Goal: Task Accomplishment & Management: Use online tool/utility

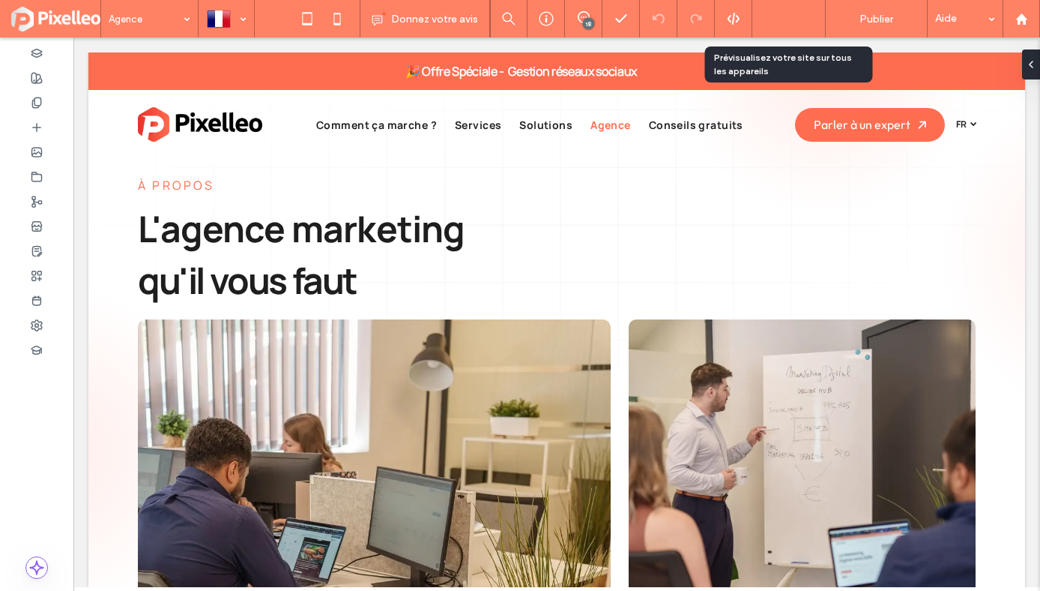
click at [774, 20] on span "Aperçu" at bounding box center [781, 19] width 34 height 13
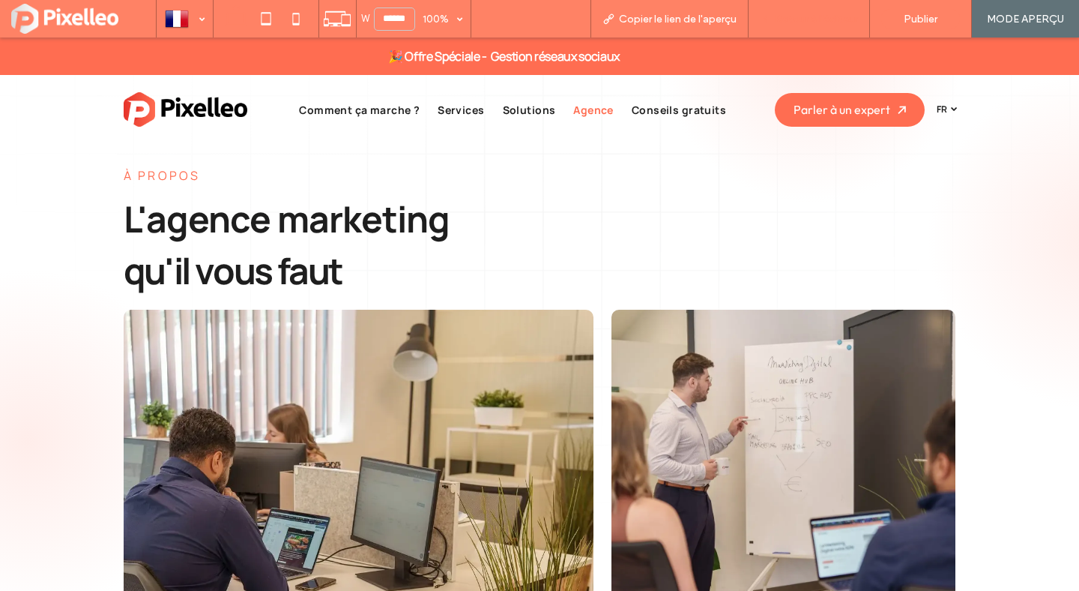
click at [786, 19] on span "Retour à l'éditeur" at bounding box center [816, 19] width 83 height 13
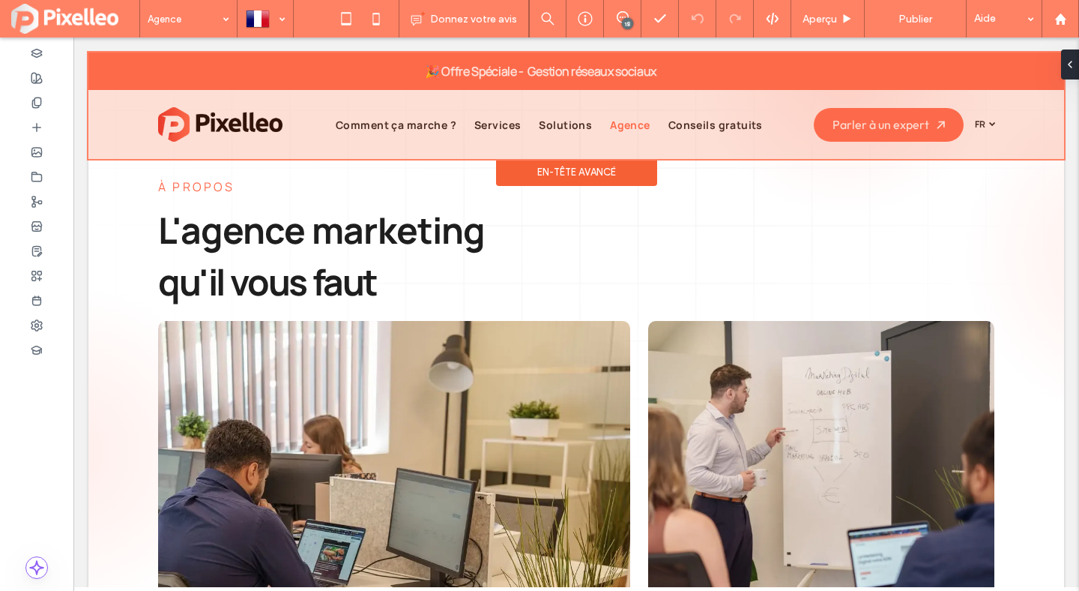
click at [585, 75] on div at bounding box center [576, 105] width 976 height 106
click at [585, 75] on strong "🎉 Offre Spéciale - Gestion réseaux sociaux" at bounding box center [541, 71] width 232 height 16
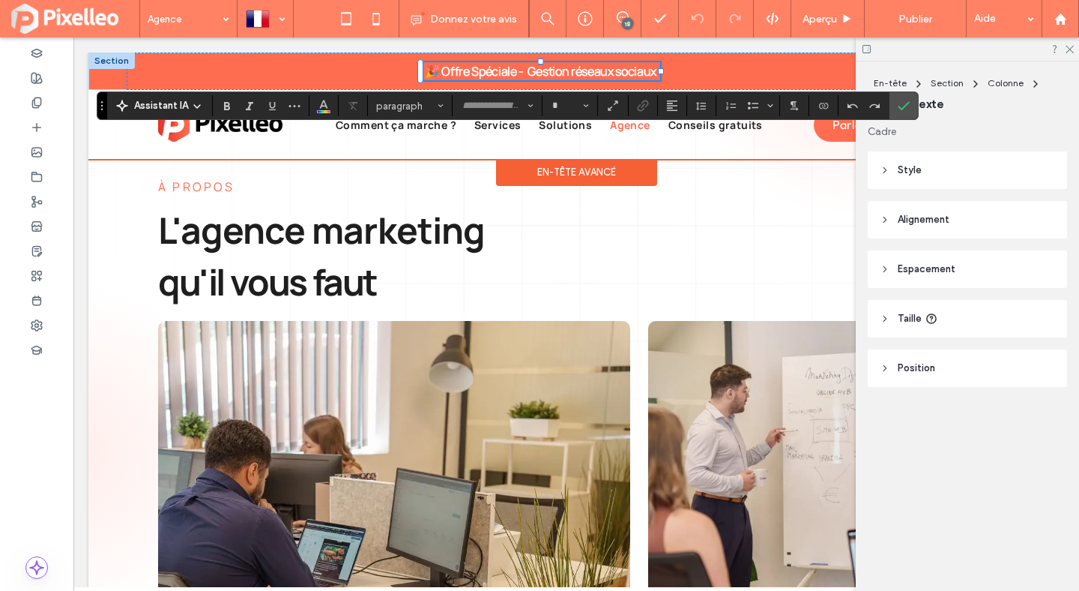
type input "**********"
type input "**"
click at [690, 69] on div "**********" at bounding box center [576, 70] width 899 height 37
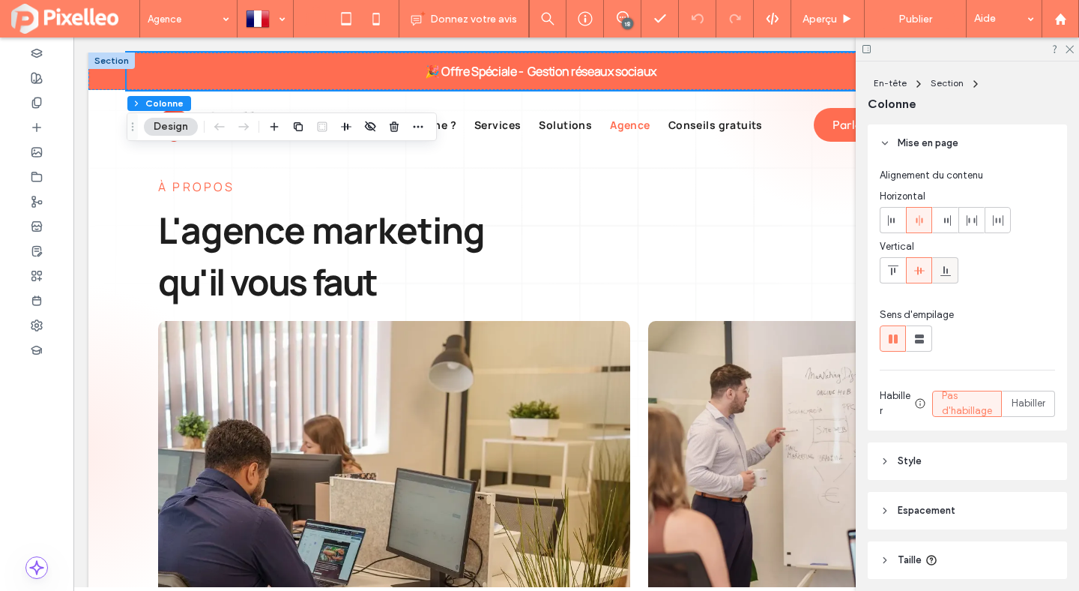
scroll to position [54, 0]
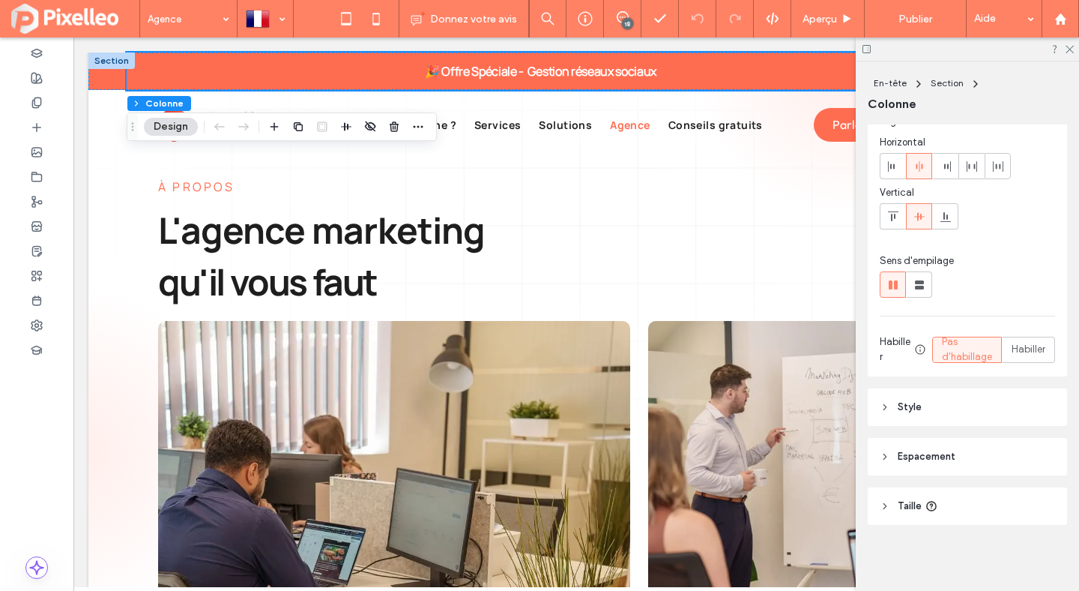
click at [910, 453] on span "Espacement" at bounding box center [927, 456] width 58 height 15
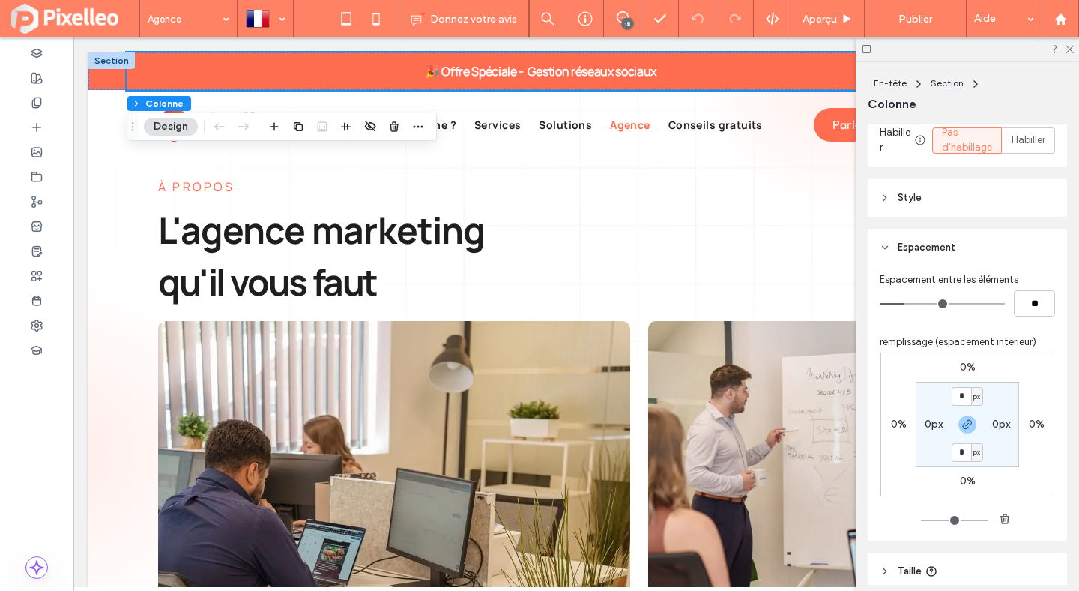
scroll to position [328, 0]
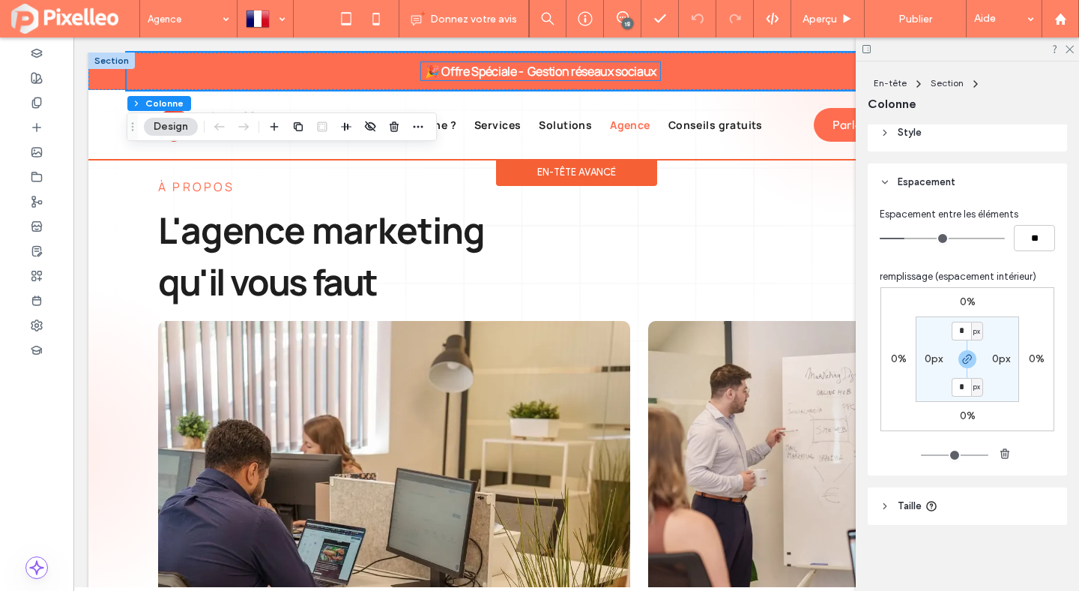
click at [500, 67] on strong "🎉 Offre Spéciale - Gestion réseaux sociaux" at bounding box center [541, 71] width 232 height 16
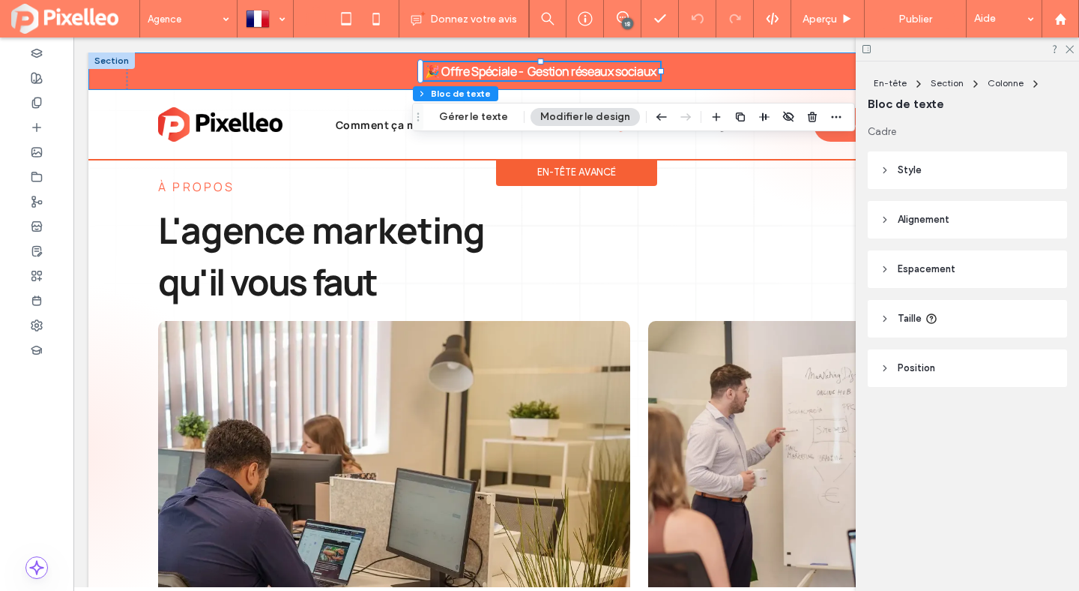
click at [110, 74] on div "🎉 Special Offer - 50% Off! 🎉 Special Offer - 50% Off! 🎉 Special Offer - 50% Off…" at bounding box center [576, 70] width 976 height 37
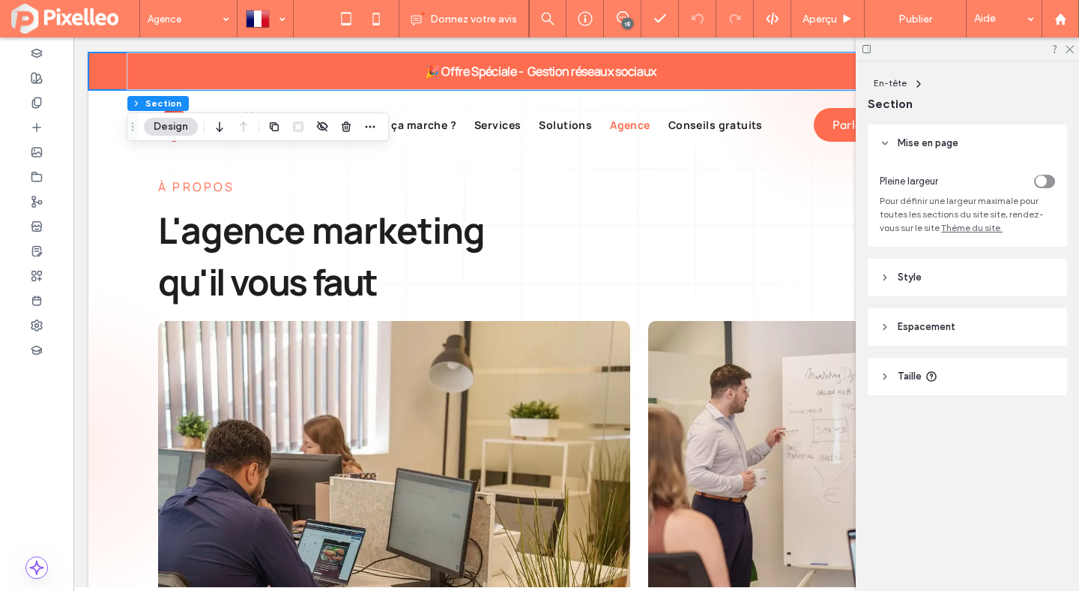
click at [910, 334] on span "Espacement" at bounding box center [927, 326] width 58 height 15
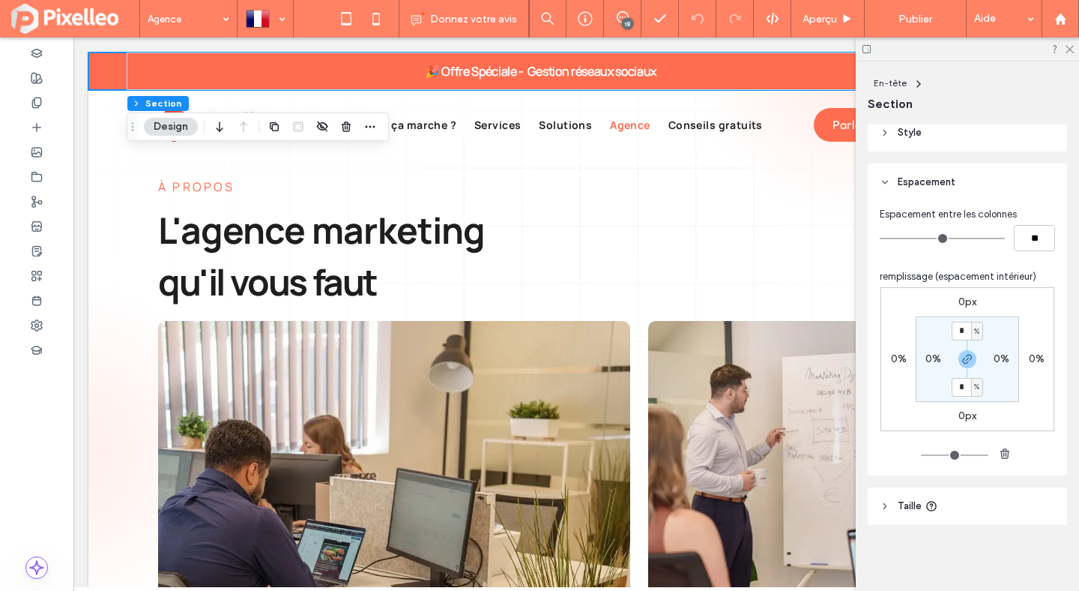
scroll to position [0, 0]
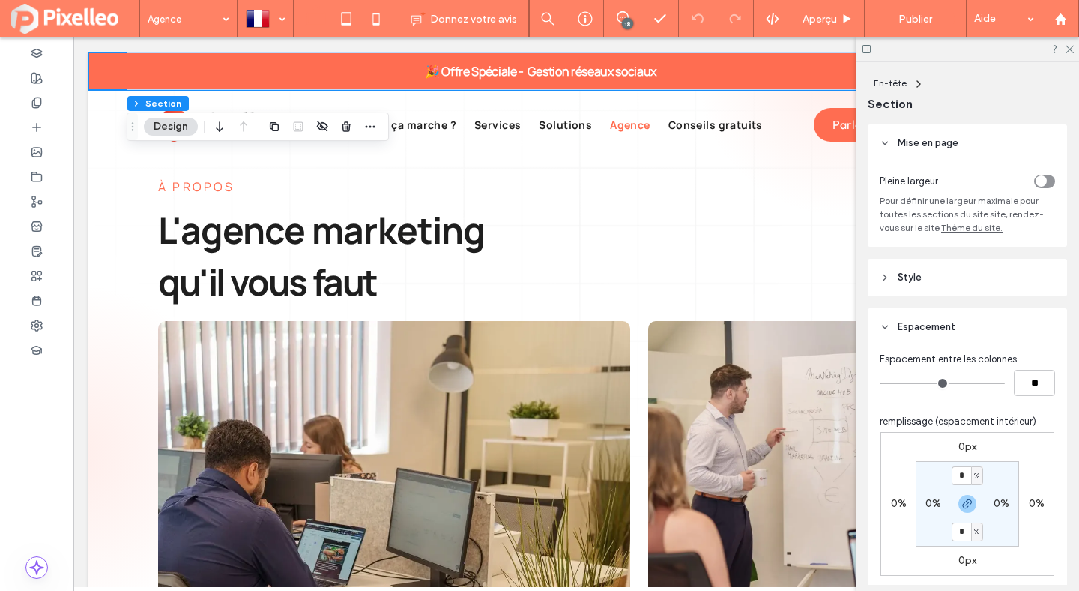
click at [917, 268] on header "Style" at bounding box center [967, 277] width 199 height 37
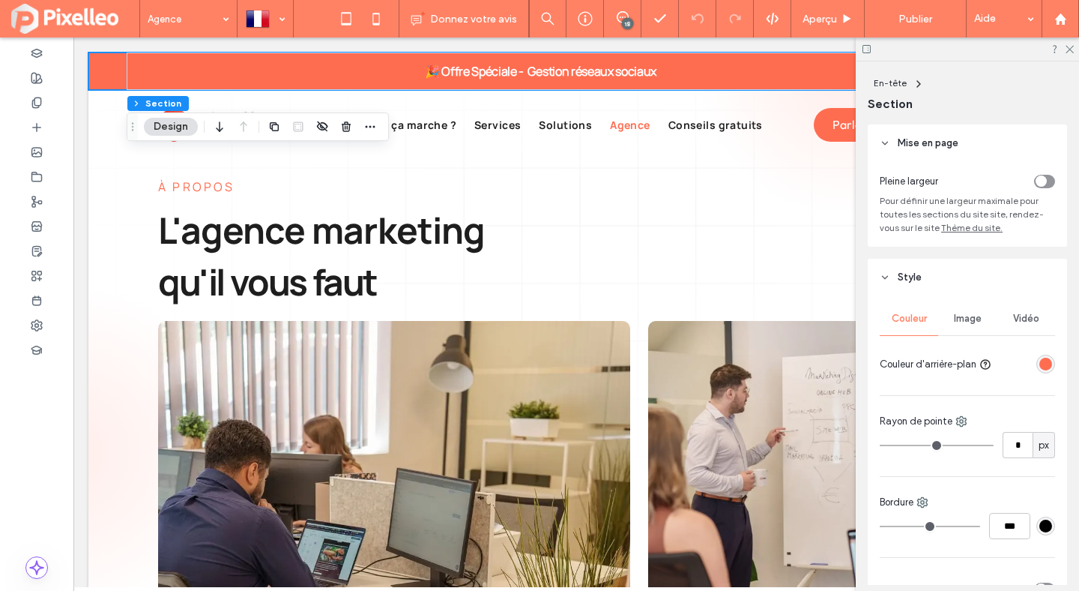
click at [917, 268] on header "Style" at bounding box center [967, 277] width 199 height 37
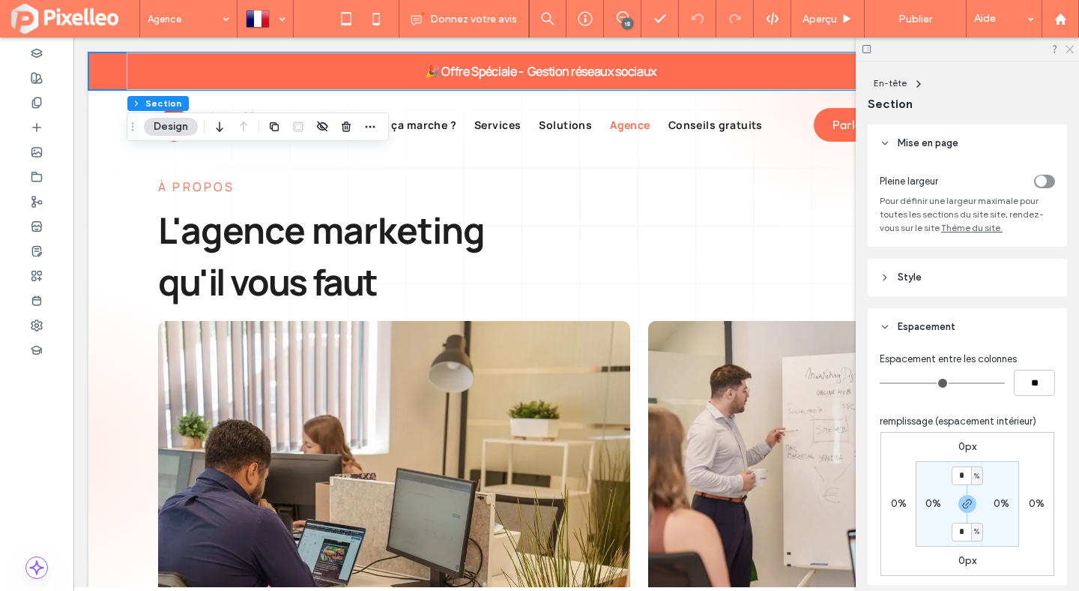
click at [945, 49] on icon at bounding box center [1069, 48] width 10 height 10
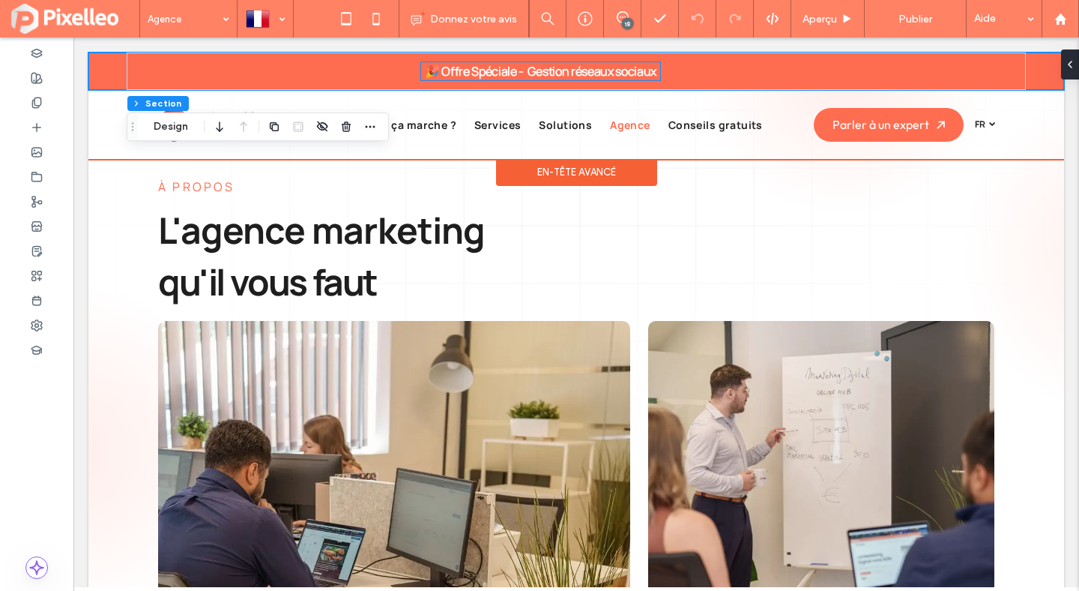
click at [582, 71] on strong "🎉 Offre Spéciale - Gestion réseaux sociaux" at bounding box center [541, 71] width 232 height 16
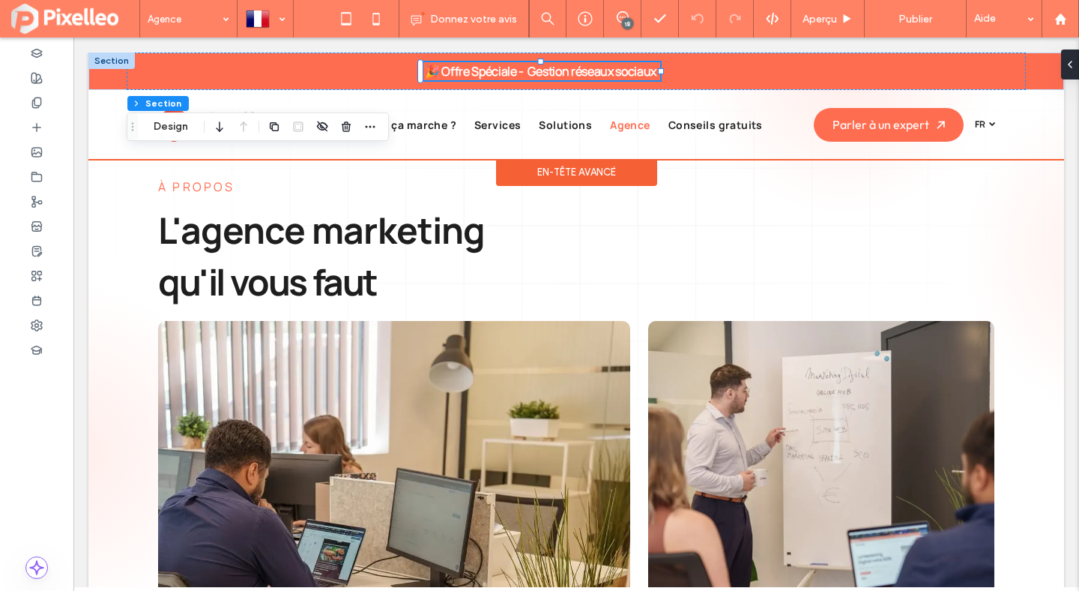
click at [582, 71] on div "🎉 Offre Spéciale - Gestion réseaux sociaux" at bounding box center [540, 71] width 239 height 18
type input "**********"
type input "**"
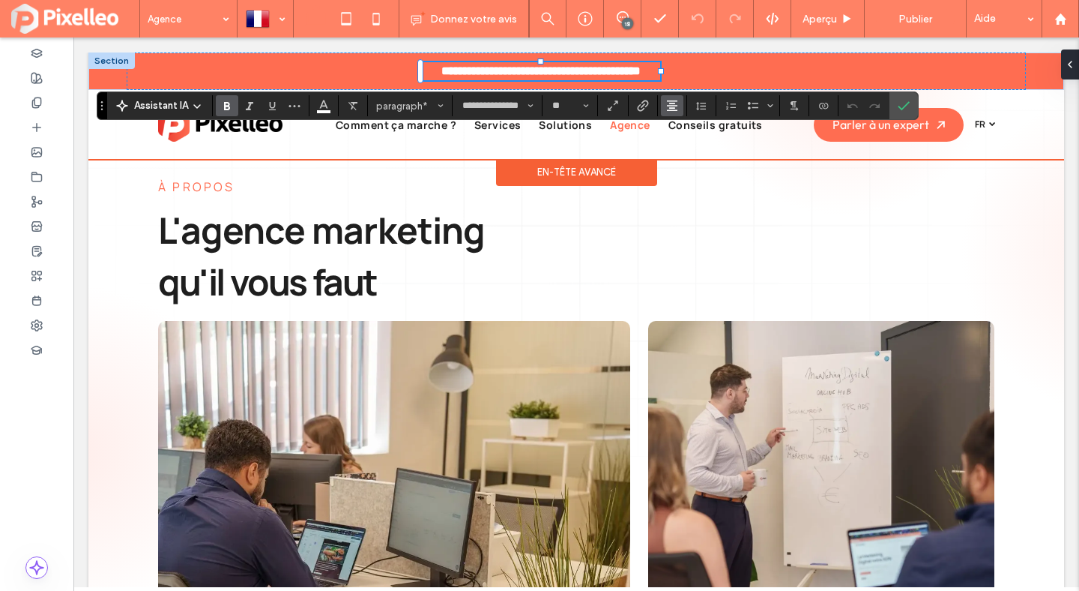
click at [675, 107] on use "Alignement" at bounding box center [672, 105] width 10 height 10
click at [679, 148] on icon "ui.textEditor.alignment.center" at bounding box center [684, 152] width 12 height 12
click at [911, 106] on label "Confirmer" at bounding box center [904, 105] width 22 height 27
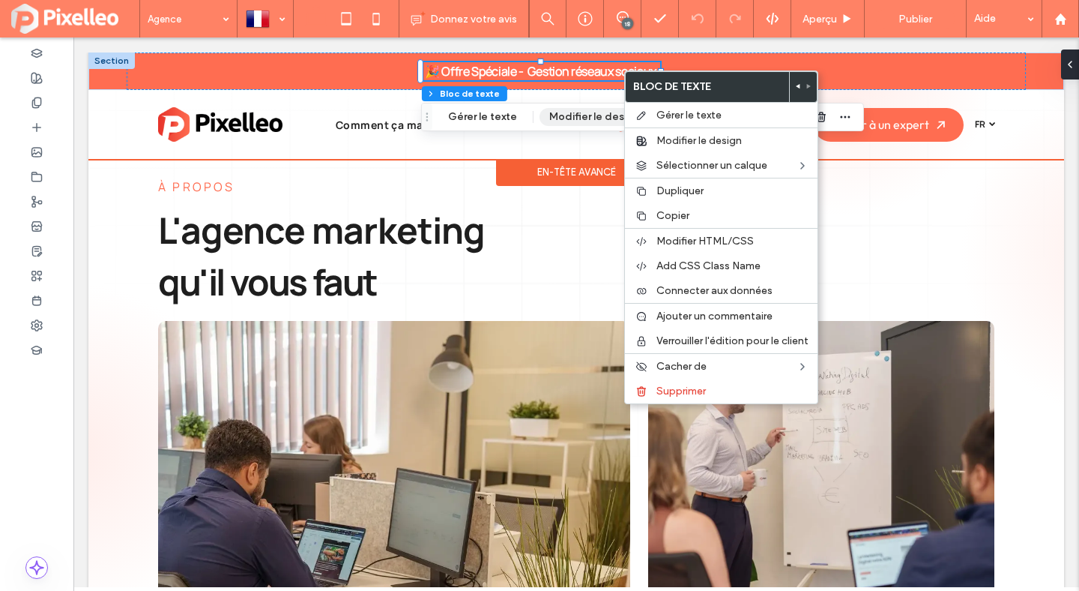
click at [583, 108] on button "Modifier le design" at bounding box center [594, 117] width 109 height 18
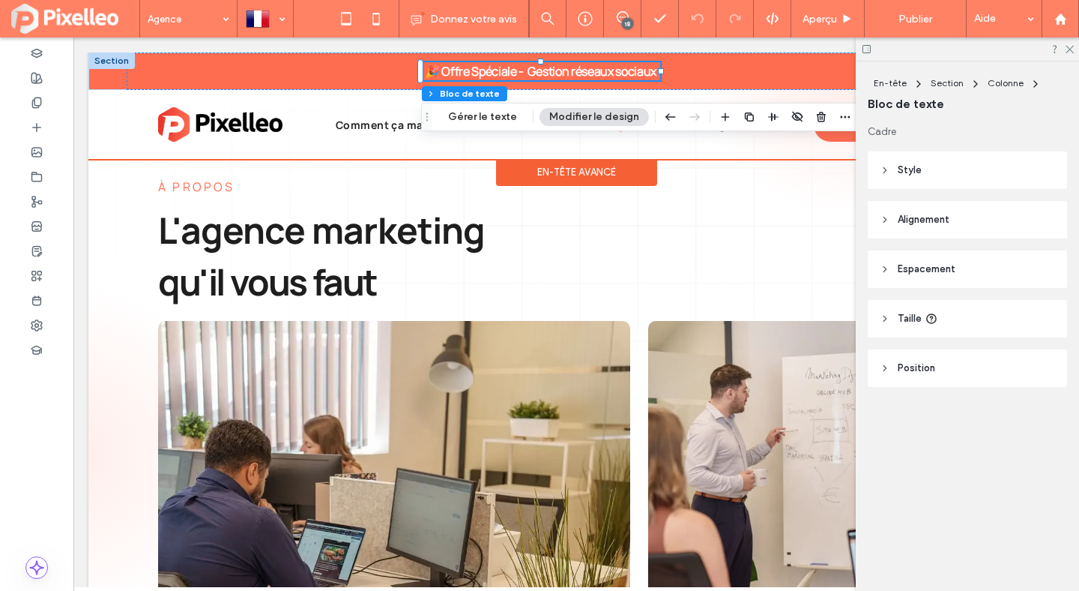
click at [945, 219] on span "Alignement" at bounding box center [924, 219] width 52 height 15
click at [934, 322] on header "Espacement" at bounding box center [967, 313] width 199 height 37
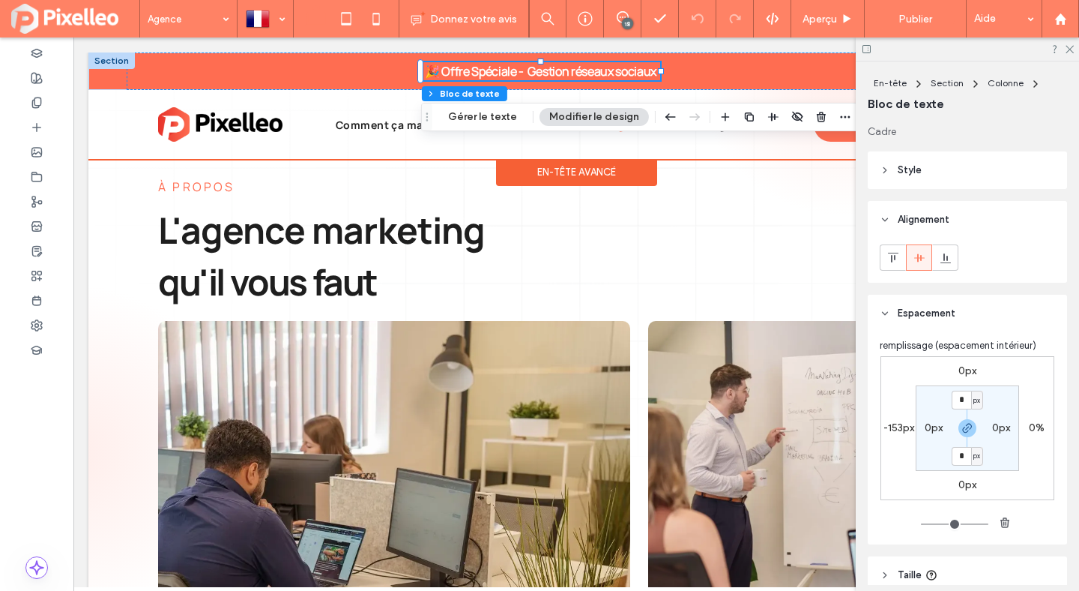
click at [896, 426] on label "-153px" at bounding box center [899, 427] width 31 height 13
type input "*"
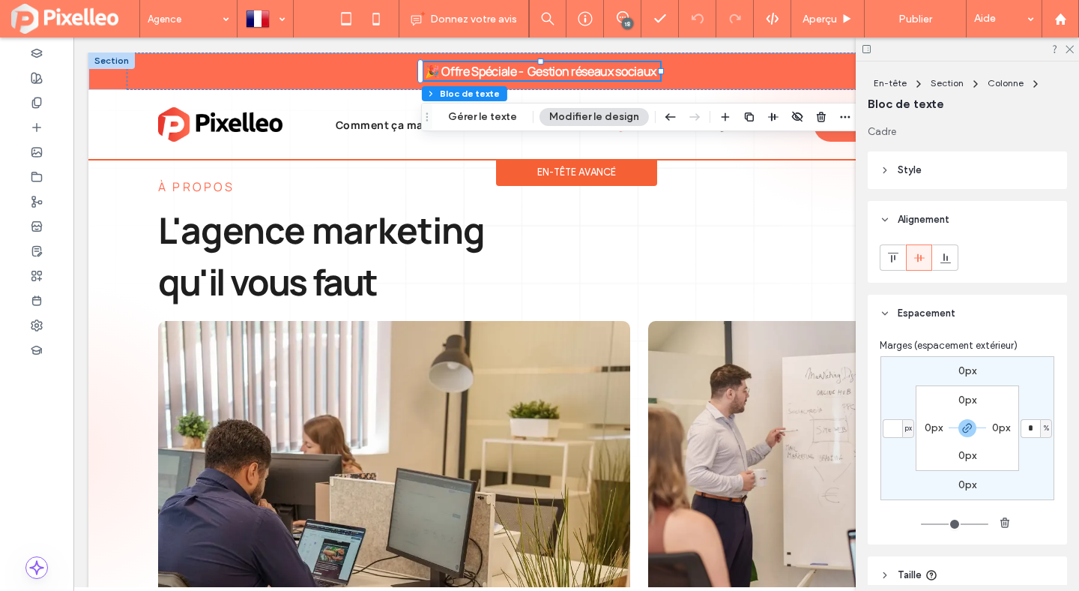
type input "*"
click at [945, 48] on icon at bounding box center [1069, 48] width 10 height 10
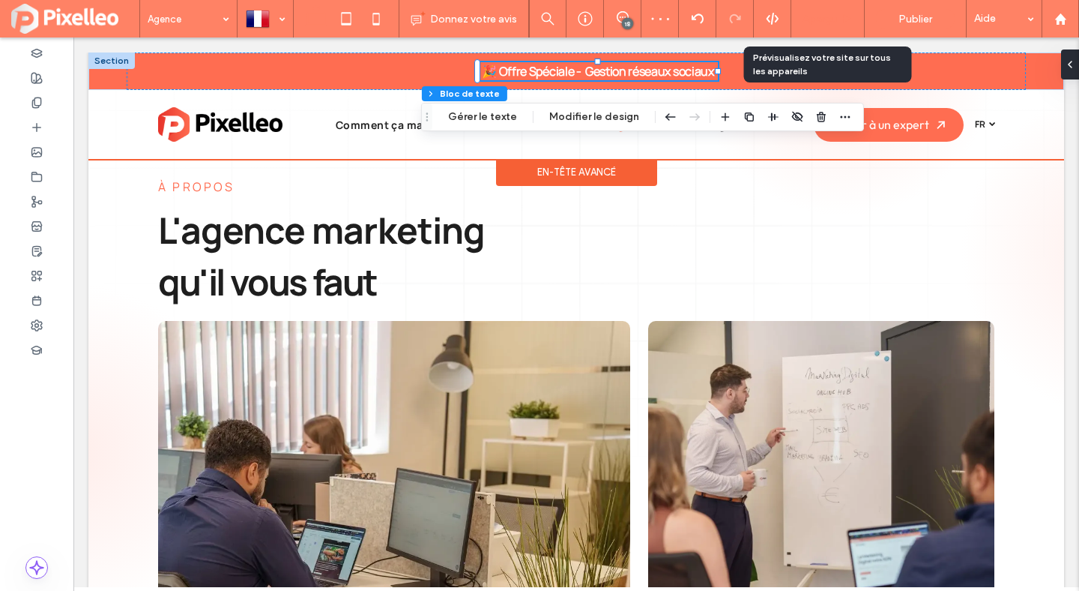
click at [836, 23] on span "Aperçu" at bounding box center [820, 19] width 34 height 13
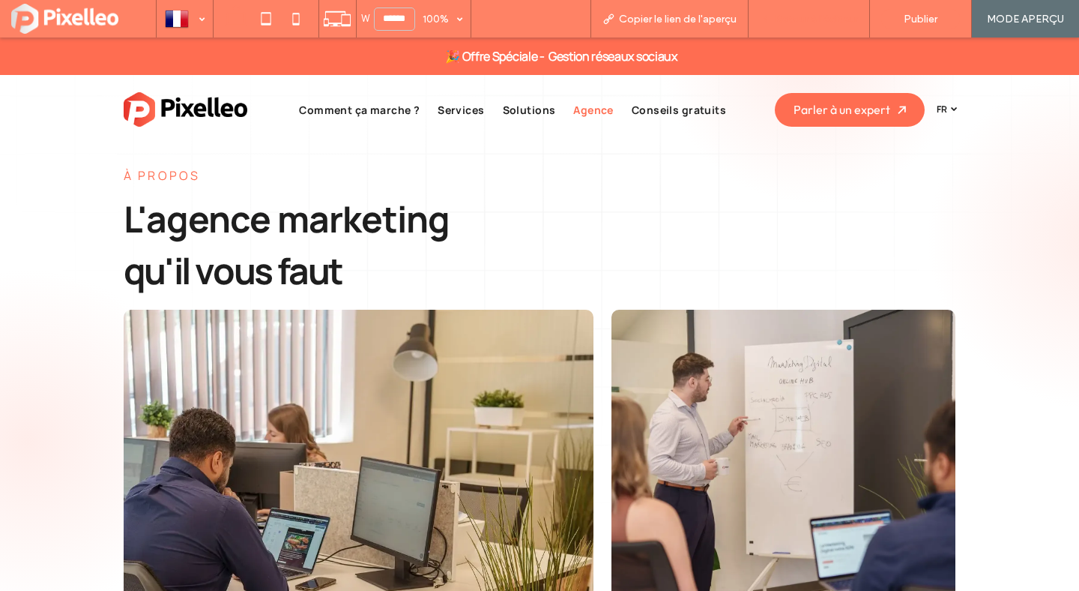
click at [828, 18] on span "Retour à l'éditeur" at bounding box center [816, 19] width 83 height 13
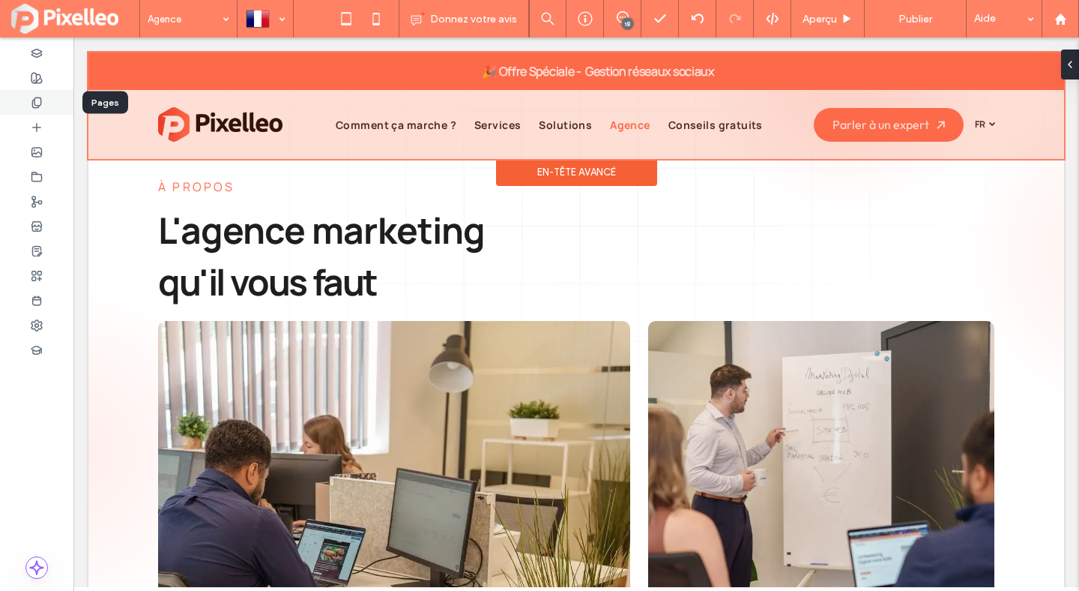
click at [40, 109] on div at bounding box center [36, 102] width 73 height 25
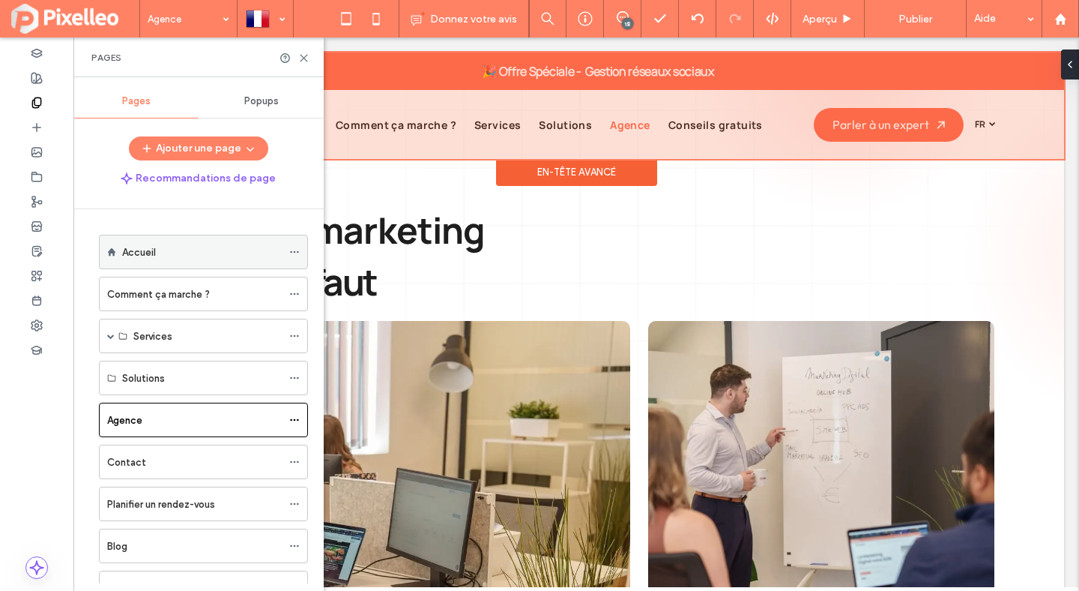
click at [124, 244] on label "Accueil" at bounding box center [139, 252] width 34 height 26
click at [304, 53] on icon at bounding box center [303, 57] width 11 height 11
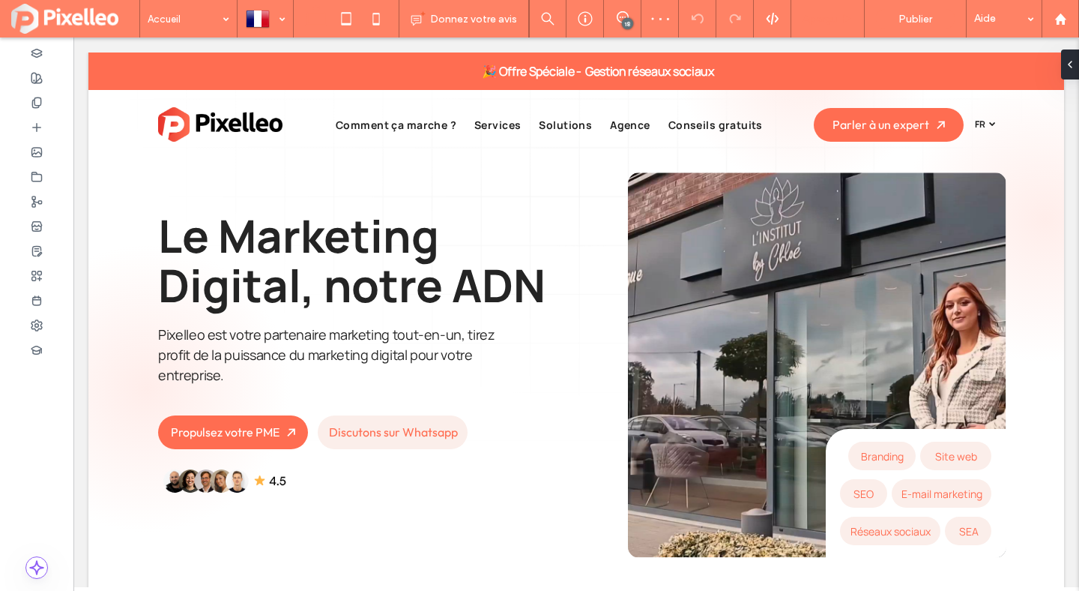
click at [816, 13] on span "Aperçu" at bounding box center [820, 19] width 34 height 13
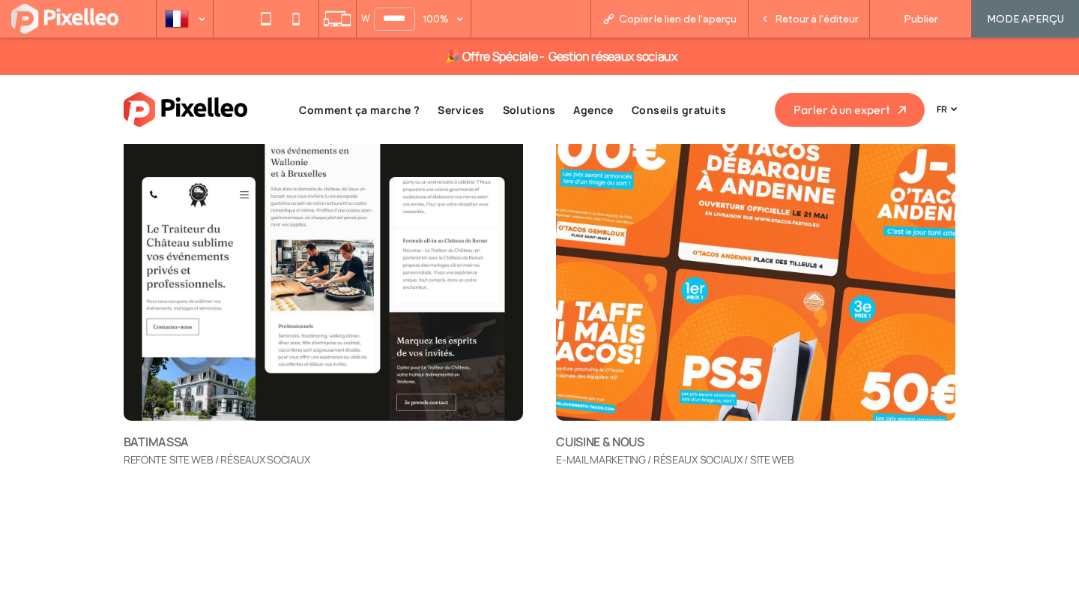
scroll to position [5354, 0]
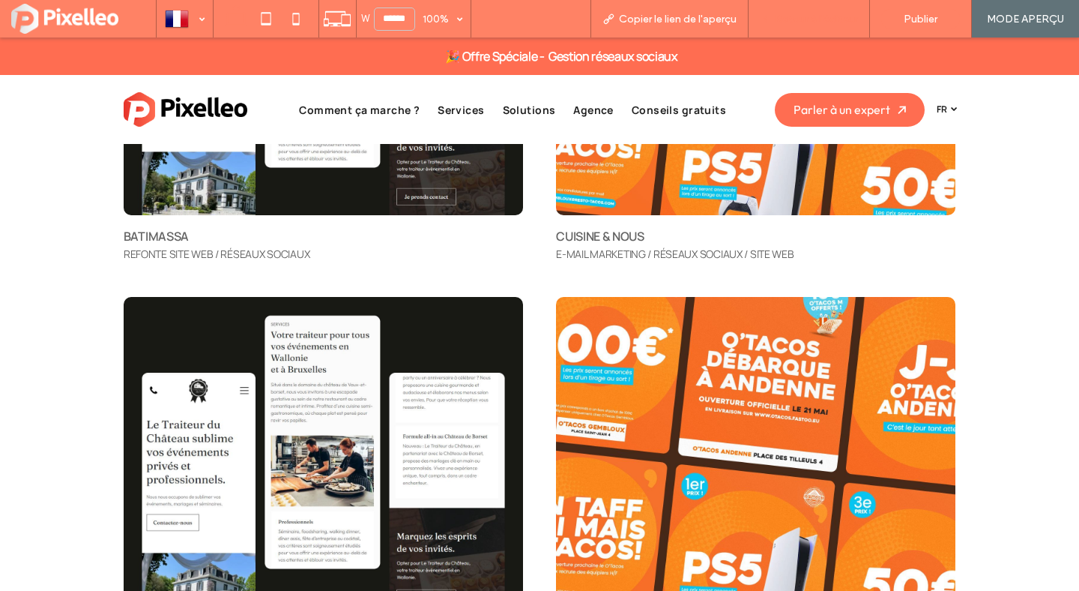
click at [787, 24] on span "Retour à l'éditeur" at bounding box center [816, 19] width 83 height 13
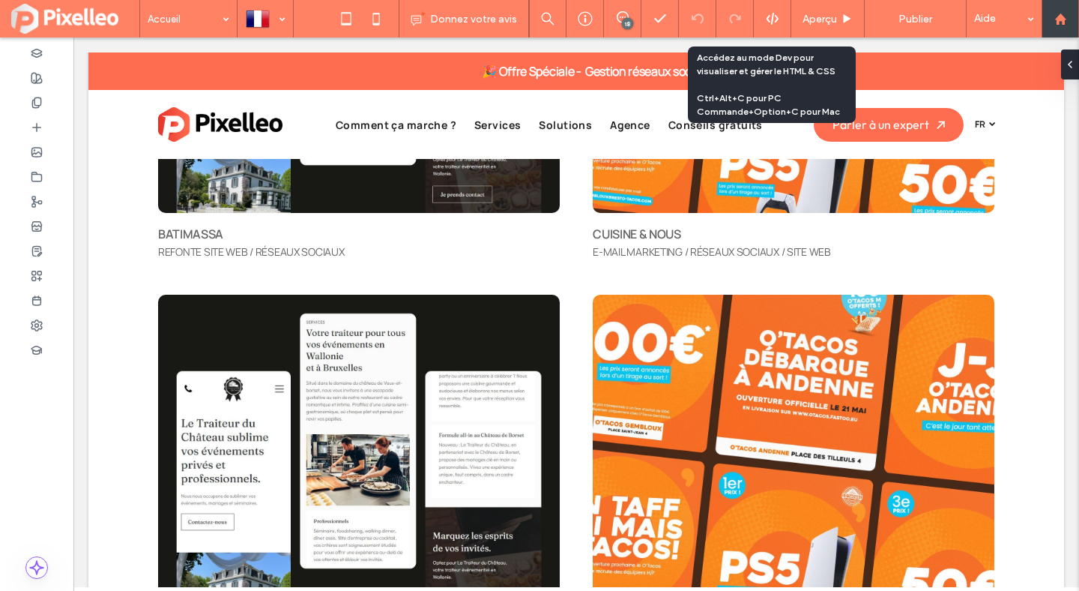
scroll to position [5297, 0]
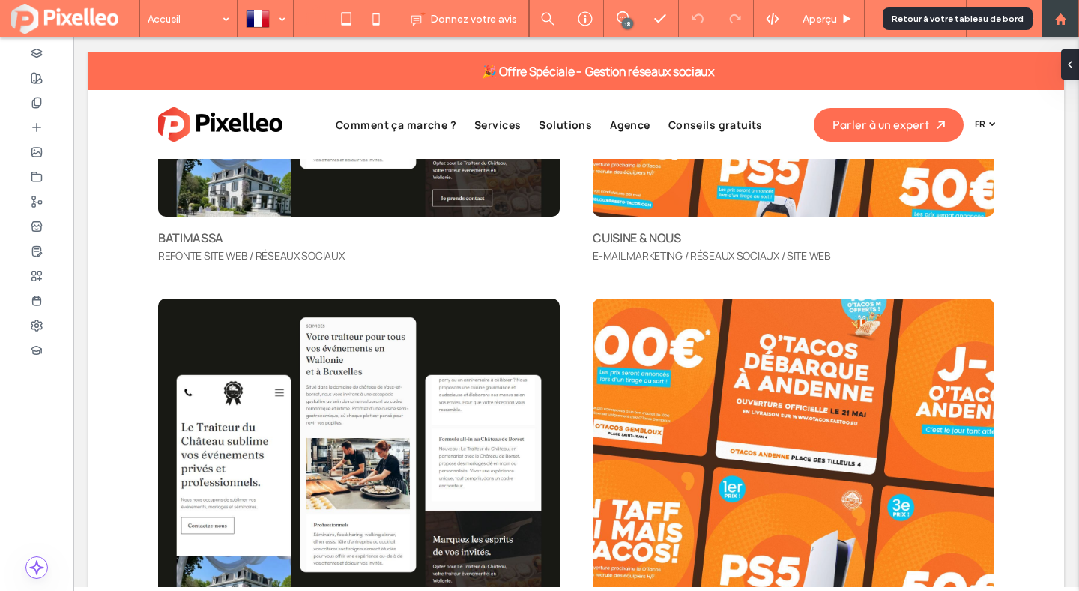
click at [945, 9] on div at bounding box center [1060, 18] width 37 height 37
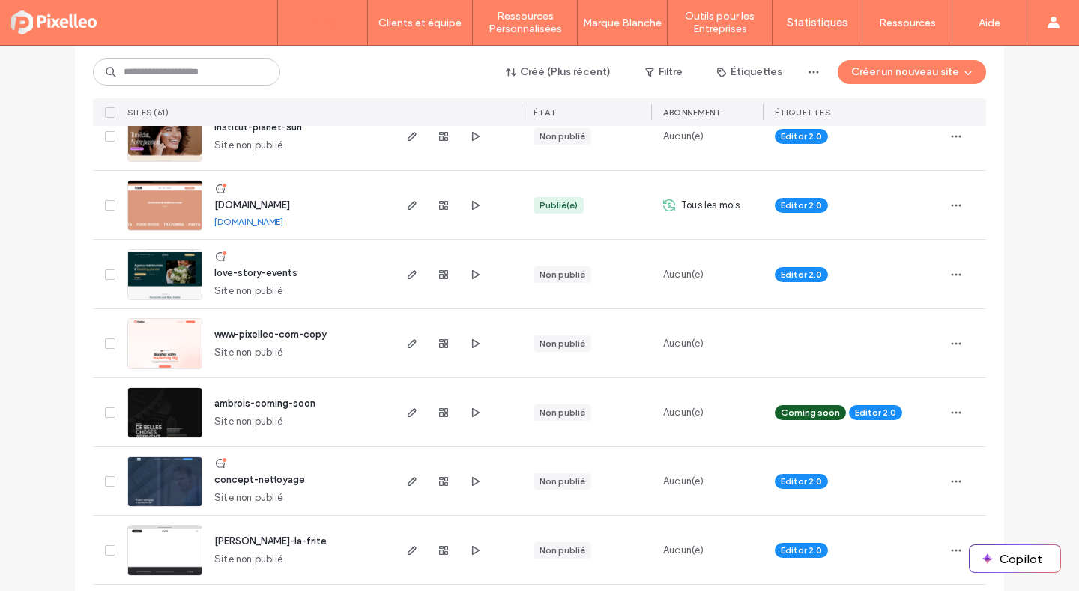
scroll to position [101, 0]
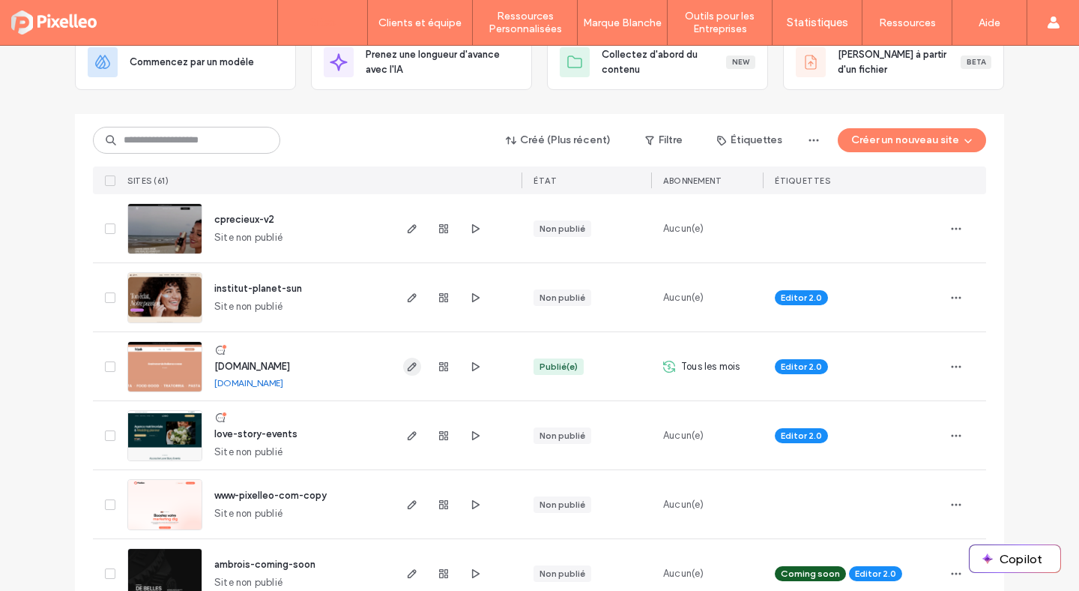
click at [408, 368] on use "button" at bounding box center [412, 366] width 9 height 9
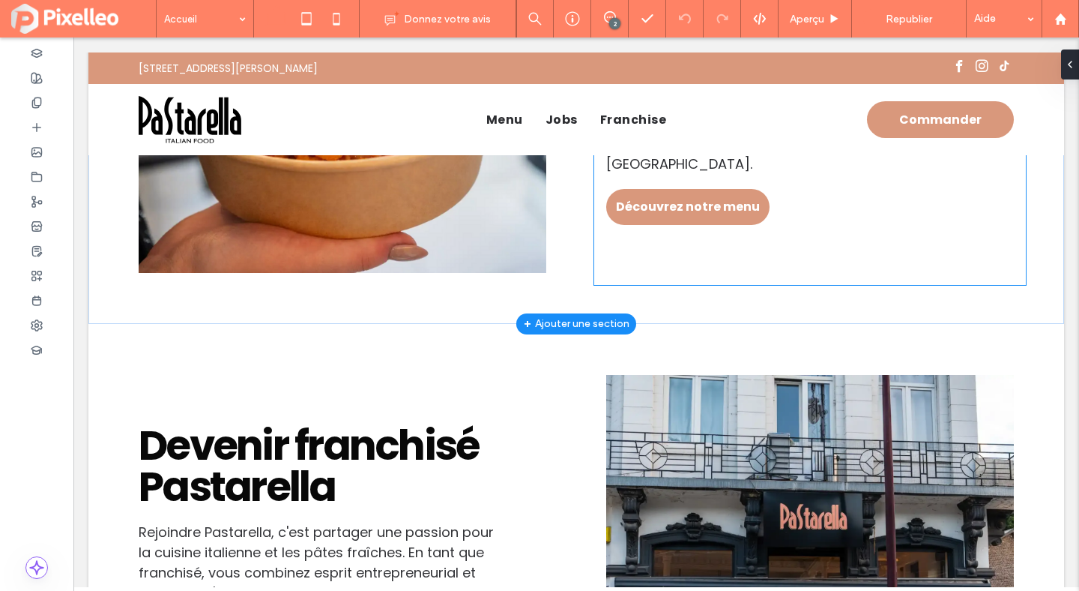
scroll to position [1342, 0]
click at [649, 197] on span "Découvrez notre menu" at bounding box center [688, 206] width 144 height 19
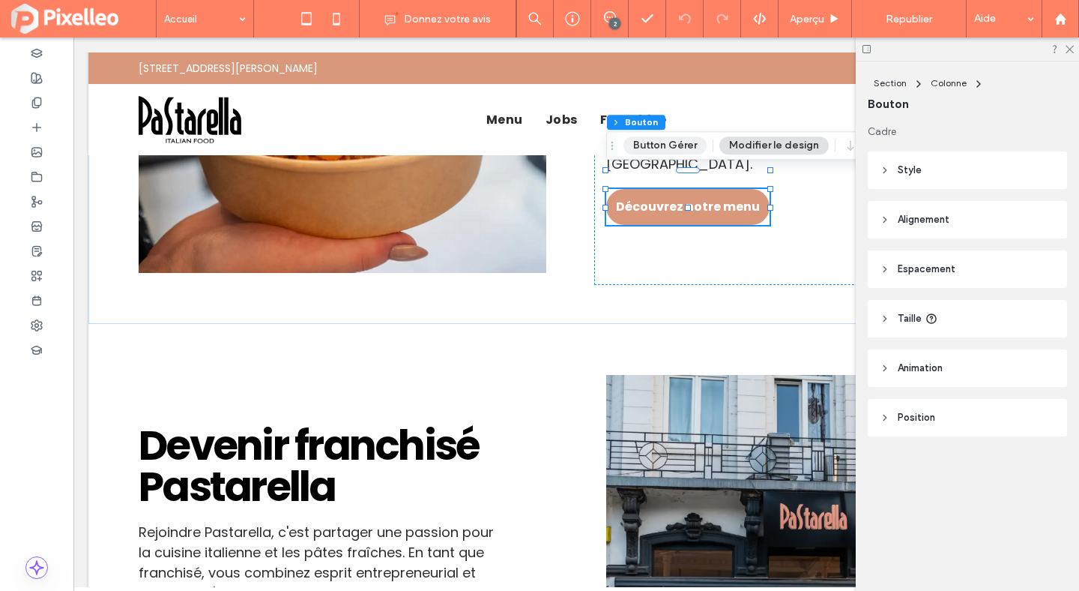
click at [661, 147] on button "Button Gérer" at bounding box center [665, 145] width 83 height 18
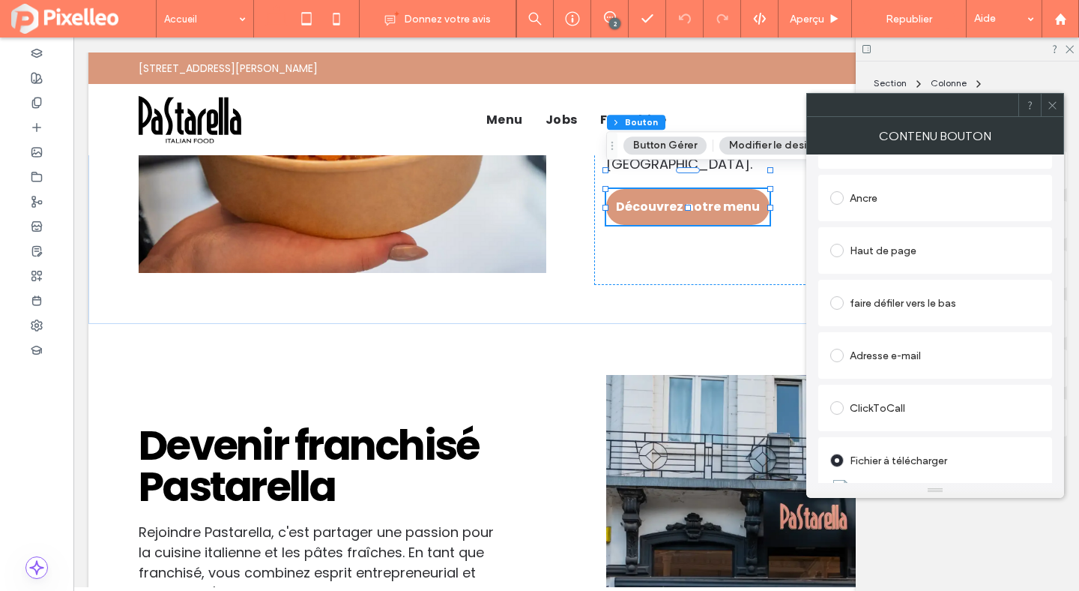
scroll to position [344, 0]
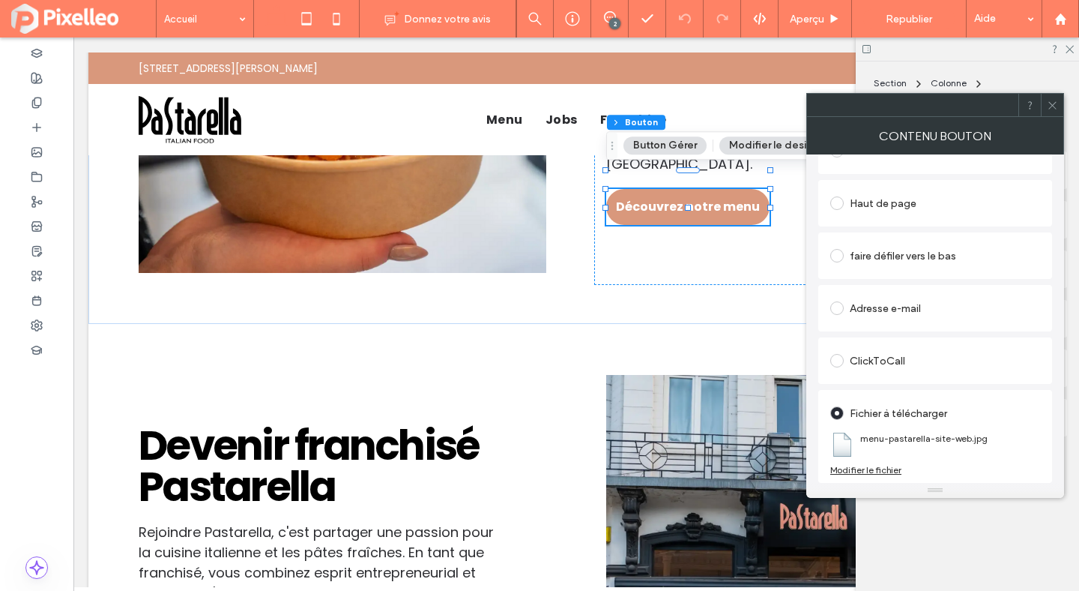
click at [869, 470] on div "Modifier le fichier" at bounding box center [865, 469] width 71 height 11
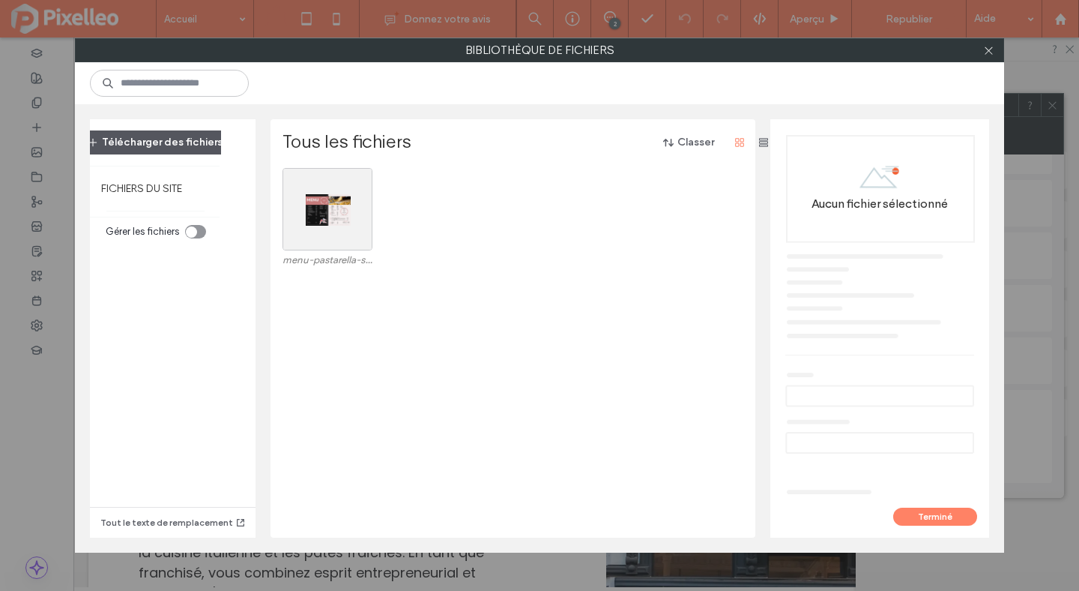
click at [168, 148] on button "Télécharger des fichiers" at bounding box center [155, 142] width 161 height 24
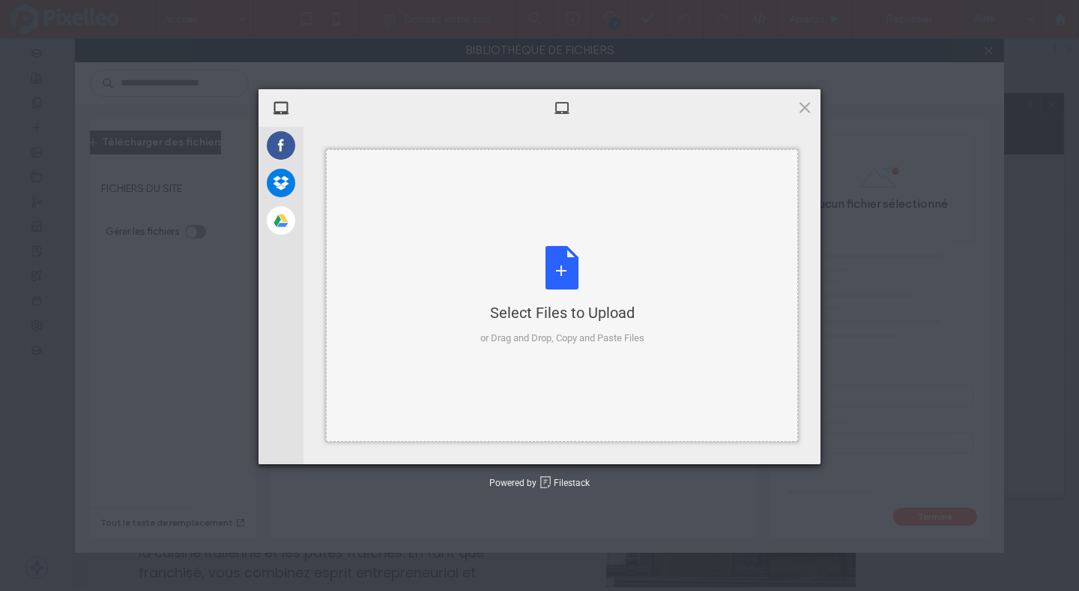
click at [568, 273] on div "Select Files to Upload or Drag and Drop, Copy and Paste Files" at bounding box center [562, 296] width 164 height 100
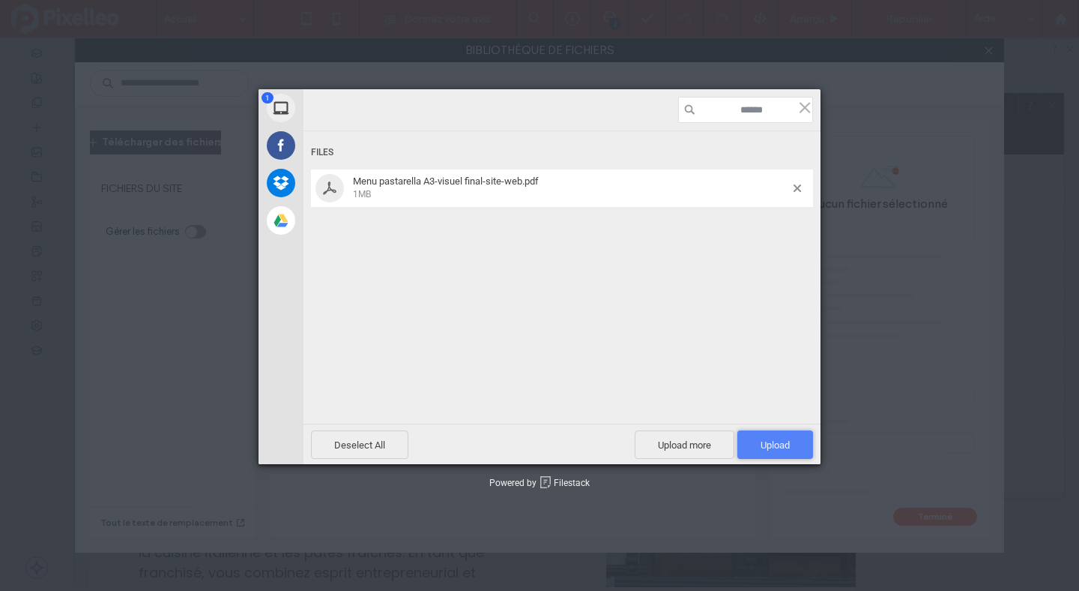
click at [764, 442] on span "Upload 1" at bounding box center [775, 444] width 29 height 11
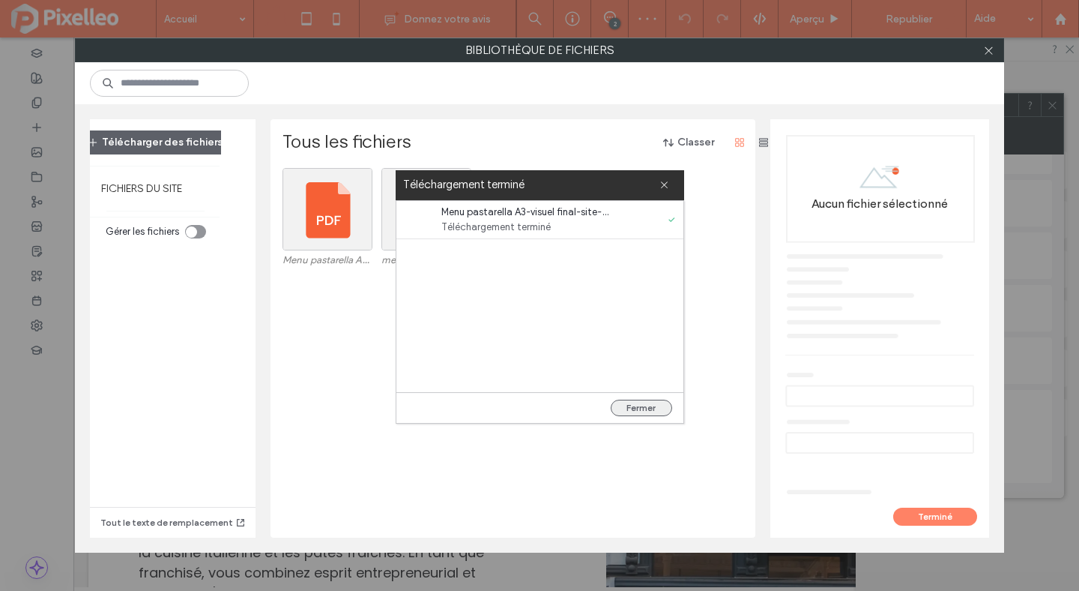
click at [641, 408] on button "Fermer" at bounding box center [641, 408] width 61 height 16
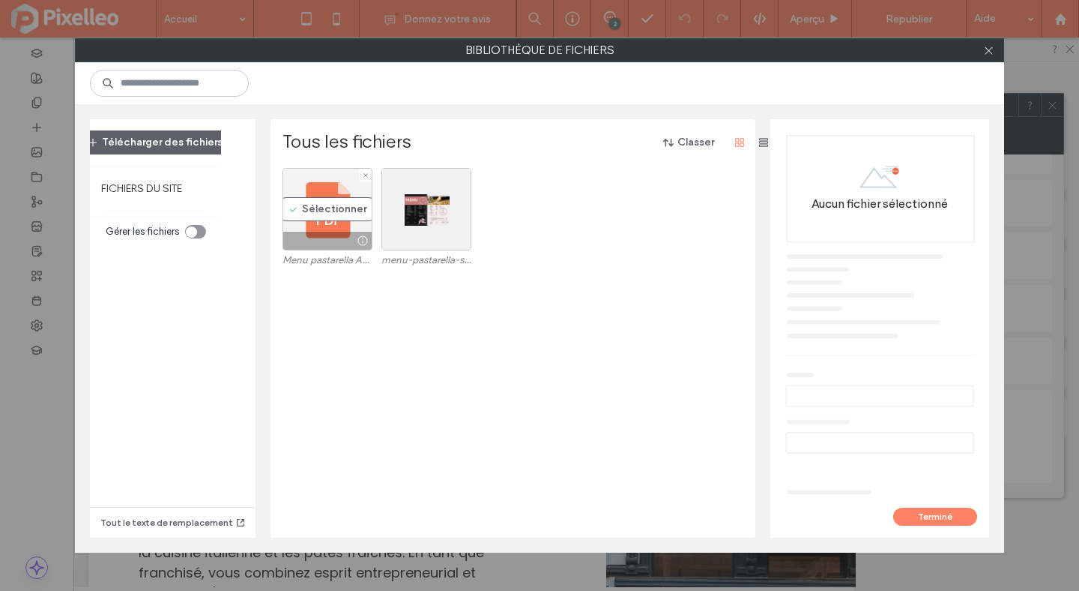
click at [307, 209] on div "Sélectionner" at bounding box center [328, 209] width 90 height 82
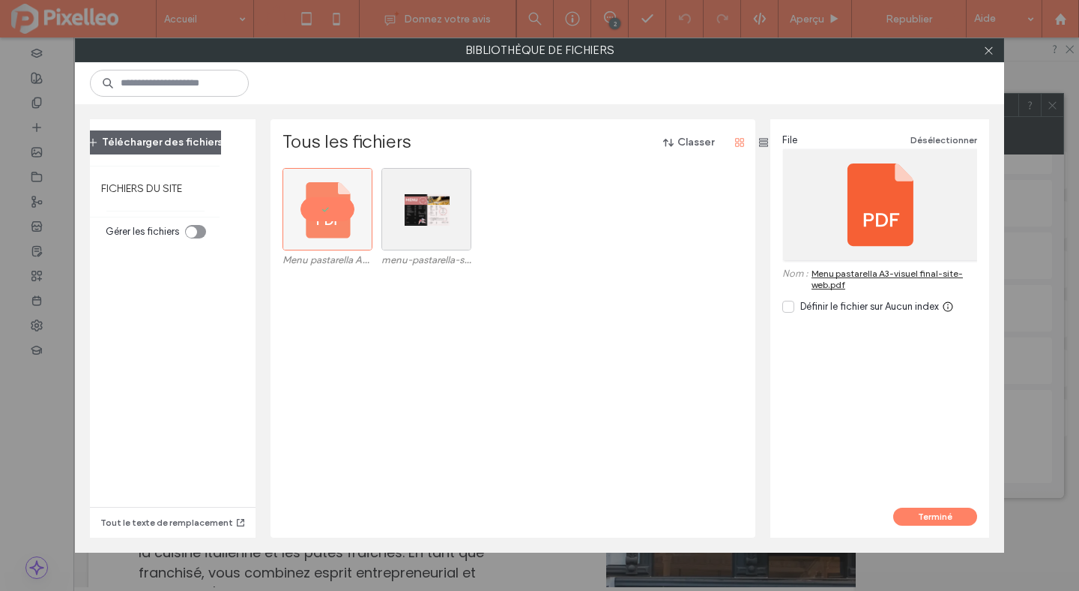
click at [790, 305] on icon at bounding box center [789, 307] width 6 height 4
click at [923, 515] on button "Terminé" at bounding box center [935, 516] width 84 height 18
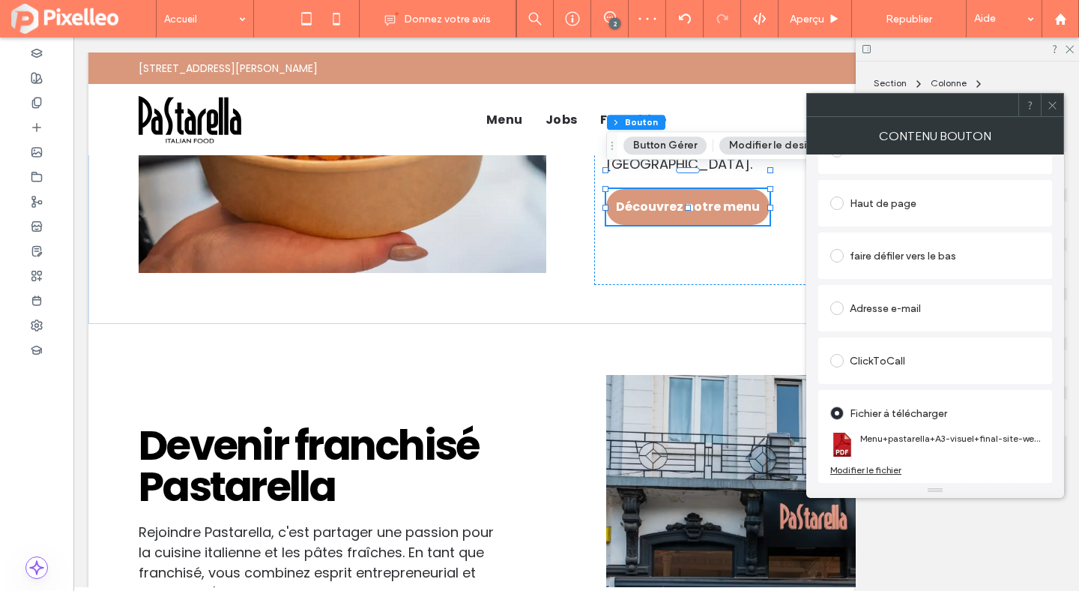
click at [1049, 106] on icon at bounding box center [1052, 105] width 11 height 11
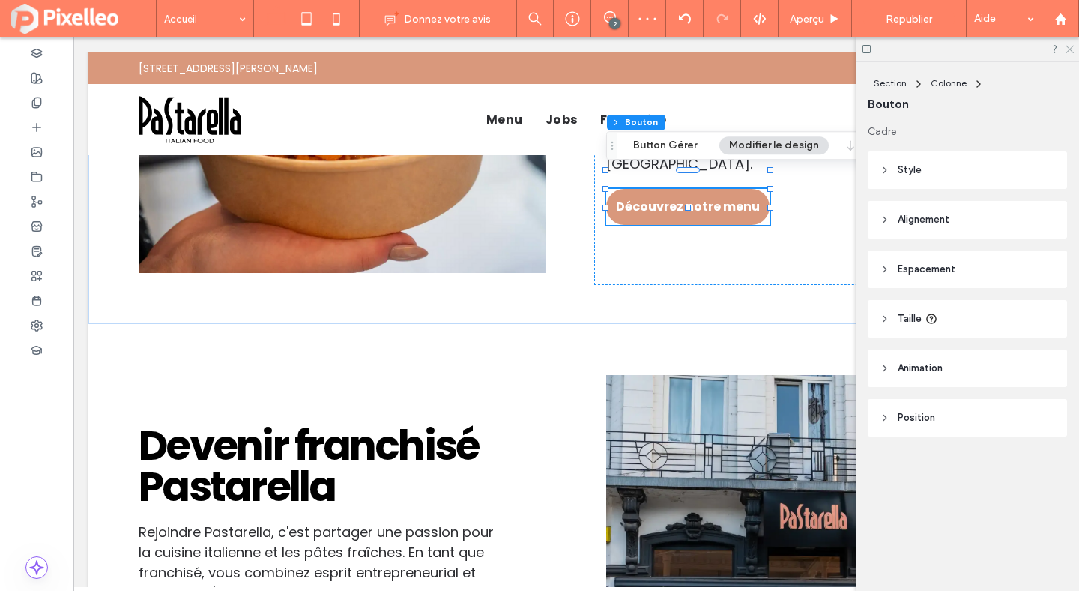
click at [1064, 50] on icon at bounding box center [1069, 48] width 10 height 10
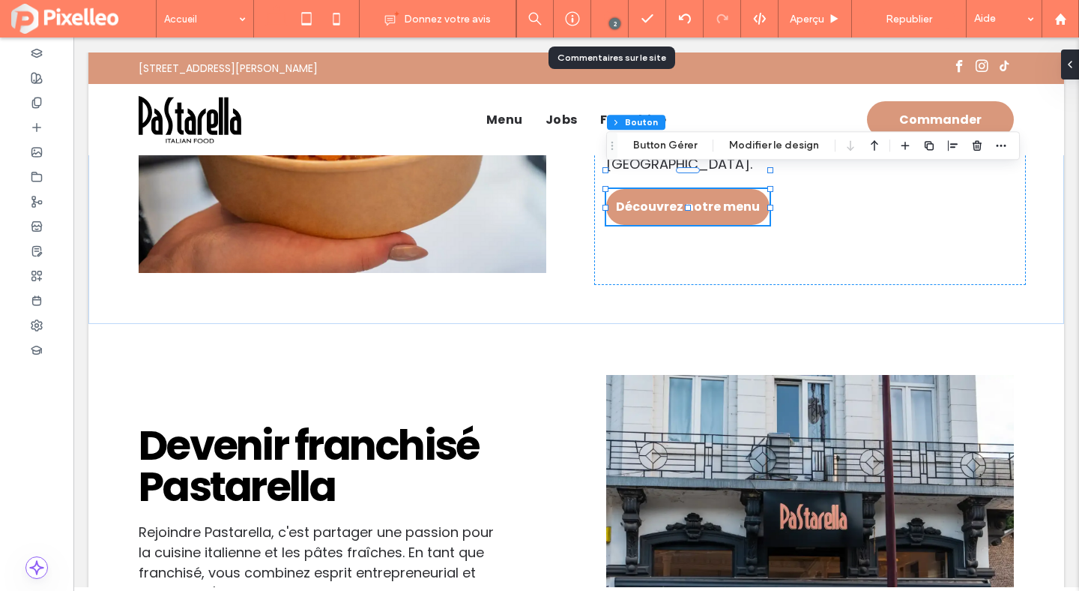
click at [605, 16] on icon at bounding box center [610, 17] width 12 height 12
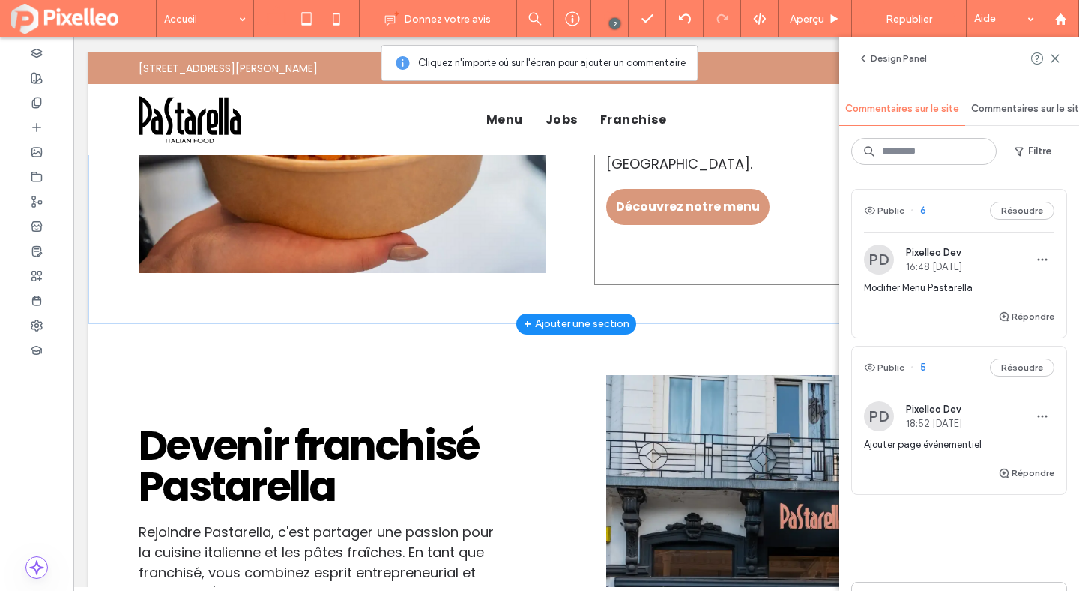
click at [773, 217] on div "Stop la drama, start la pasta ! Découvrez l'Italie avec nos pâtes fraîches arti…" at bounding box center [810, 89] width 432 height 391
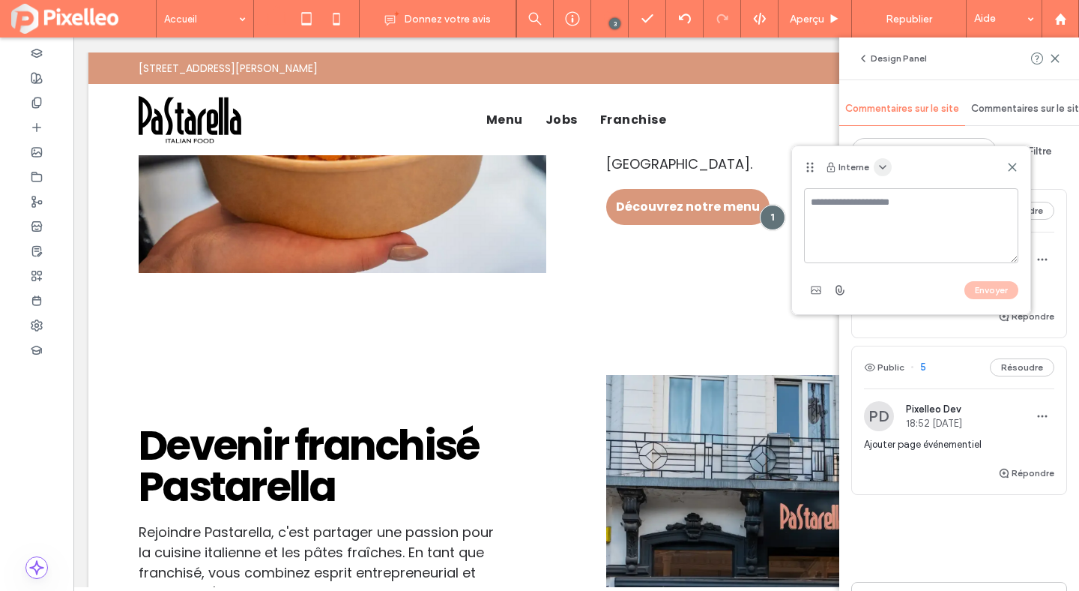
click at [884, 169] on icon "button" at bounding box center [883, 167] width 12 height 12
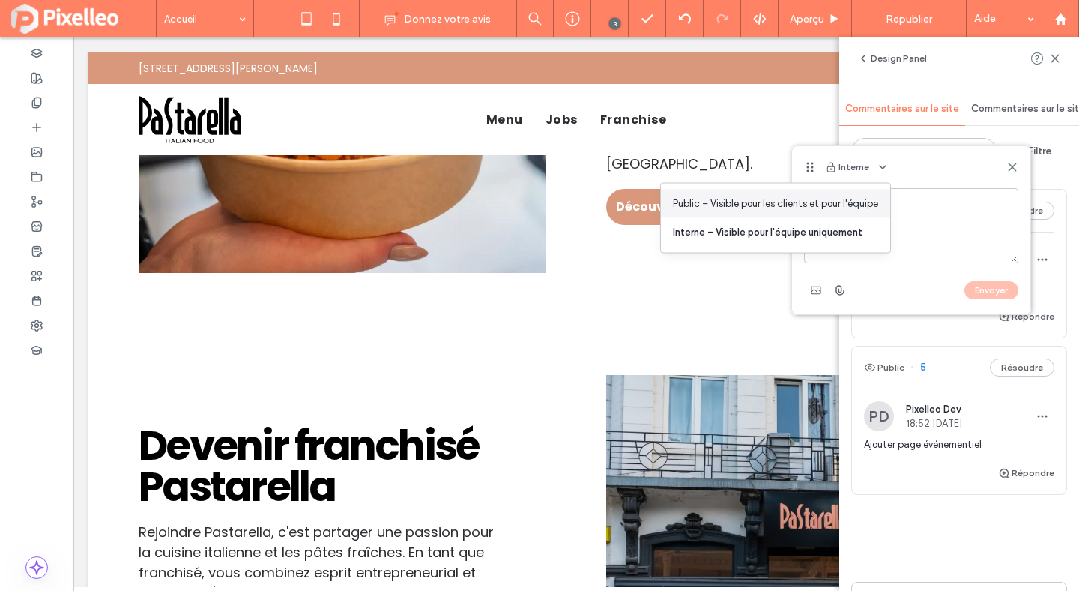
click at [882, 209] on div "Public – Visible pour les clients et pour l'équipe" at bounding box center [775, 204] width 229 height 28
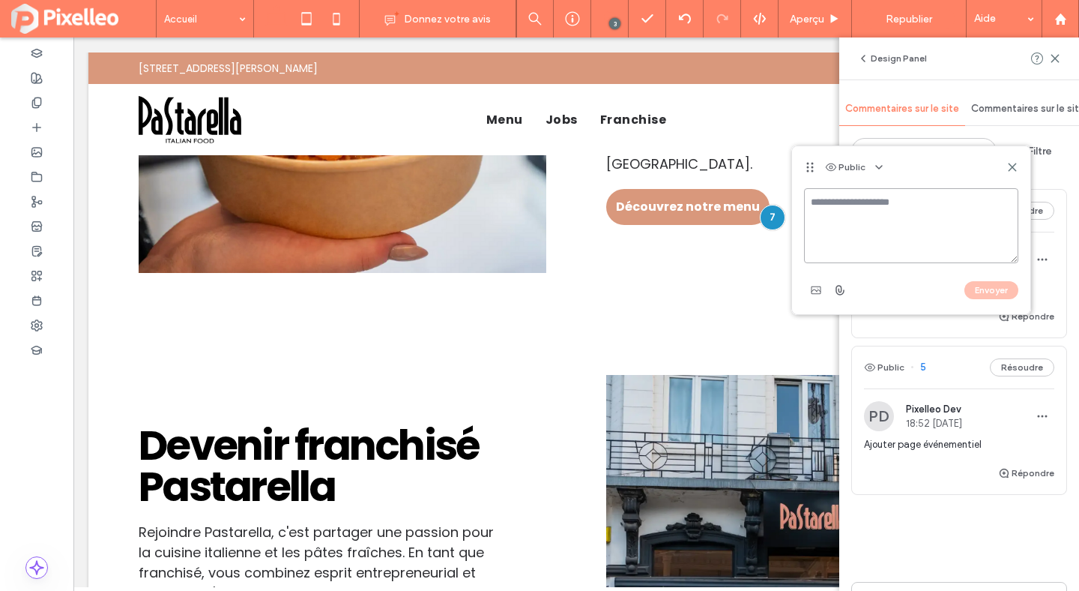
click at [882, 209] on textarea at bounding box center [911, 225] width 214 height 75
type textarea "**********"
click at [992, 289] on button "Envoyer" at bounding box center [992, 290] width 54 height 18
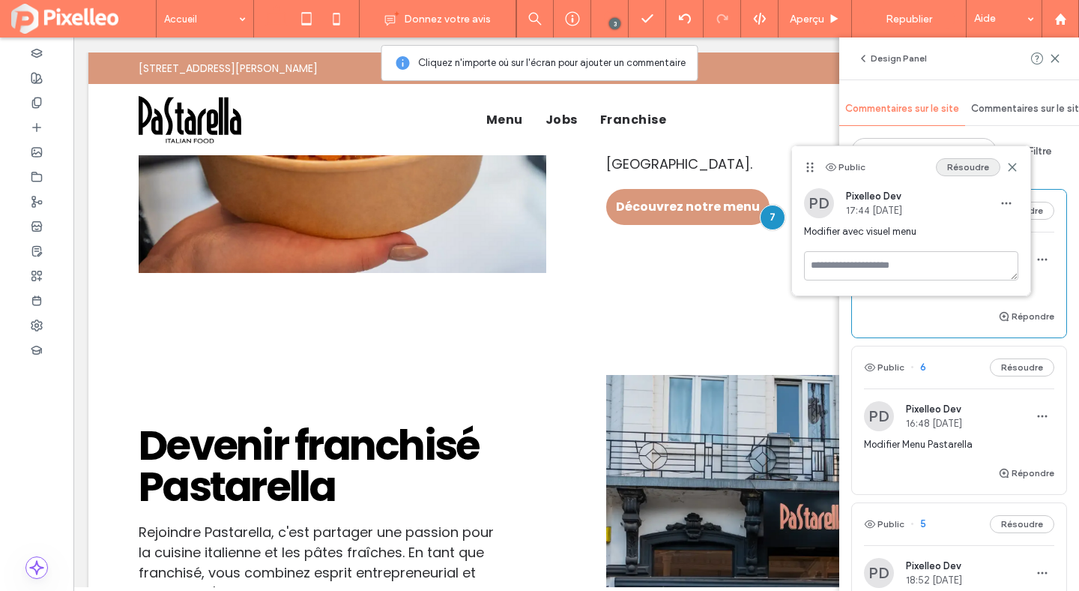
click at [968, 167] on button "Résoudre" at bounding box center [968, 167] width 64 height 18
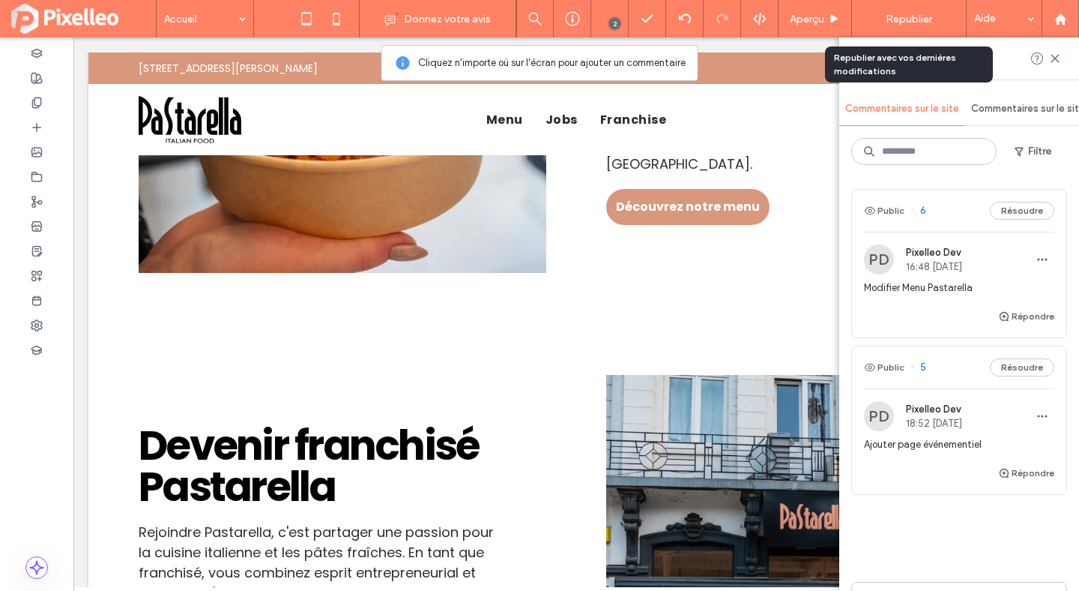
click at [920, 17] on span "Republier" at bounding box center [909, 19] width 46 height 13
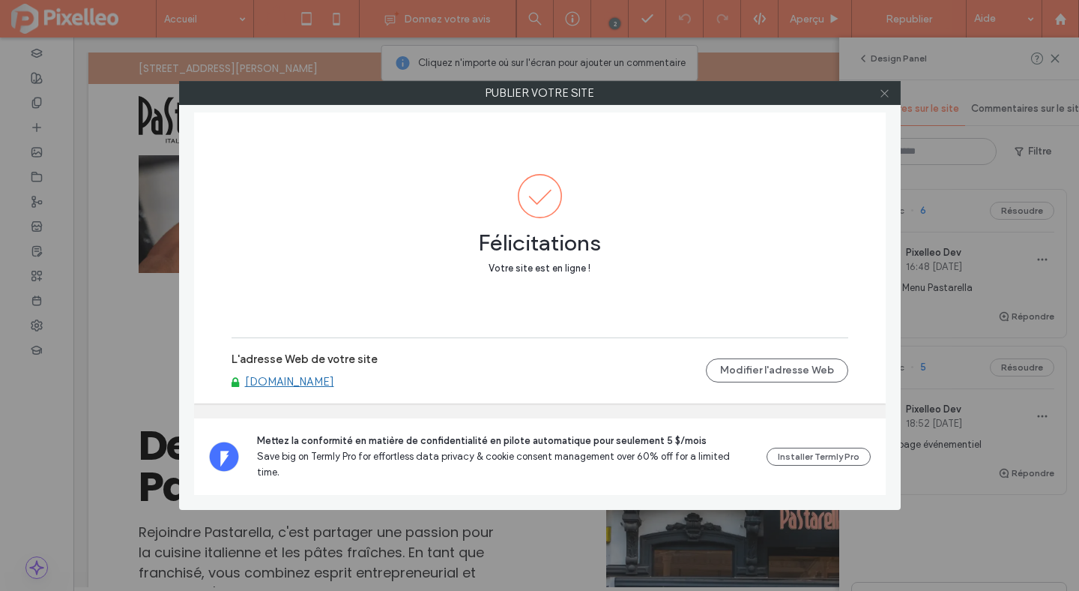
click at [884, 97] on icon at bounding box center [884, 93] width 11 height 11
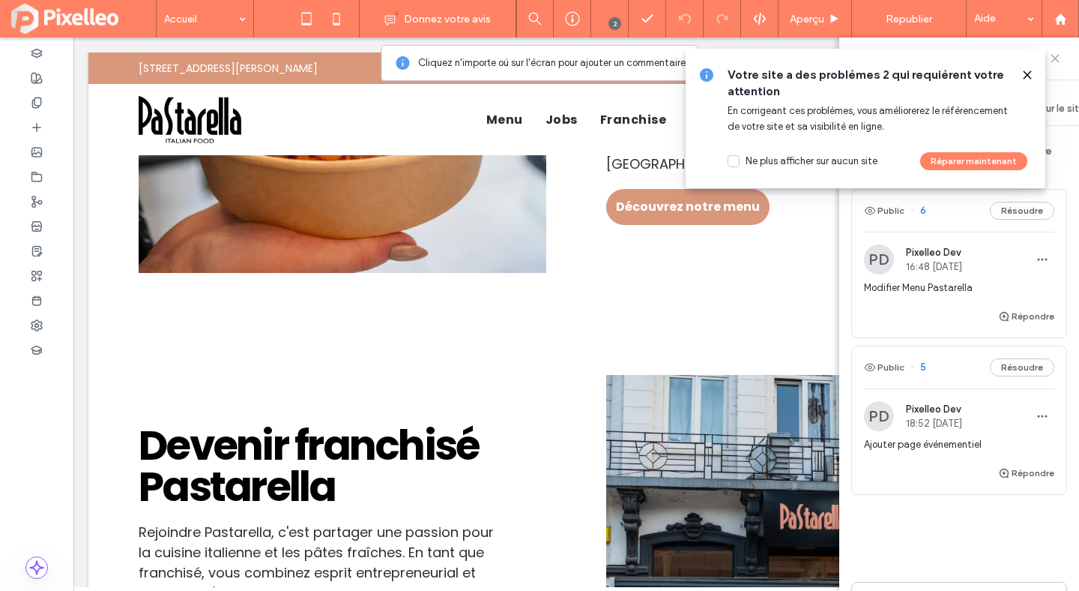
click at [1052, 58] on icon at bounding box center [1055, 58] width 12 height 12
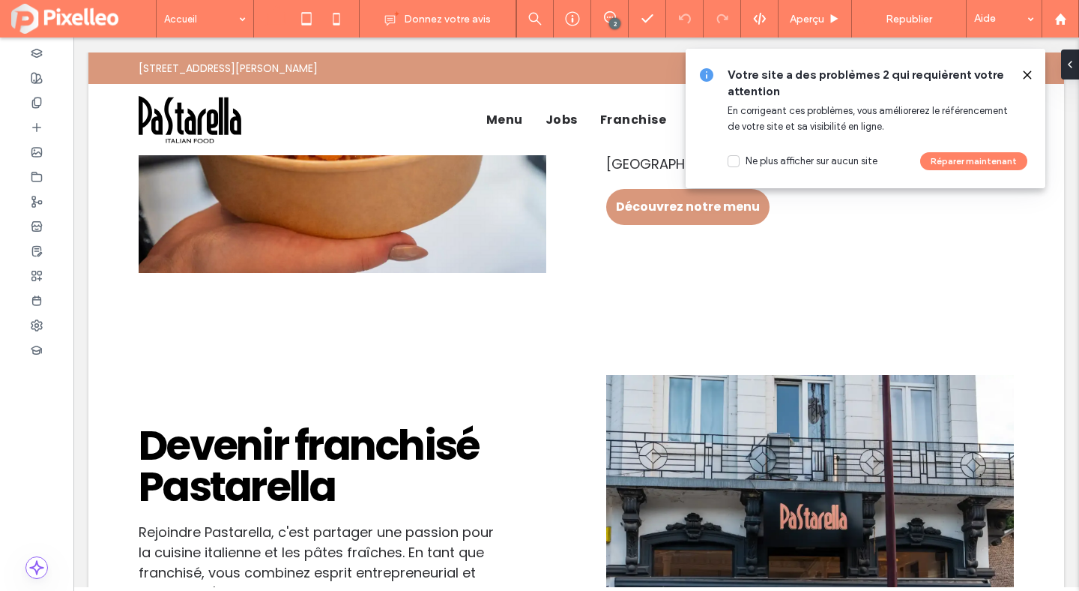
click at [1025, 79] on icon at bounding box center [1028, 75] width 12 height 12
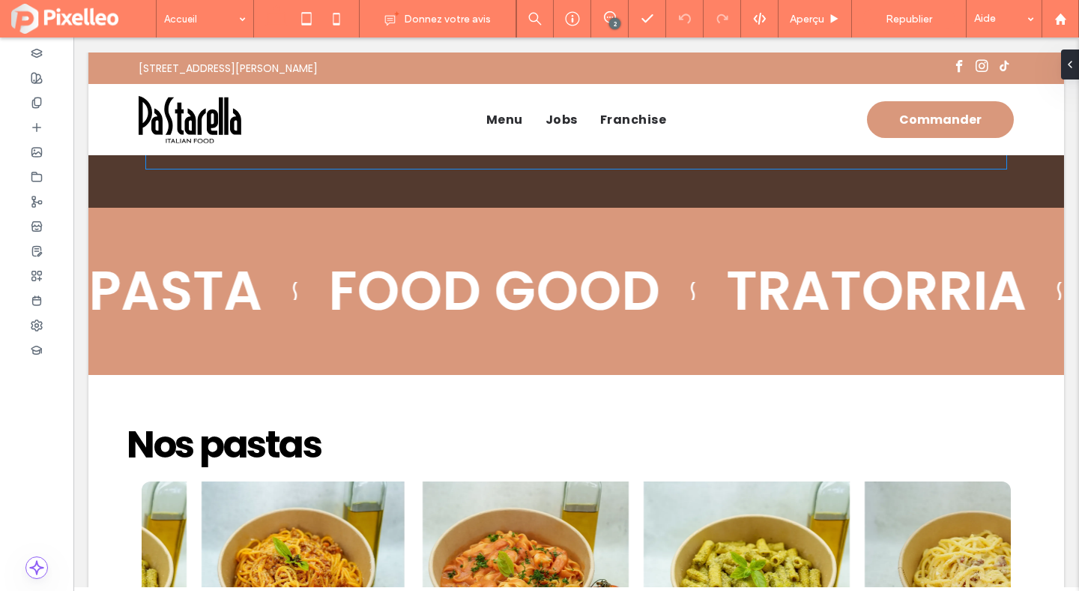
scroll to position [0, 0]
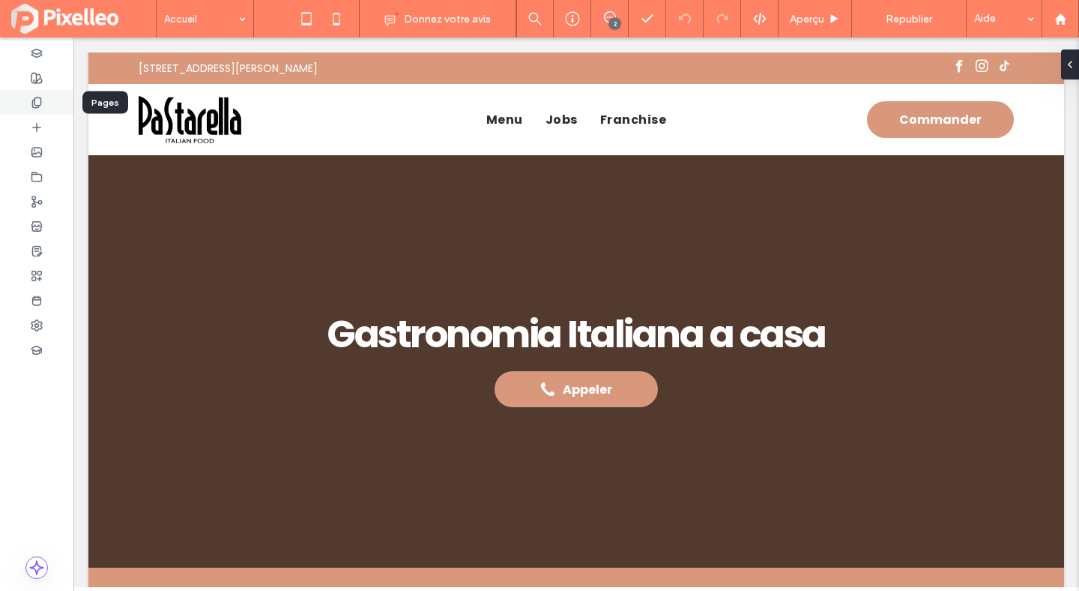
click at [19, 109] on div at bounding box center [36, 102] width 73 height 25
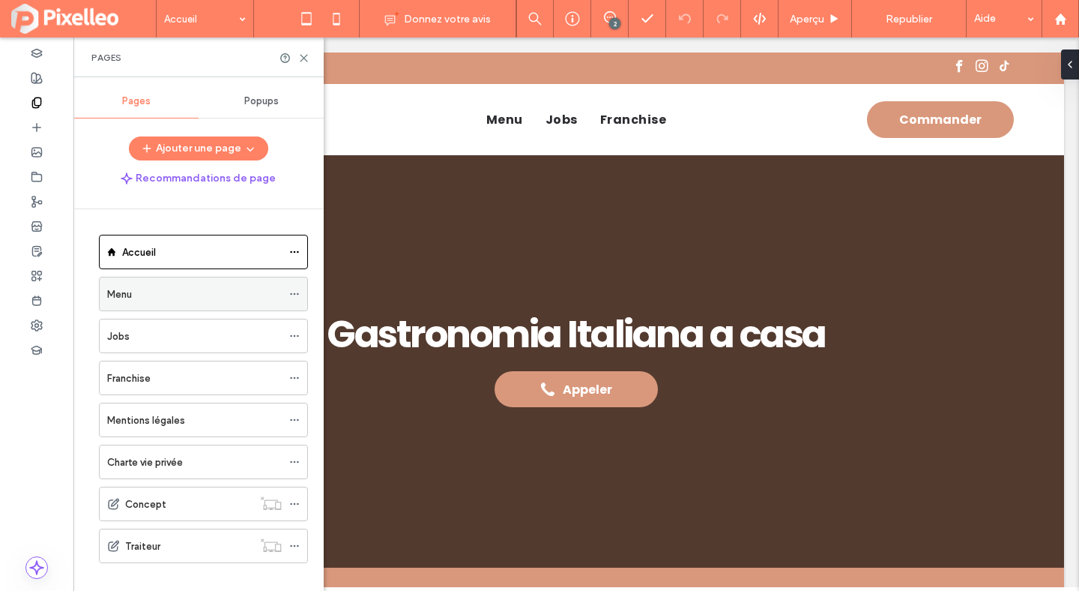
click at [148, 290] on div "Menu" at bounding box center [194, 294] width 175 height 16
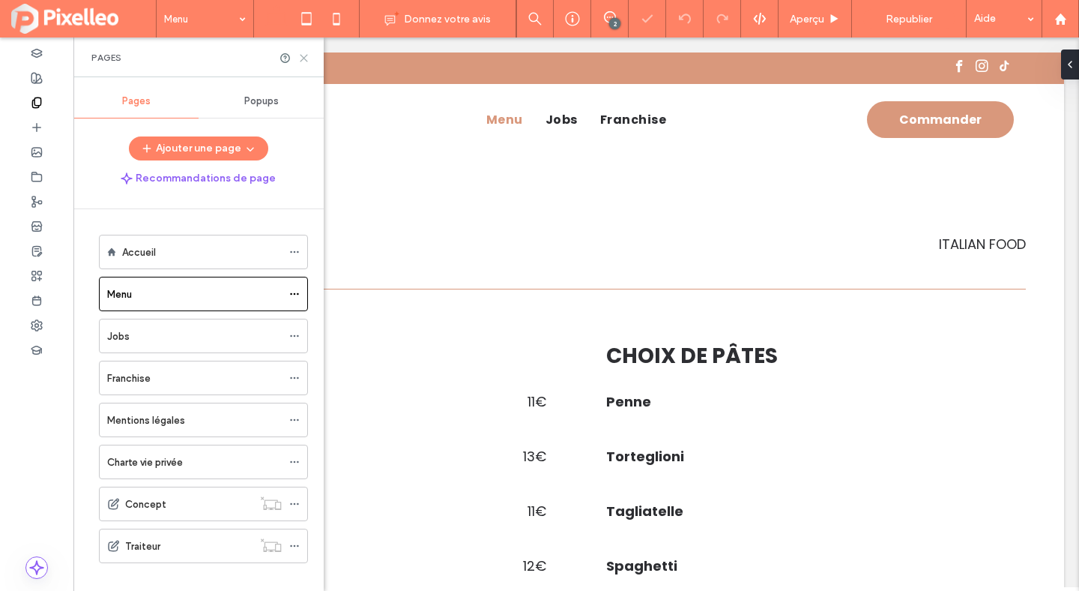
click at [304, 58] on icon at bounding box center [303, 57] width 11 height 11
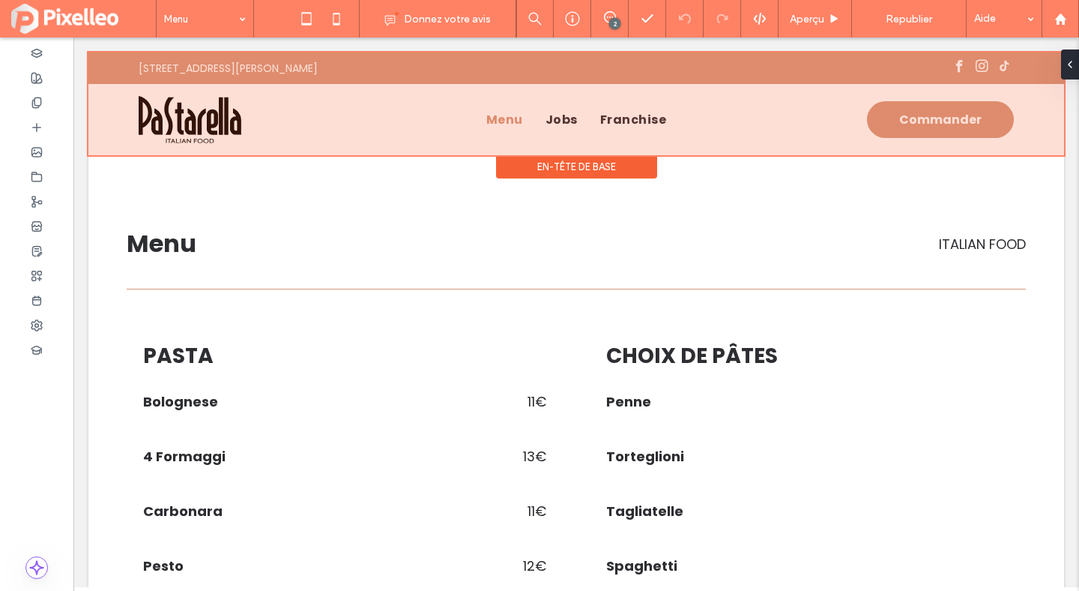
click at [265, 60] on div at bounding box center [576, 103] width 976 height 103
click at [265, 61] on link "Avenue Zénobe Gramme 1, 4500 Huy" at bounding box center [228, 68] width 179 height 15
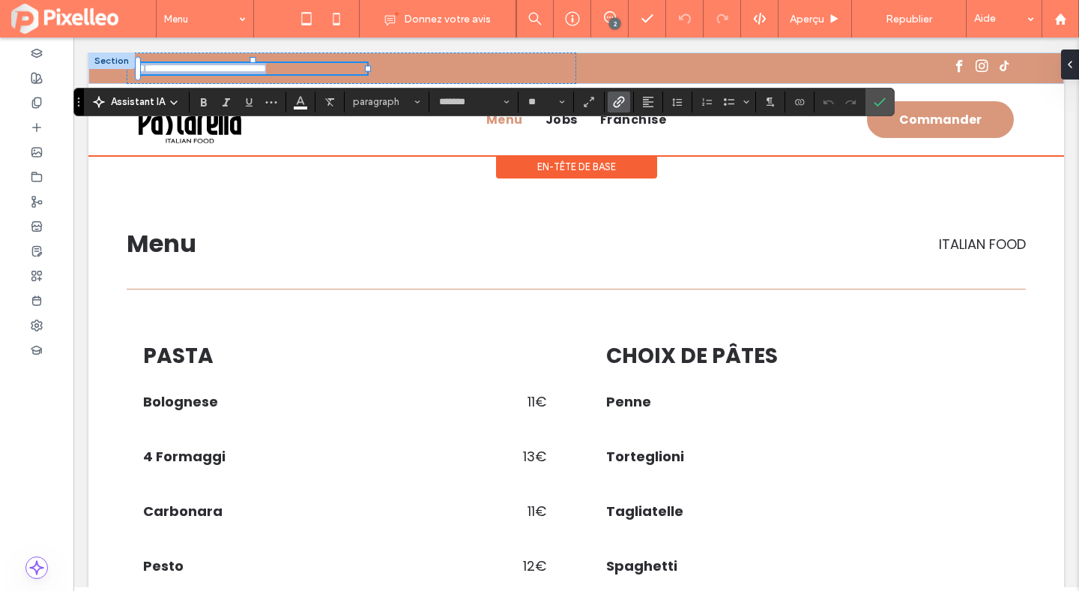
click at [187, 63] on link "**********" at bounding box center [202, 68] width 127 height 10
click at [181, 64] on link "**********" at bounding box center [202, 68] width 127 height 10
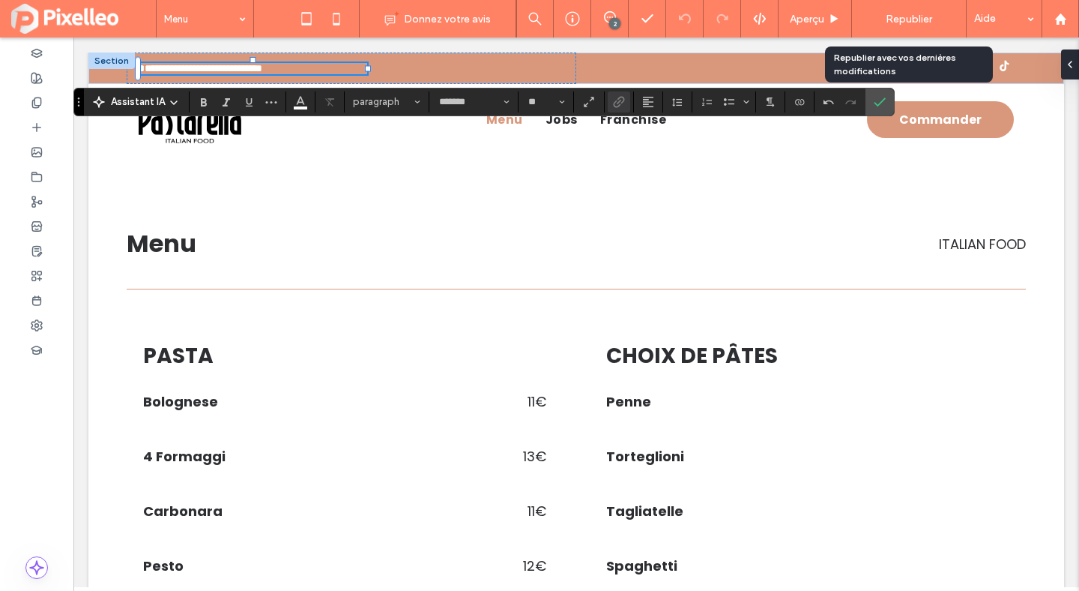
click at [914, 16] on span "Republier" at bounding box center [909, 19] width 46 height 13
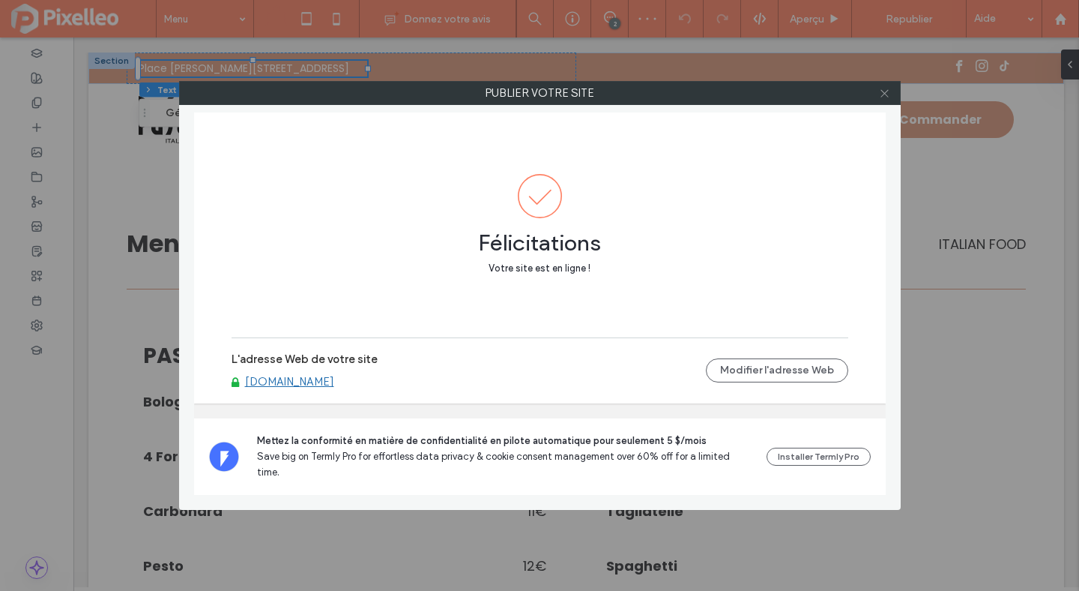
click at [886, 90] on icon at bounding box center [884, 93] width 11 height 11
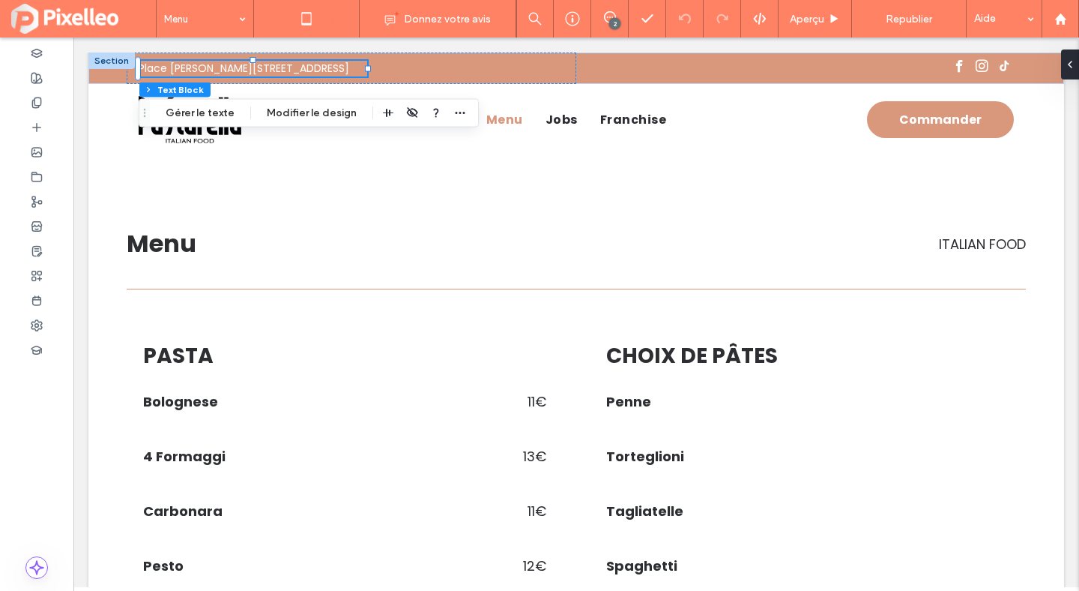
click at [346, 14] on icon at bounding box center [337, 19] width 30 height 30
type input "***"
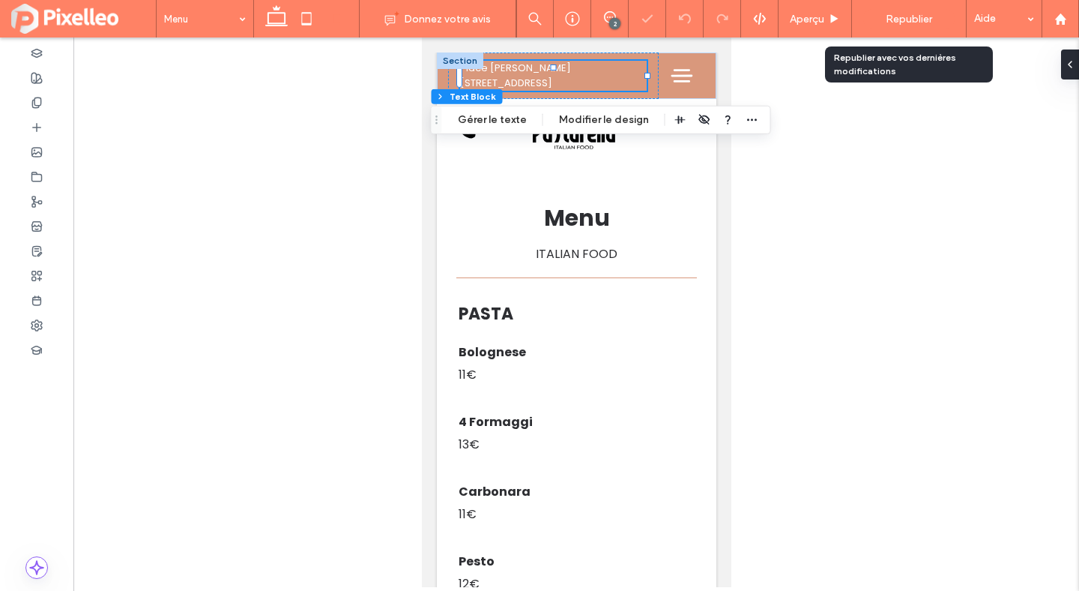
click at [894, 16] on span "Republier" at bounding box center [909, 19] width 46 height 13
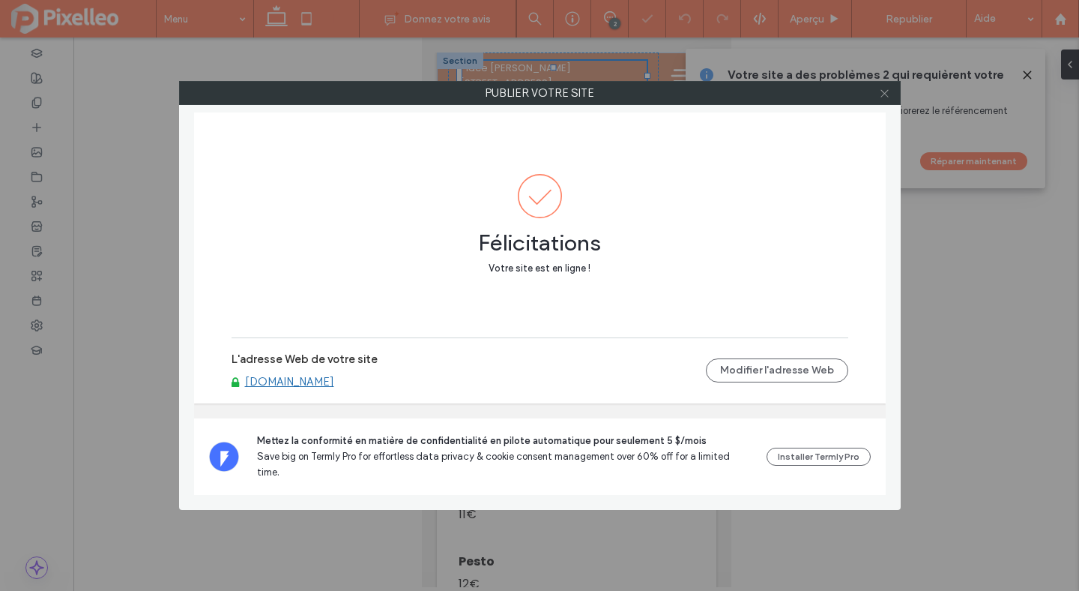
click at [883, 94] on icon at bounding box center [884, 93] width 11 height 11
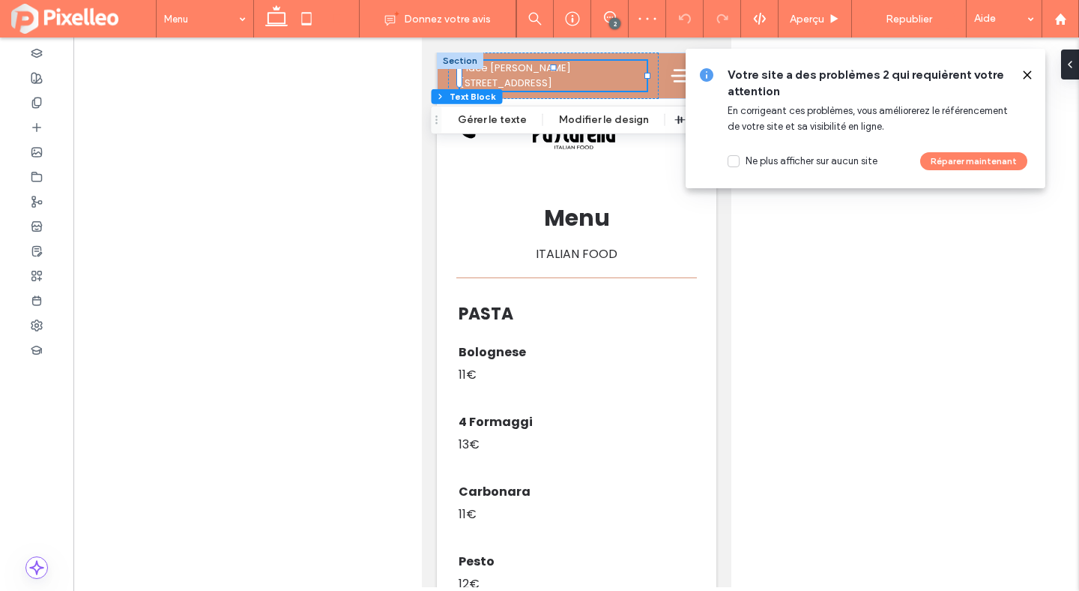
click at [1031, 76] on icon at bounding box center [1028, 75] width 12 height 12
click at [1025, 73] on use at bounding box center [1027, 74] width 7 height 7
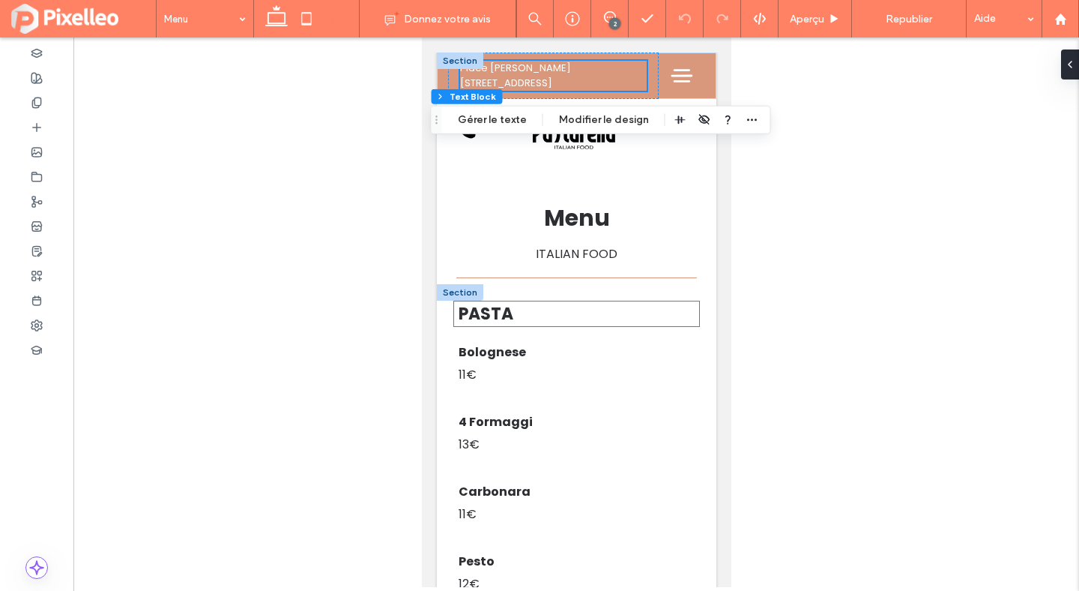
scroll to position [6, 0]
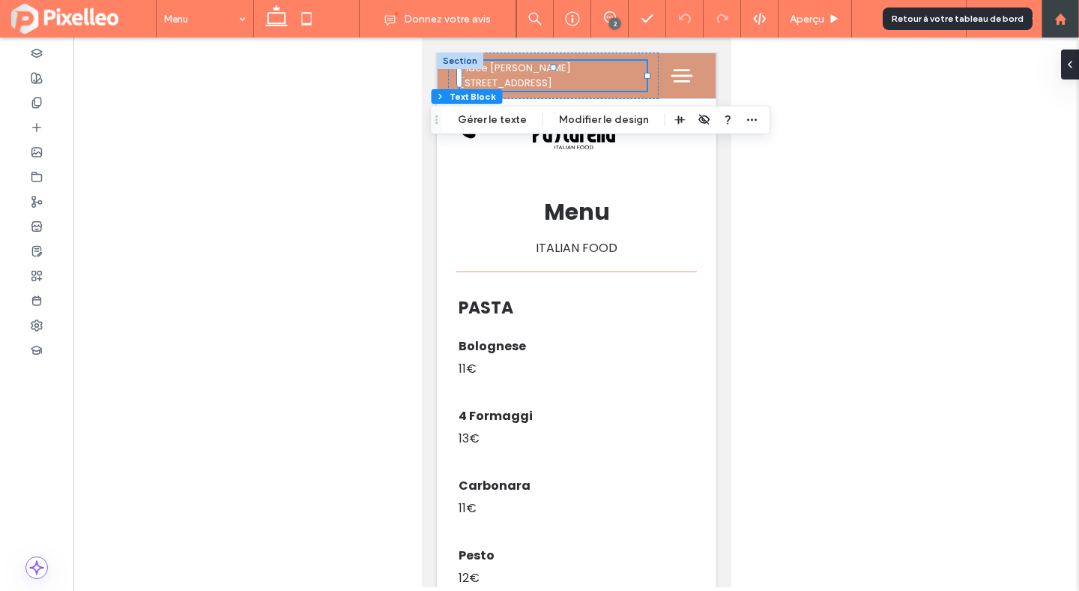
click at [1064, 23] on use at bounding box center [1060, 18] width 11 height 11
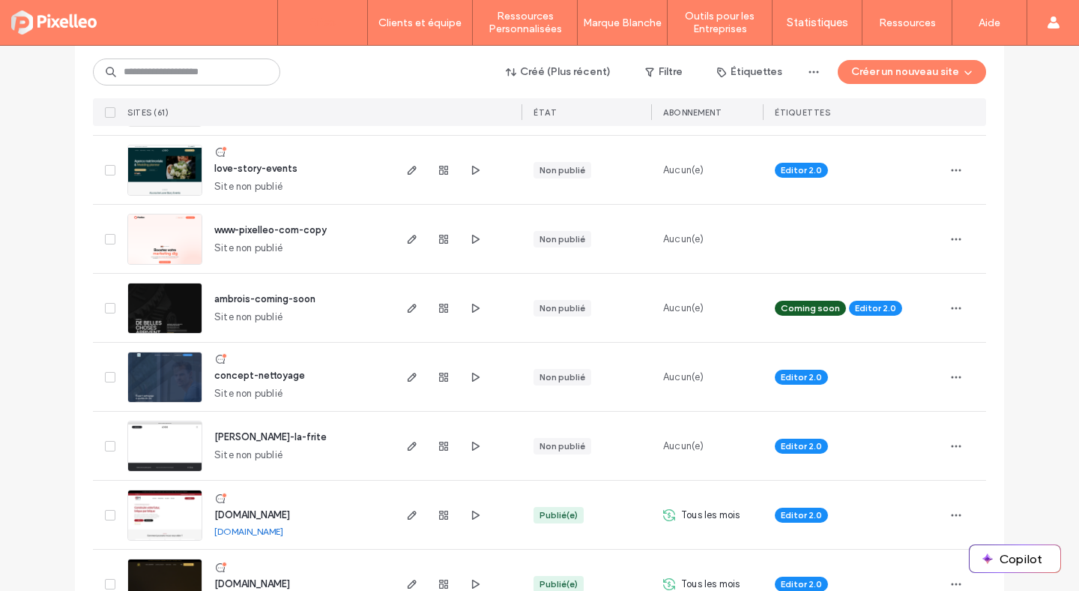
scroll to position [572, 0]
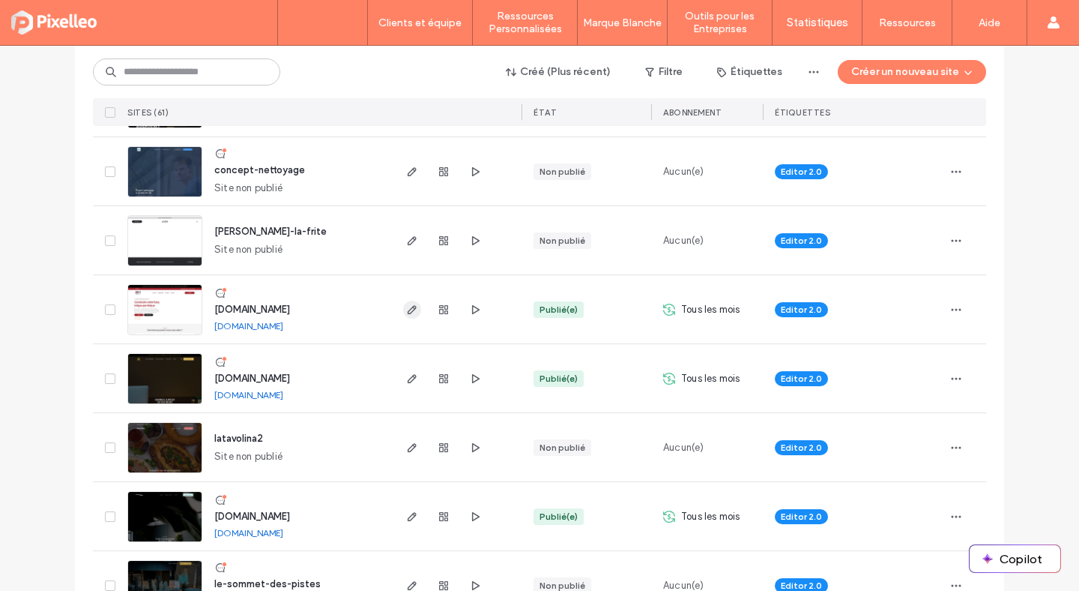
click at [406, 308] on icon "button" at bounding box center [412, 310] width 12 height 12
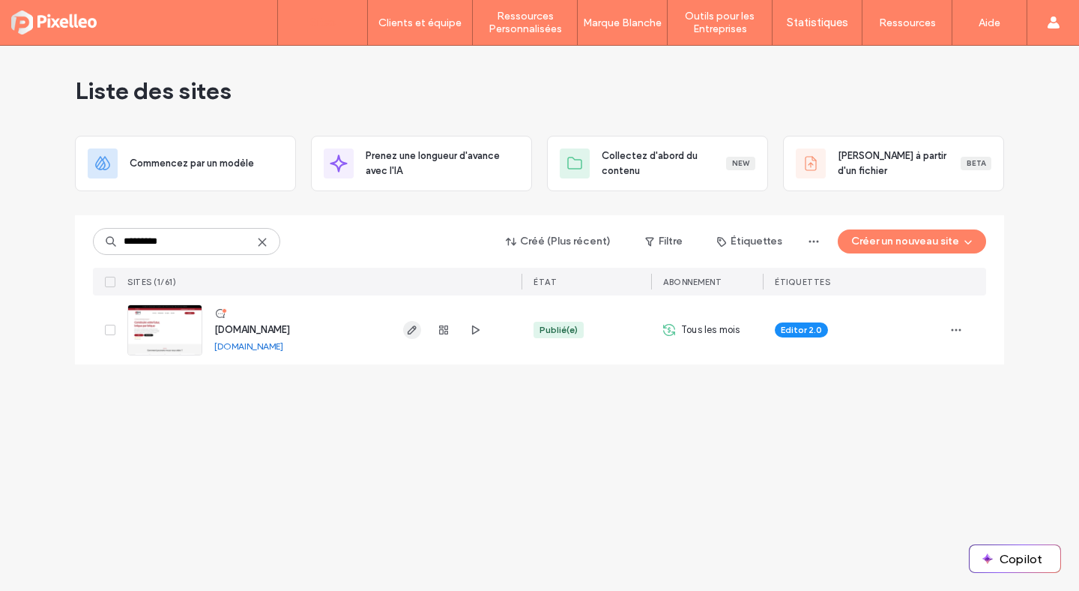
type input "*********"
click at [411, 331] on icon "button" at bounding box center [412, 330] width 12 height 12
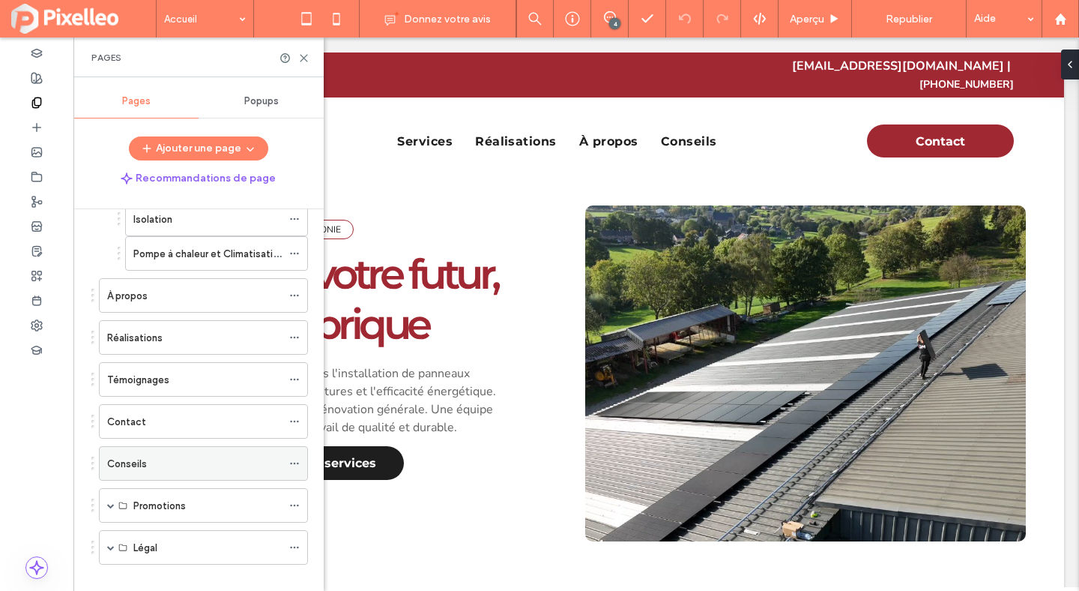
scroll to position [314, 0]
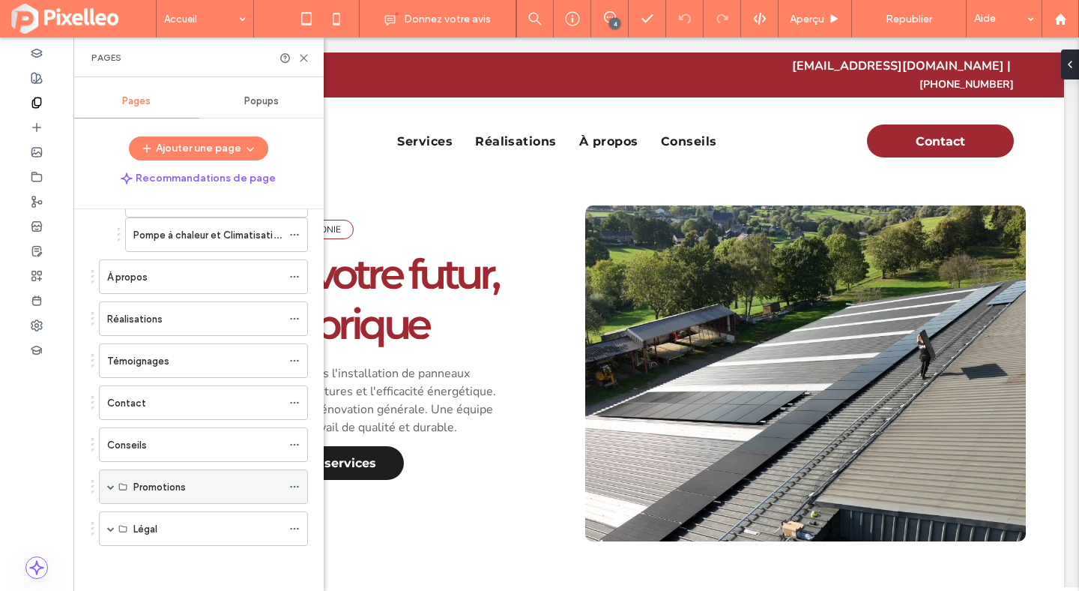
click at [113, 484] on span at bounding box center [110, 486] width 7 height 7
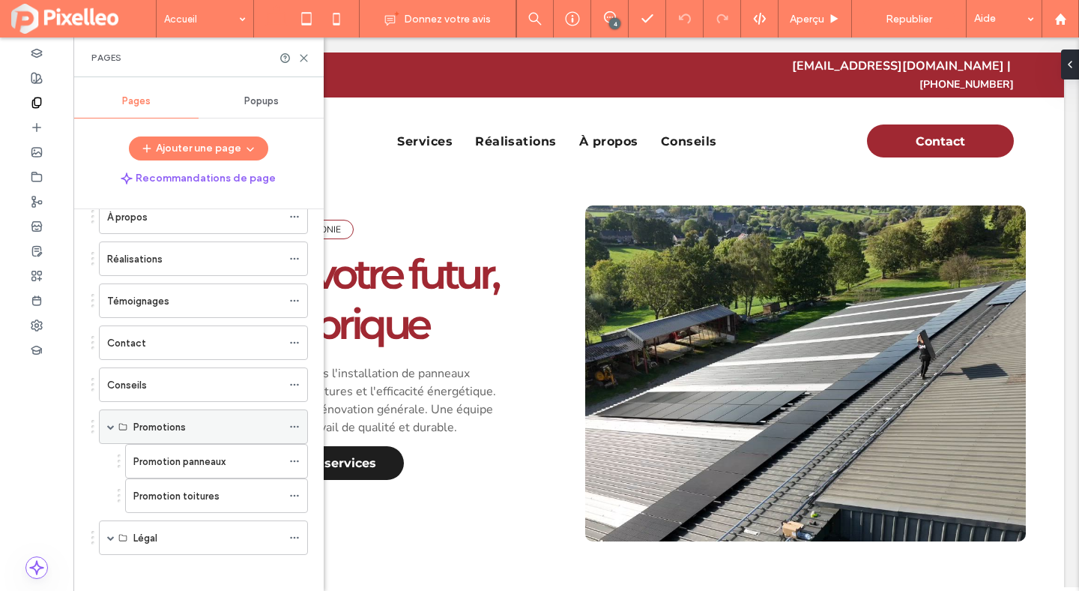
scroll to position [383, 0]
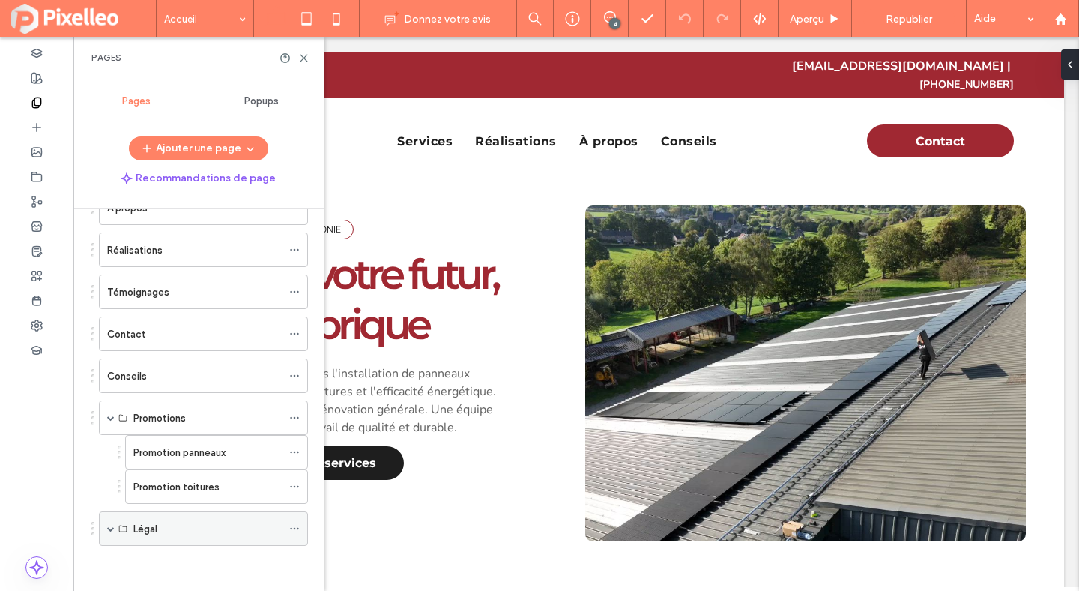
click at [109, 525] on span at bounding box center [110, 528] width 7 height 7
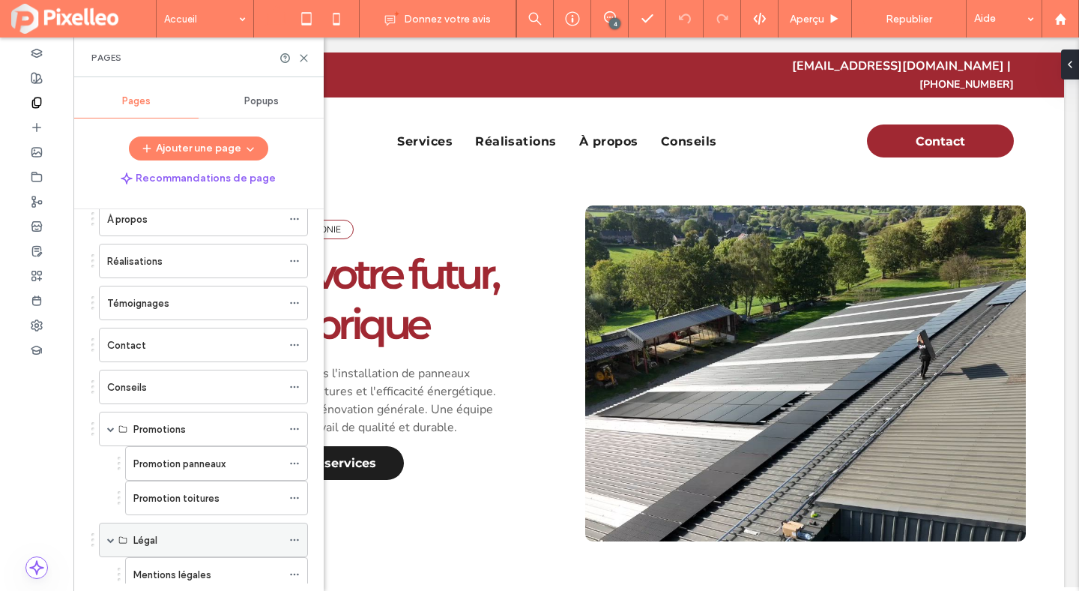
scroll to position [293, 0]
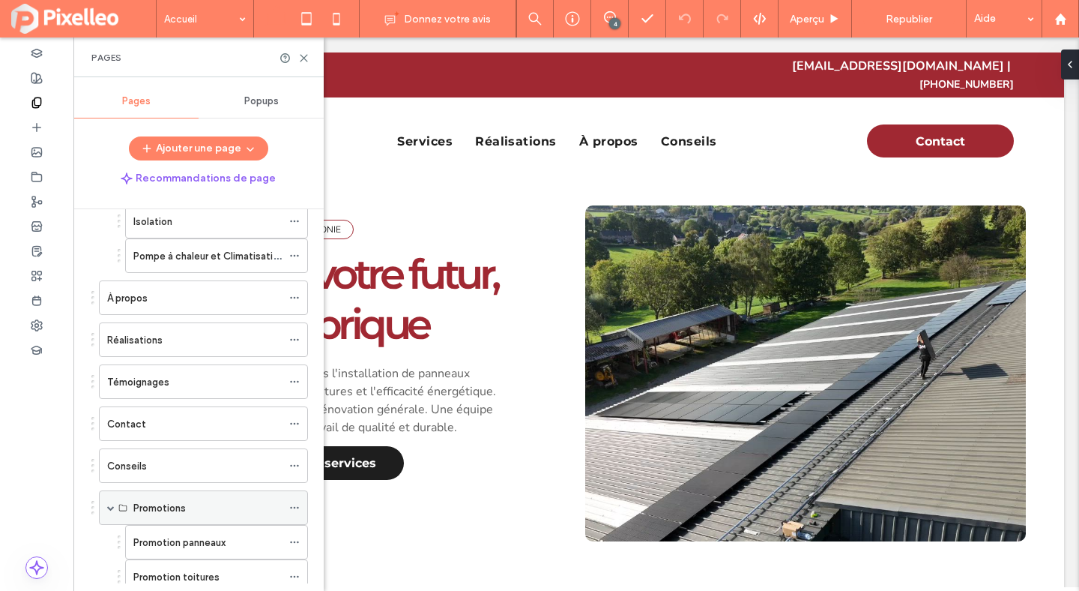
click at [106, 504] on div "Promotions" at bounding box center [203, 507] width 209 height 34
click at [155, 296] on div "À propos" at bounding box center [194, 300] width 175 height 16
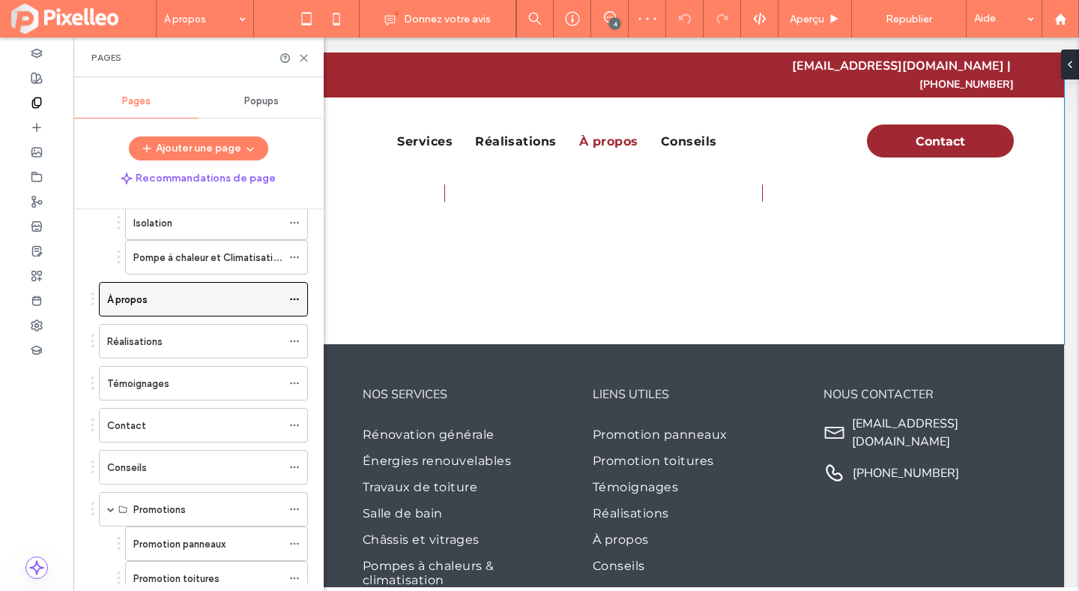
scroll to position [1926, 0]
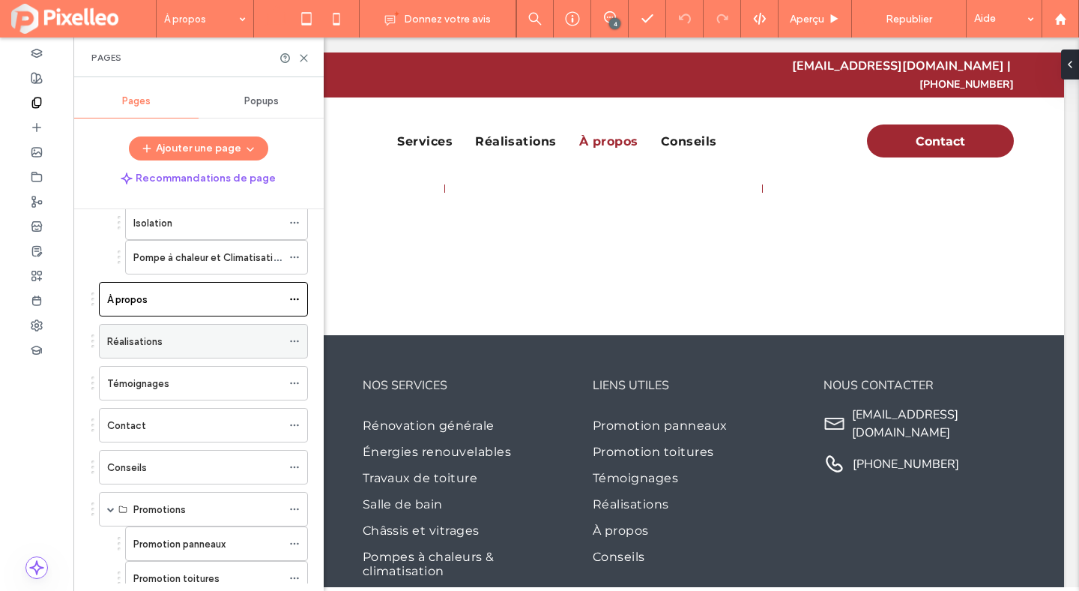
click at [217, 331] on div "Réalisations" at bounding box center [194, 341] width 175 height 33
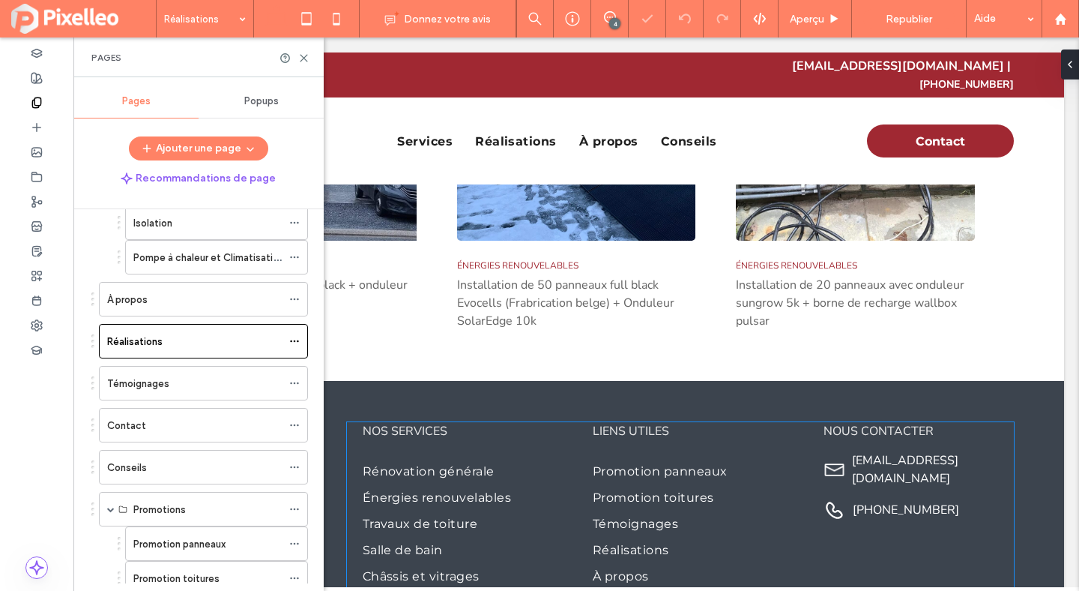
scroll to position [822, 0]
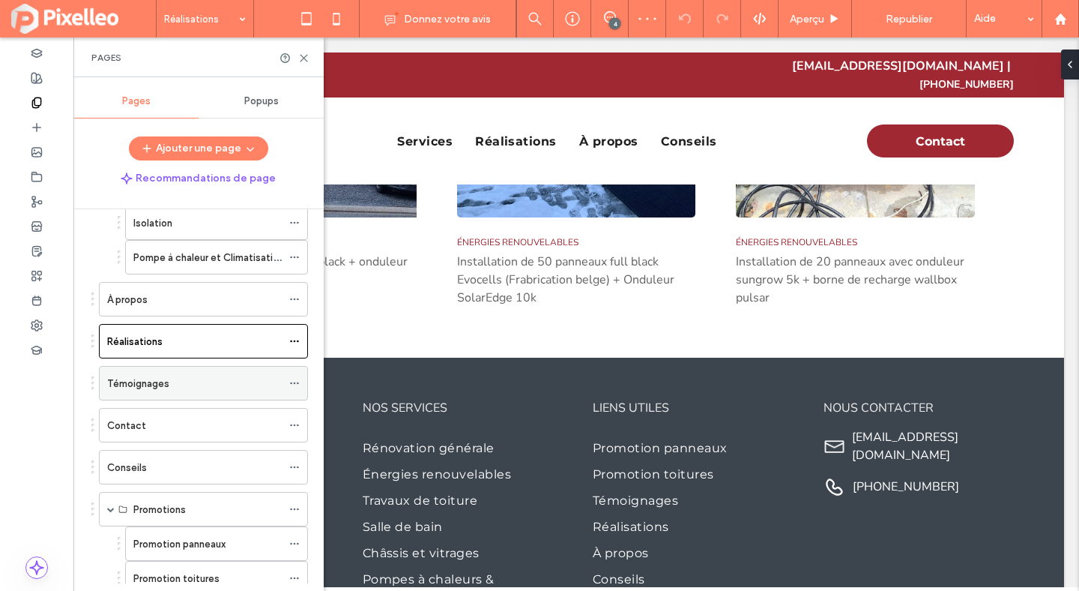
click at [187, 386] on div "Témoignages" at bounding box center [194, 384] width 175 height 16
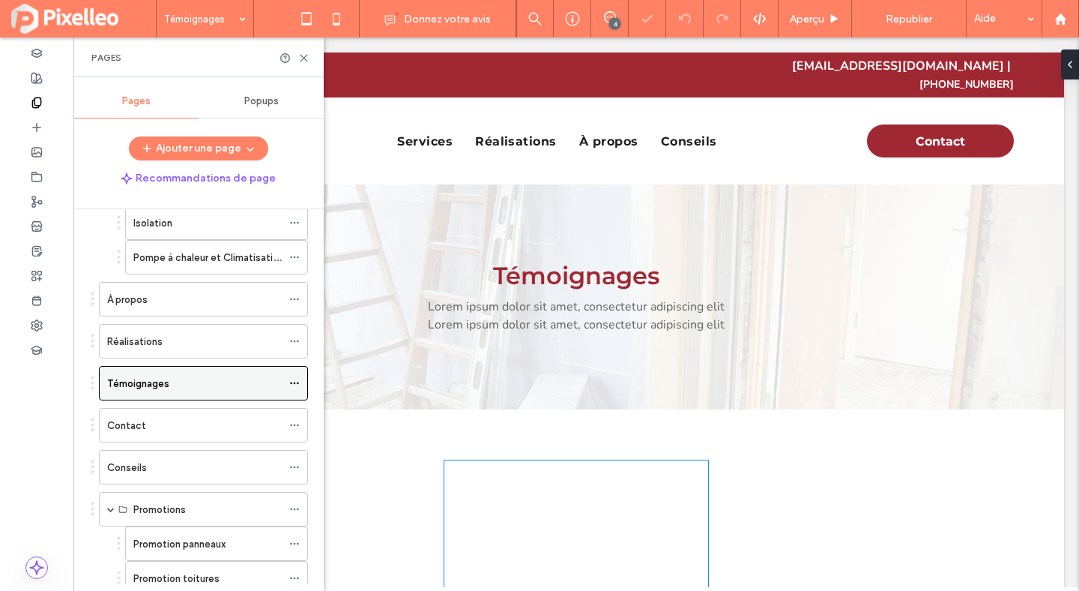
scroll to position [238, 0]
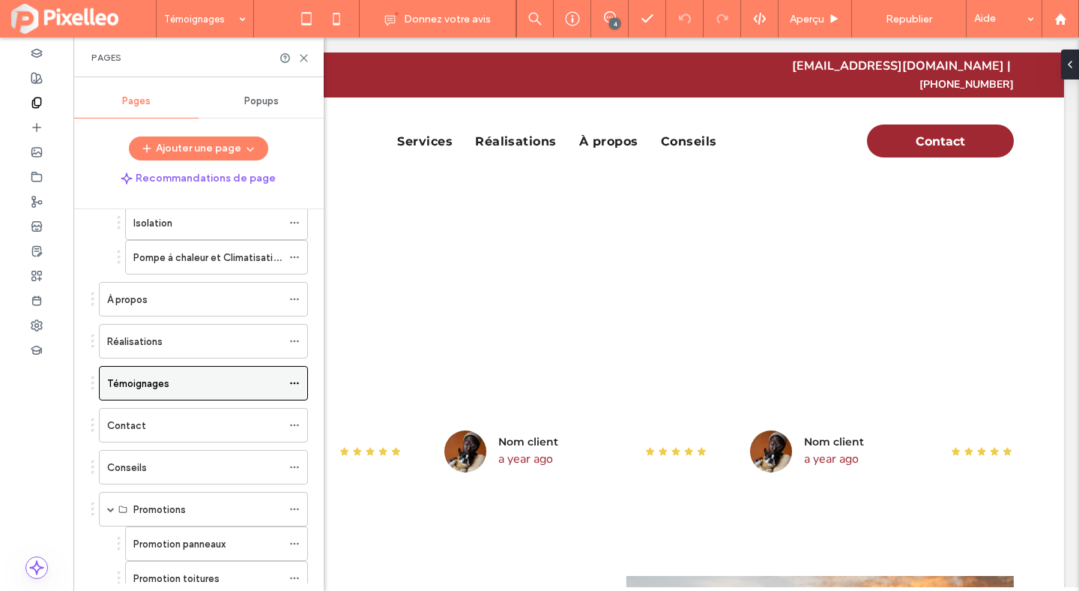
click at [292, 381] on icon at bounding box center [294, 383] width 10 height 10
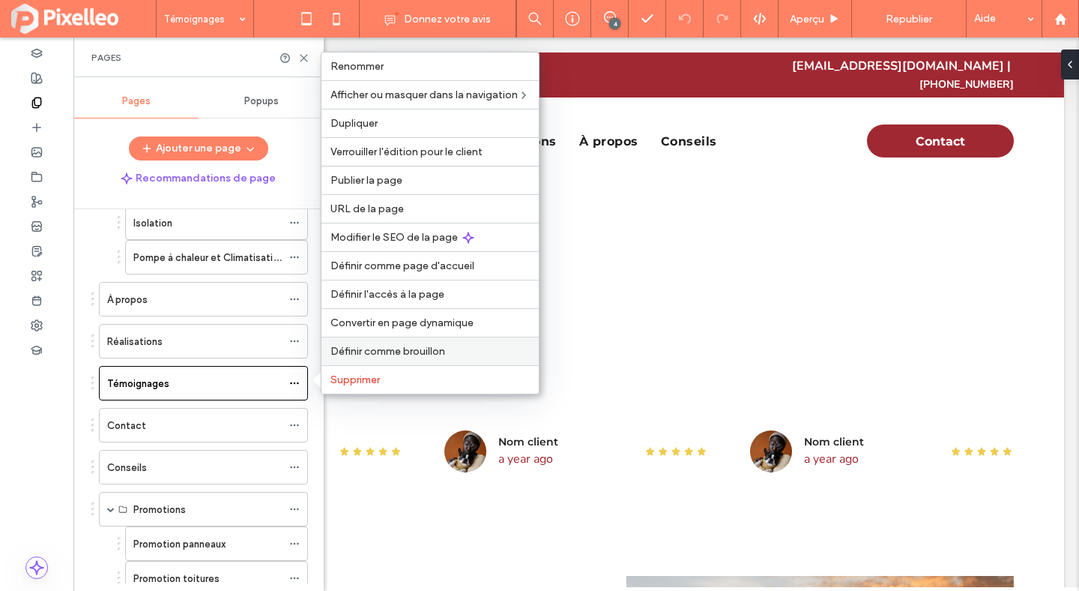
click at [388, 355] on span "Définir comme brouillon" at bounding box center [388, 351] width 115 height 13
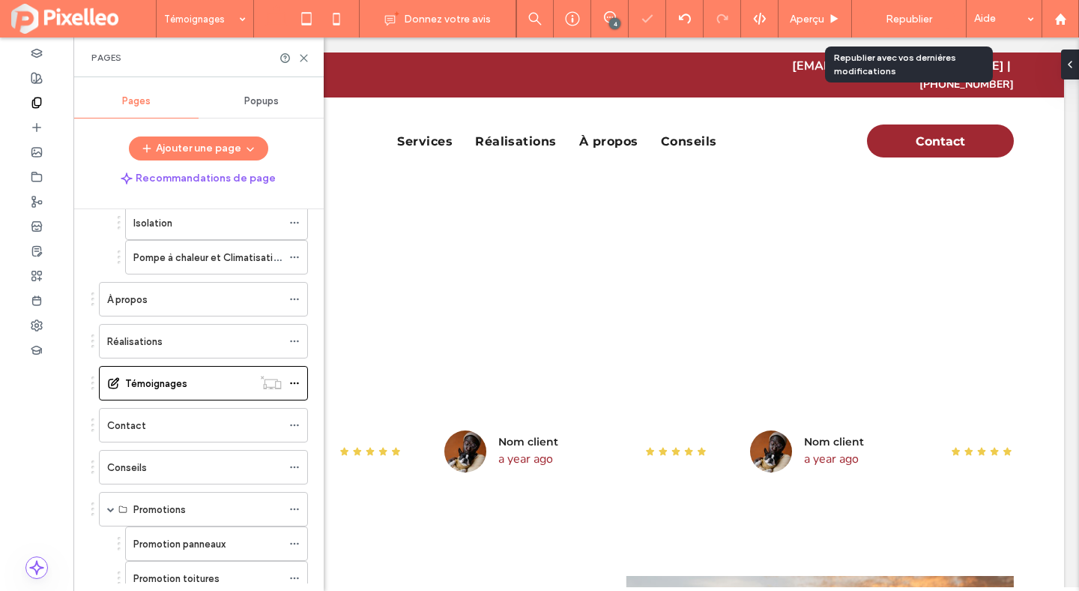
click at [890, 16] on span "Republier" at bounding box center [909, 19] width 46 height 13
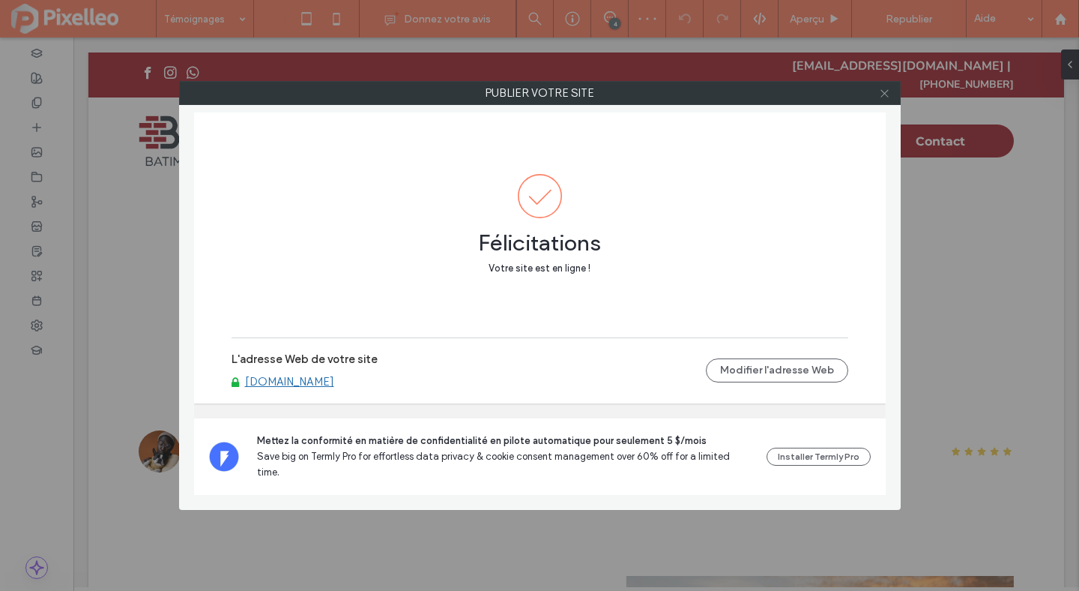
click at [884, 89] on icon at bounding box center [884, 93] width 11 height 11
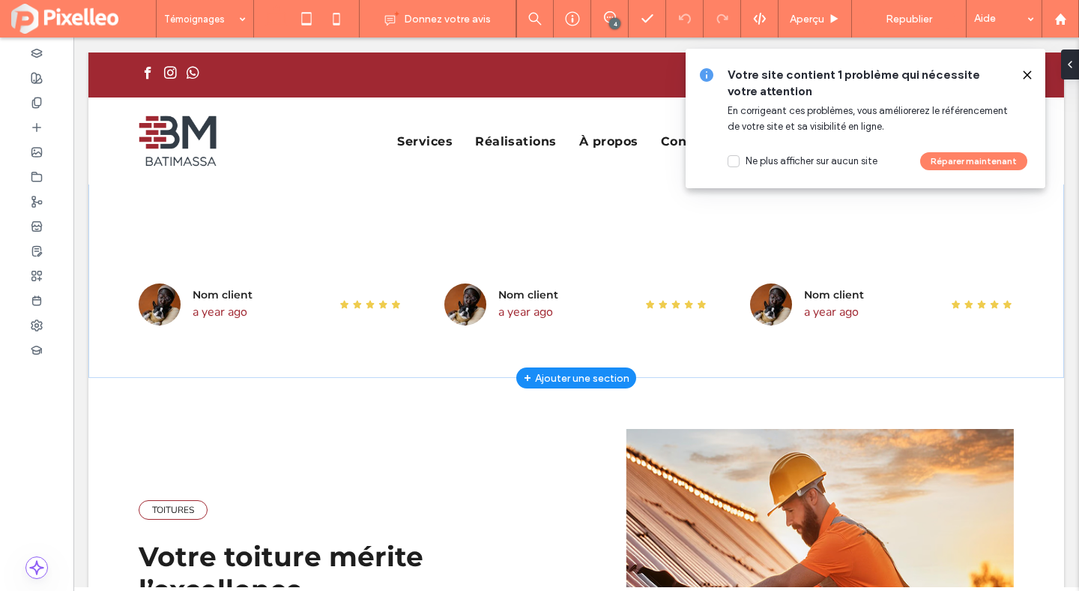
scroll to position [0, 0]
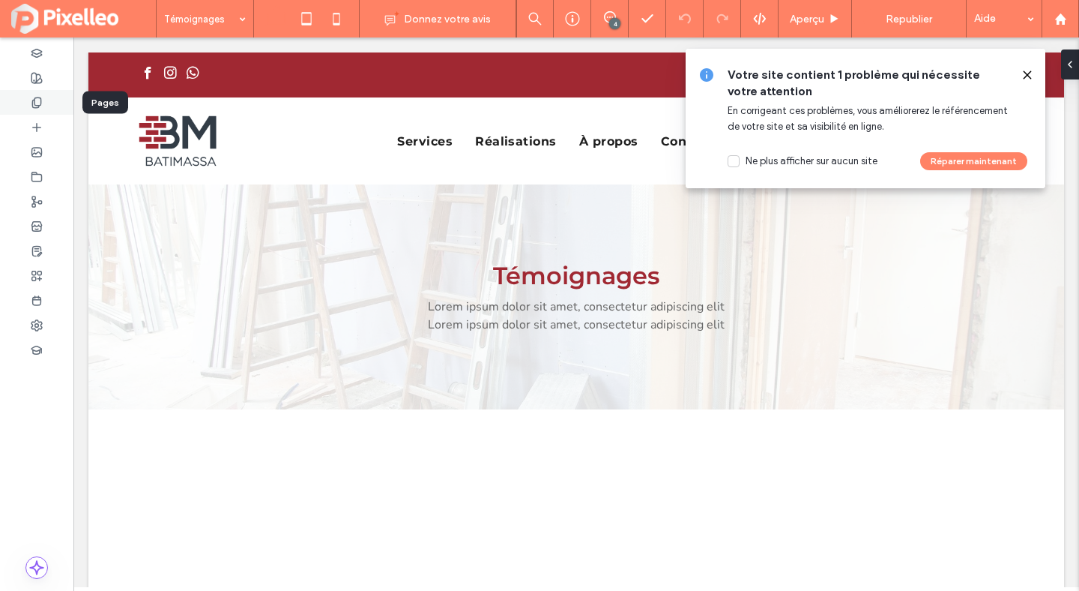
click at [42, 106] on icon at bounding box center [37, 103] width 12 height 12
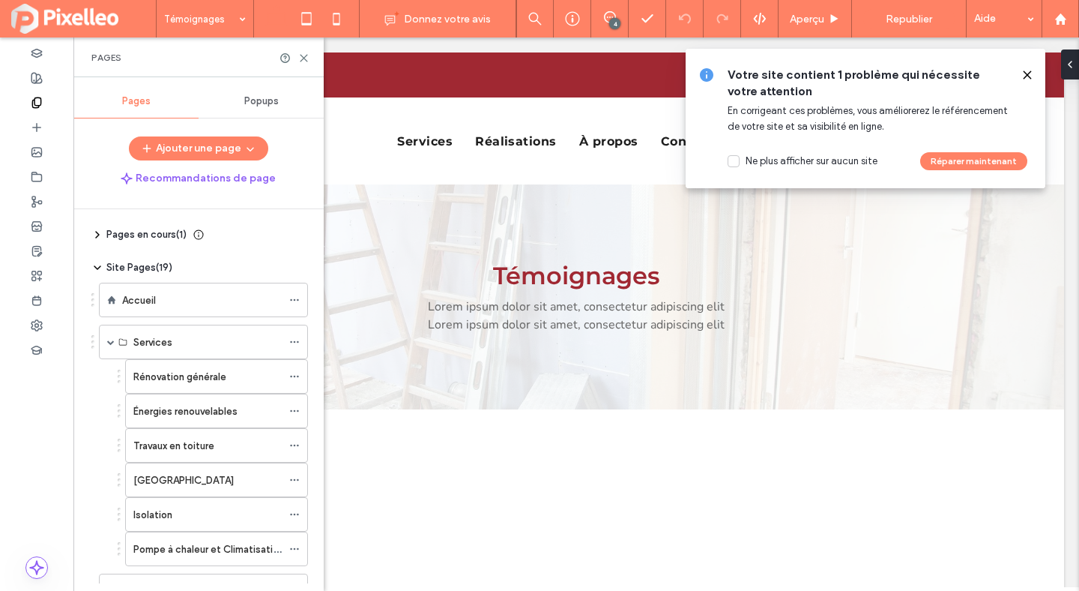
click at [97, 231] on icon at bounding box center [97, 235] width 12 height 12
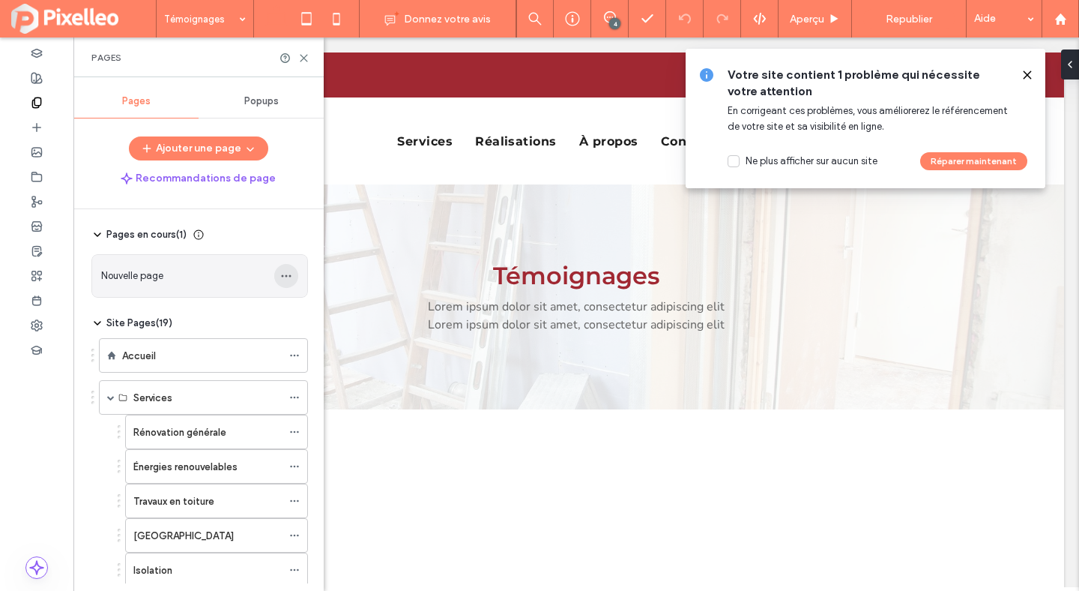
click at [287, 274] on icon "button" at bounding box center [286, 276] width 12 height 12
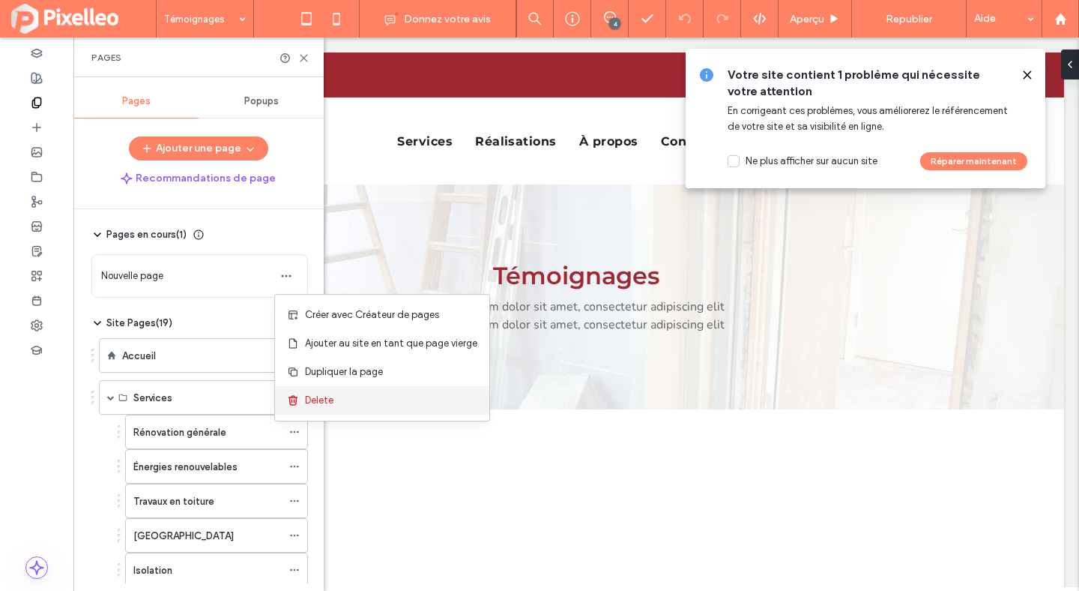
click at [328, 400] on span "Delete" at bounding box center [319, 400] width 28 height 15
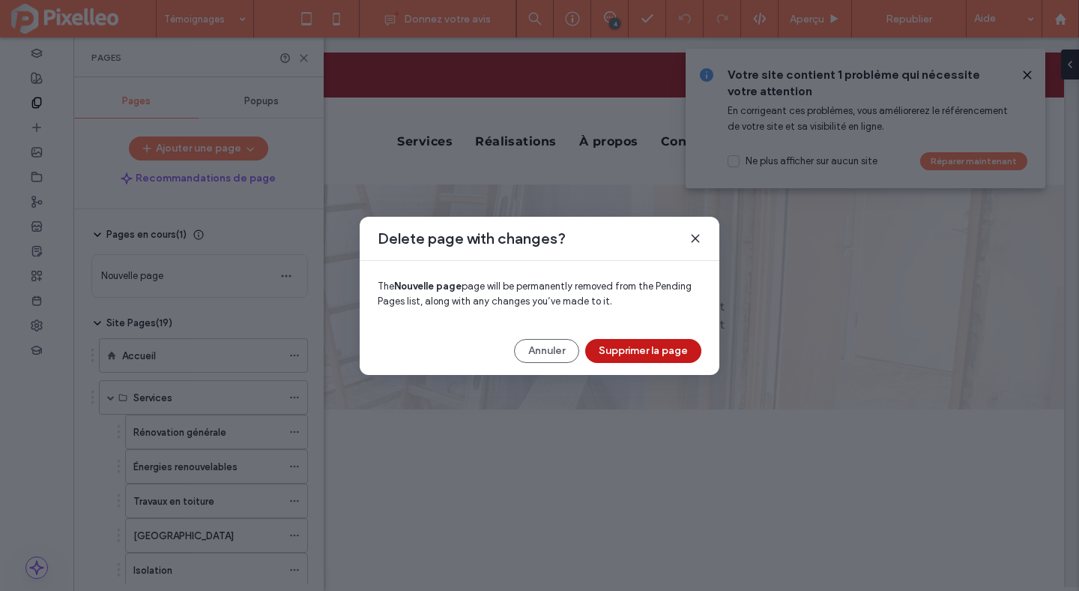
click at [635, 352] on button "Supprimer la page" at bounding box center [643, 351] width 116 height 24
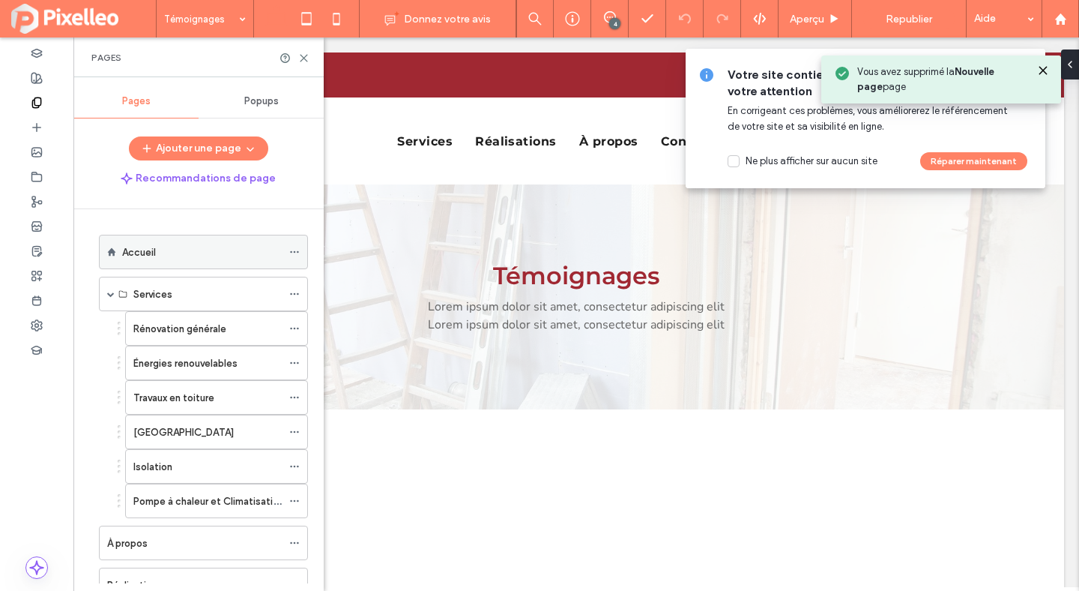
click at [292, 250] on icon at bounding box center [294, 252] width 10 height 10
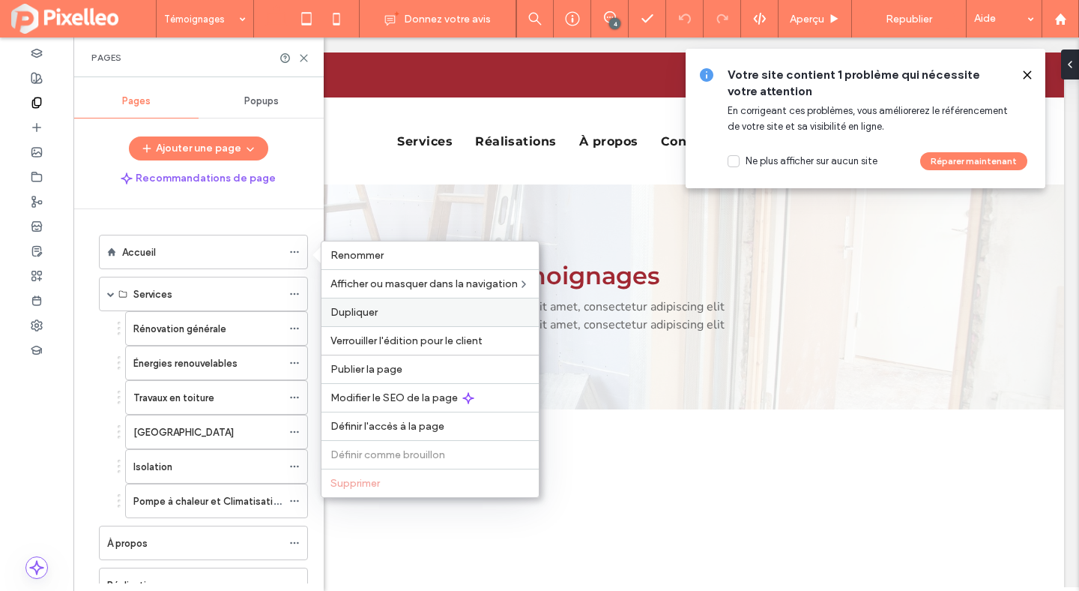
click at [364, 315] on span "Dupliquer" at bounding box center [354, 312] width 47 height 13
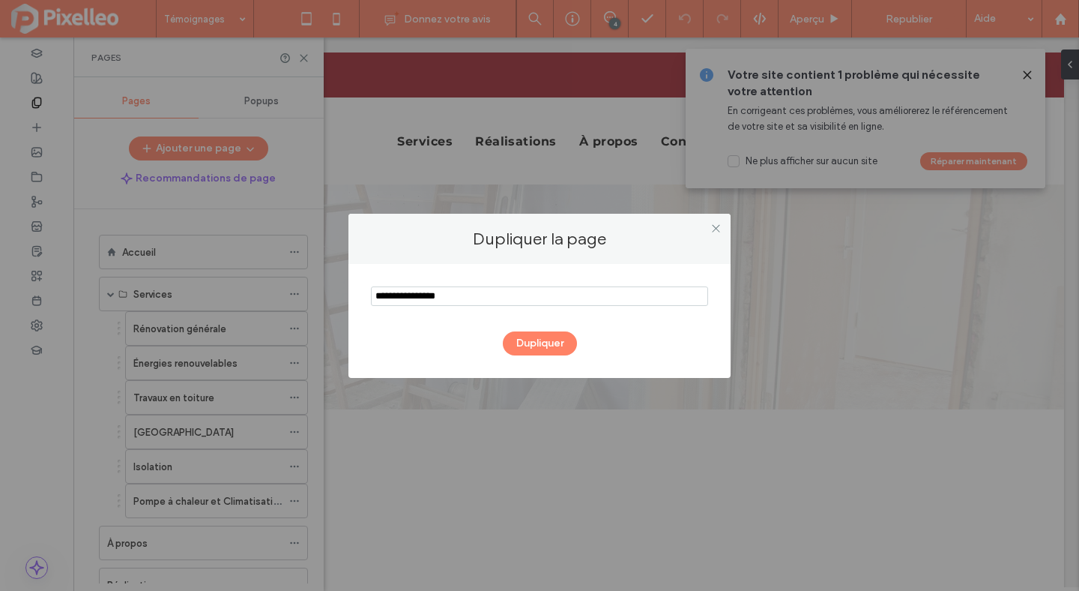
click at [419, 301] on input "notEmpty" at bounding box center [539, 295] width 337 height 19
type input "**********"
click at [531, 339] on button "Dupliquer" at bounding box center [540, 343] width 74 height 24
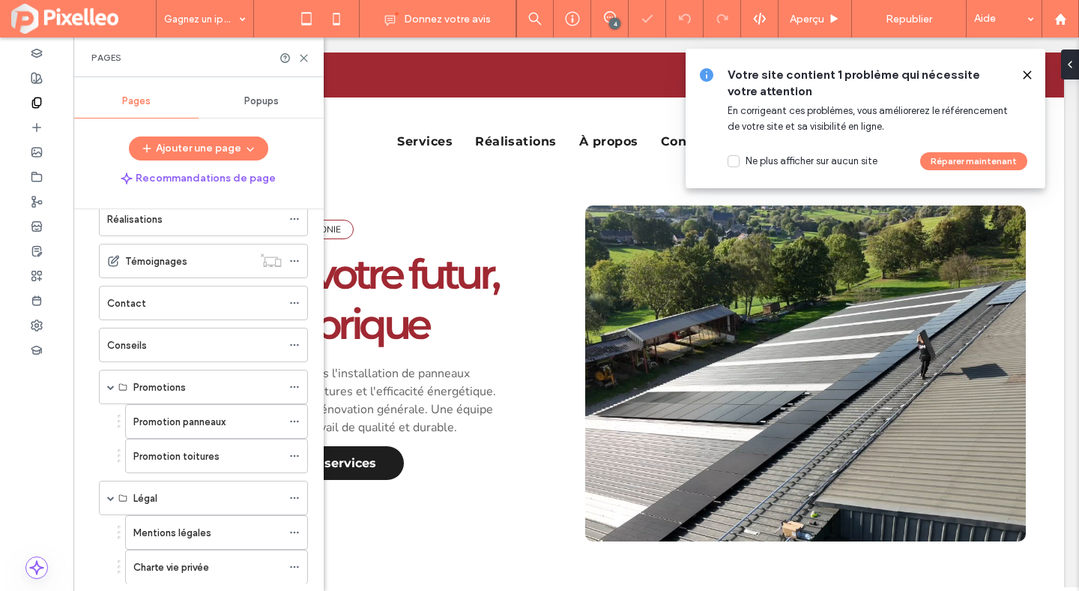
scroll to position [446, 0]
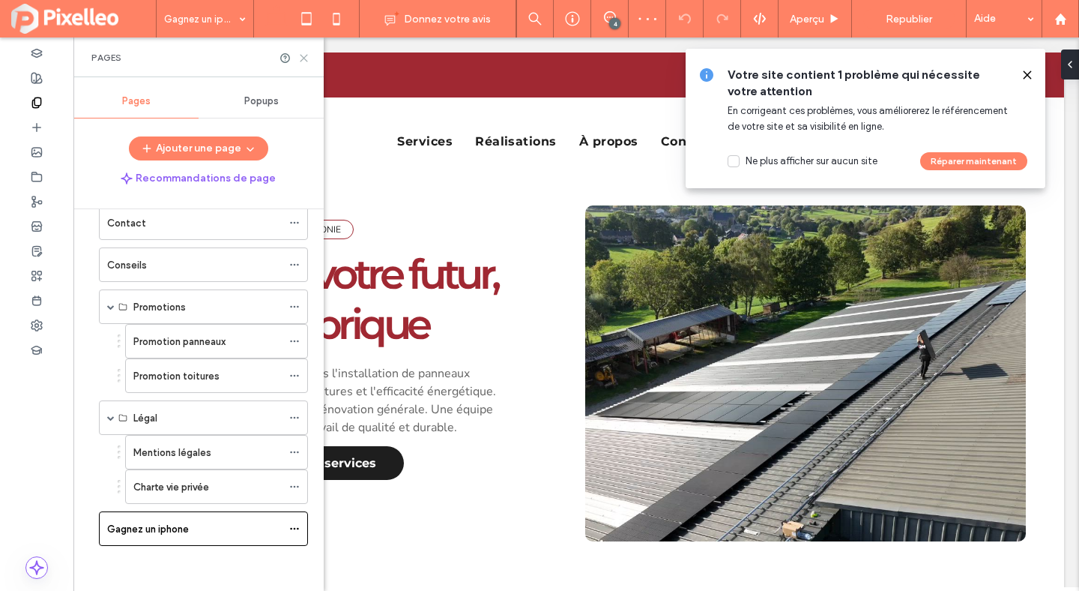
click at [305, 56] on use at bounding box center [304, 58] width 7 height 7
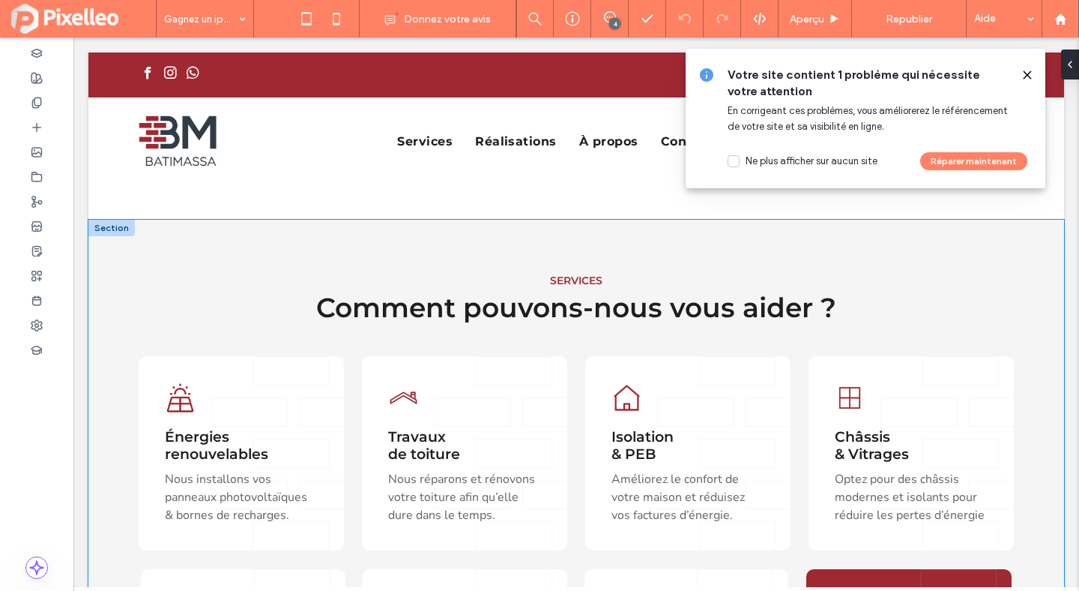
scroll to position [241, 0]
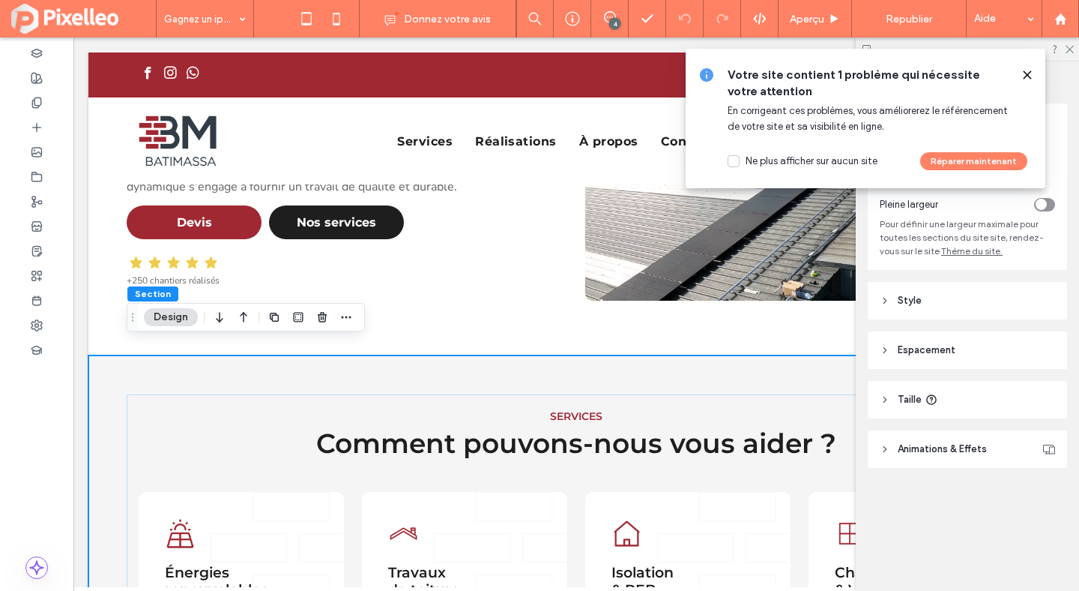
click at [1025, 73] on use at bounding box center [1027, 74] width 7 height 7
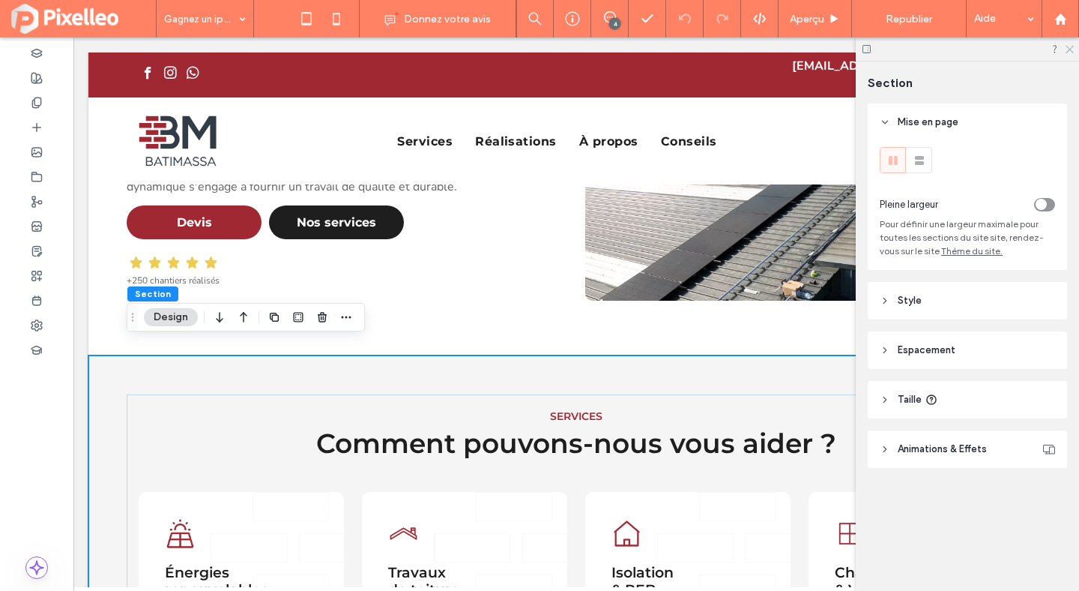
click at [1067, 46] on use at bounding box center [1070, 50] width 8 height 8
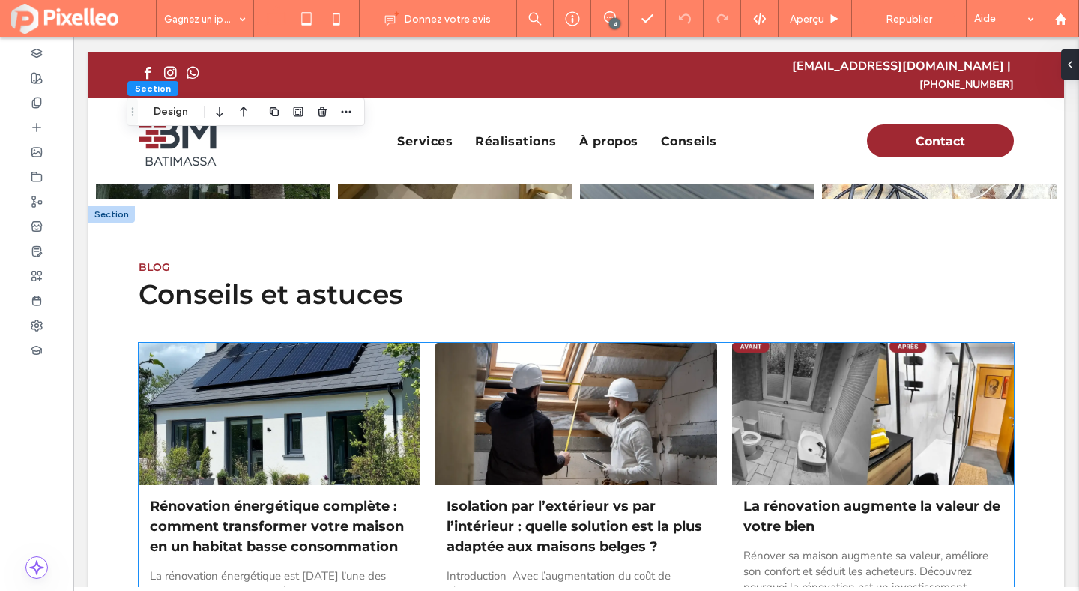
scroll to position [4883, 0]
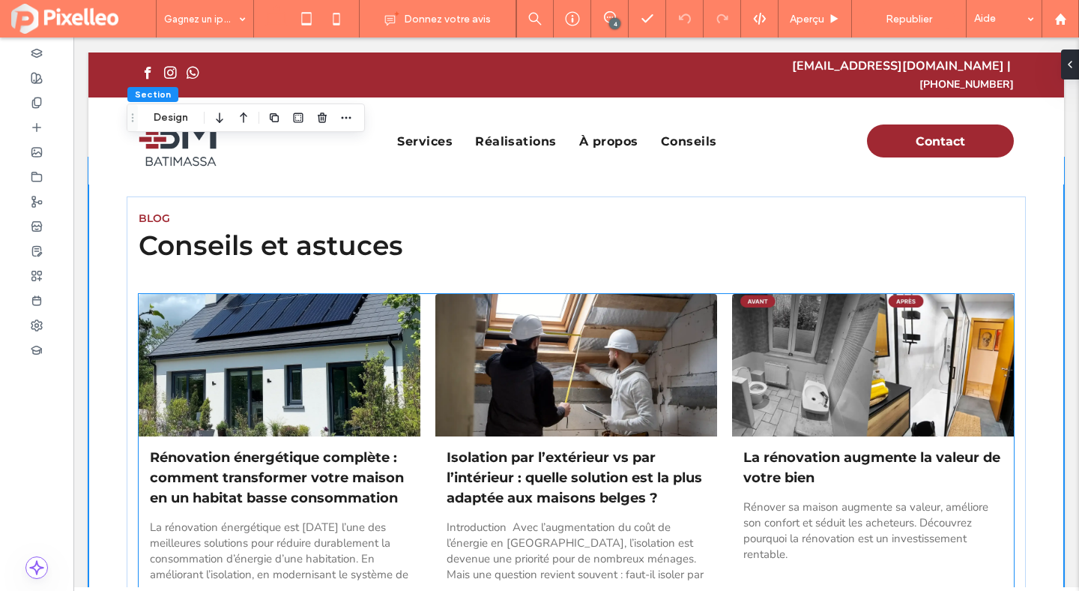
scroll to position [4987, 0]
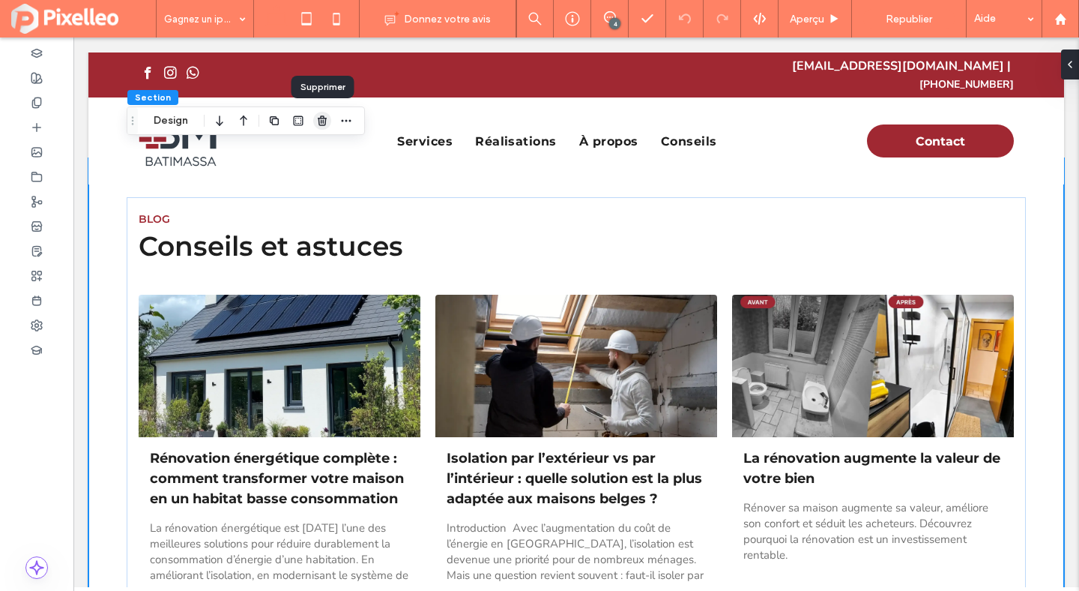
click at [324, 119] on icon "button" at bounding box center [322, 121] width 12 height 12
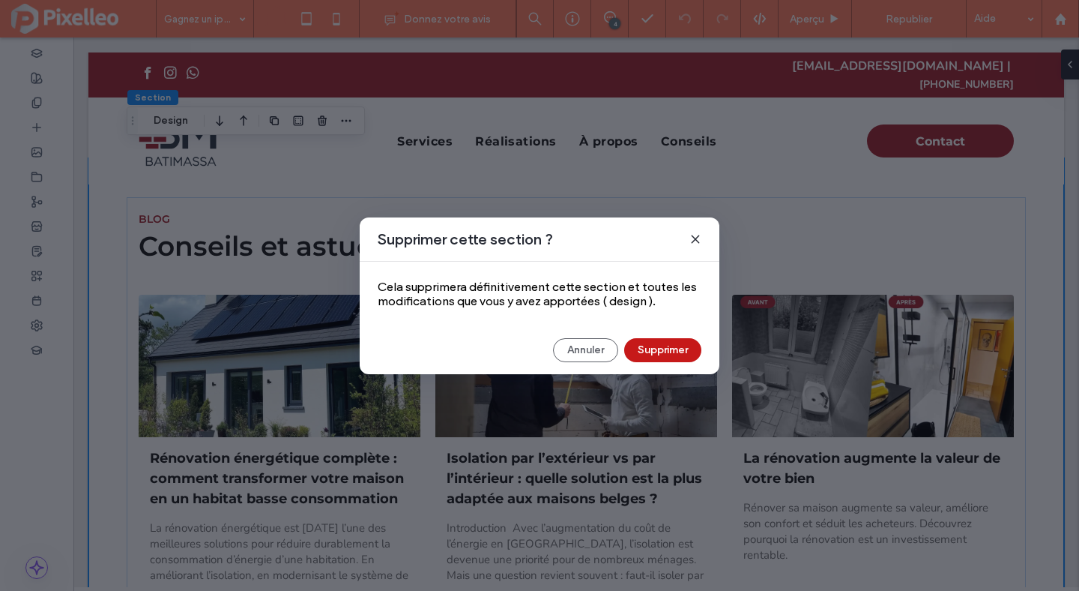
click at [672, 349] on button "Supprimer" at bounding box center [662, 350] width 77 height 24
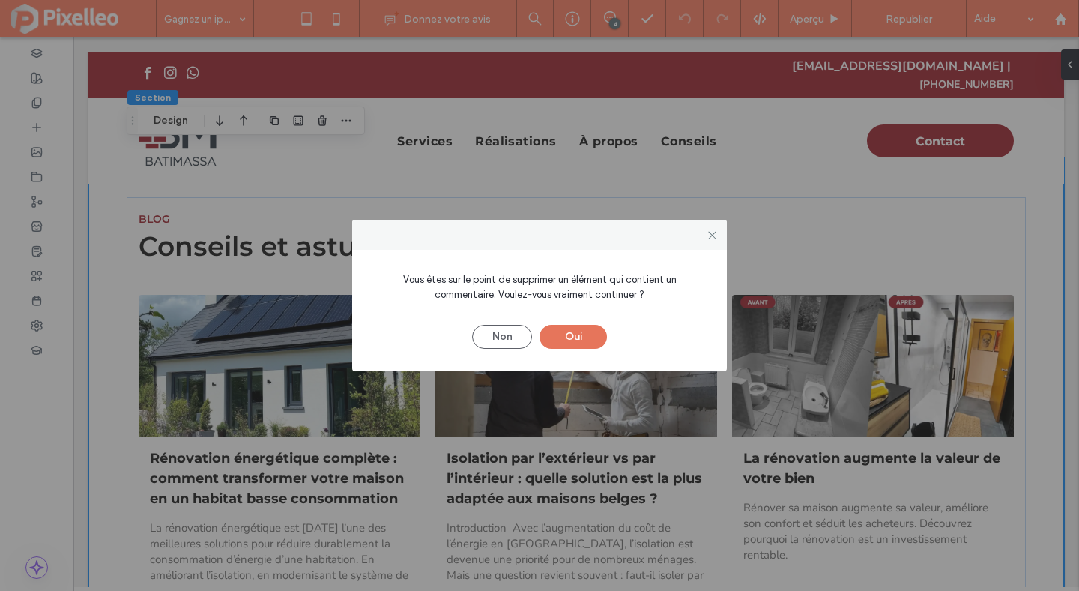
click at [597, 342] on button "Oui" at bounding box center [573, 337] width 67 height 24
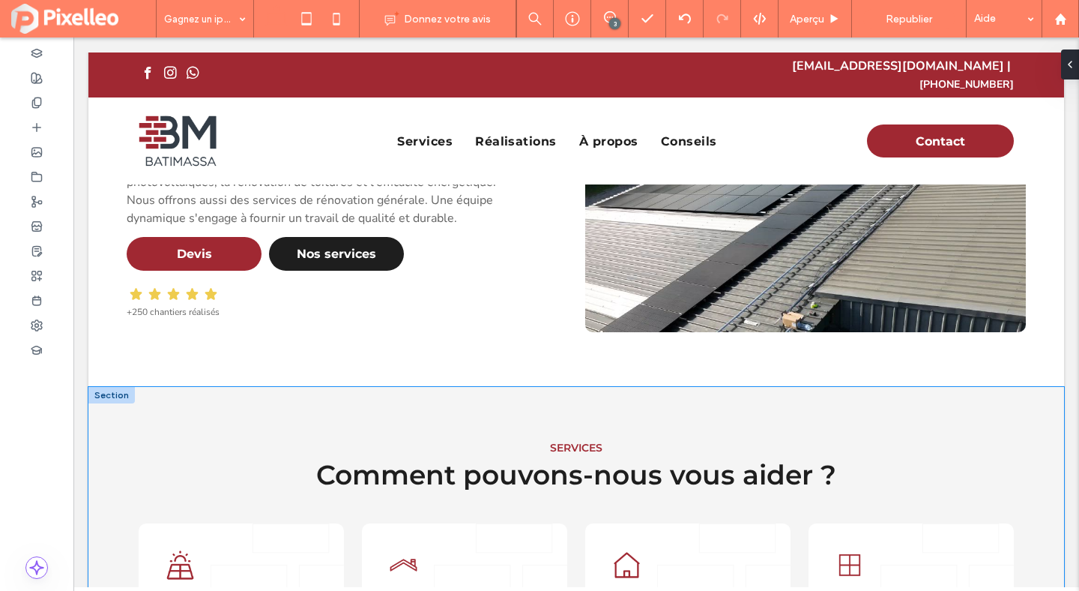
scroll to position [0, 0]
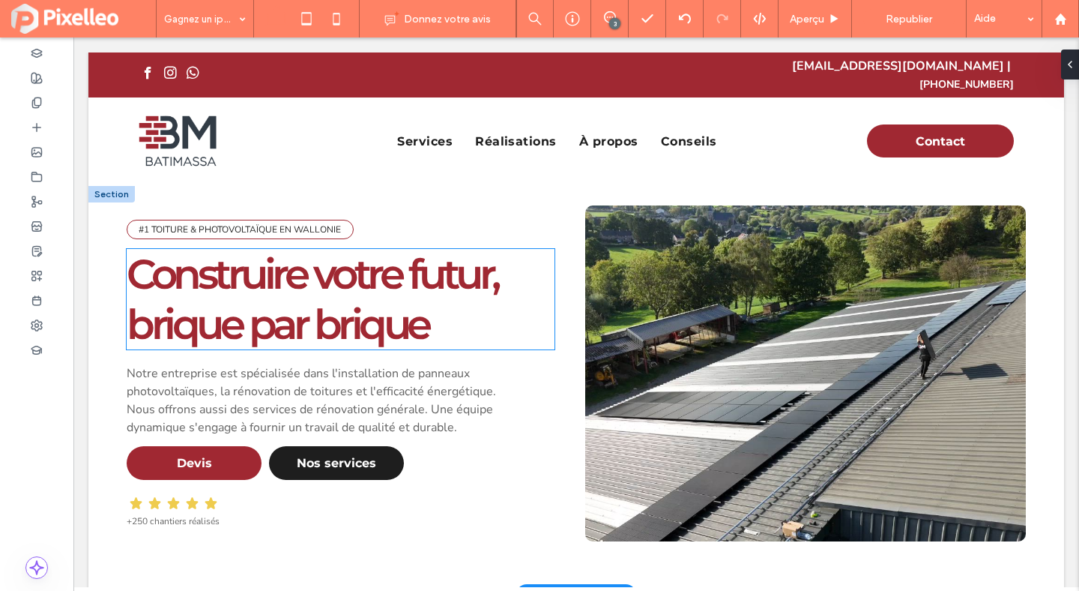
click at [207, 260] on span "Construire votre futur, brique par brique" at bounding box center [312, 299] width 371 height 100
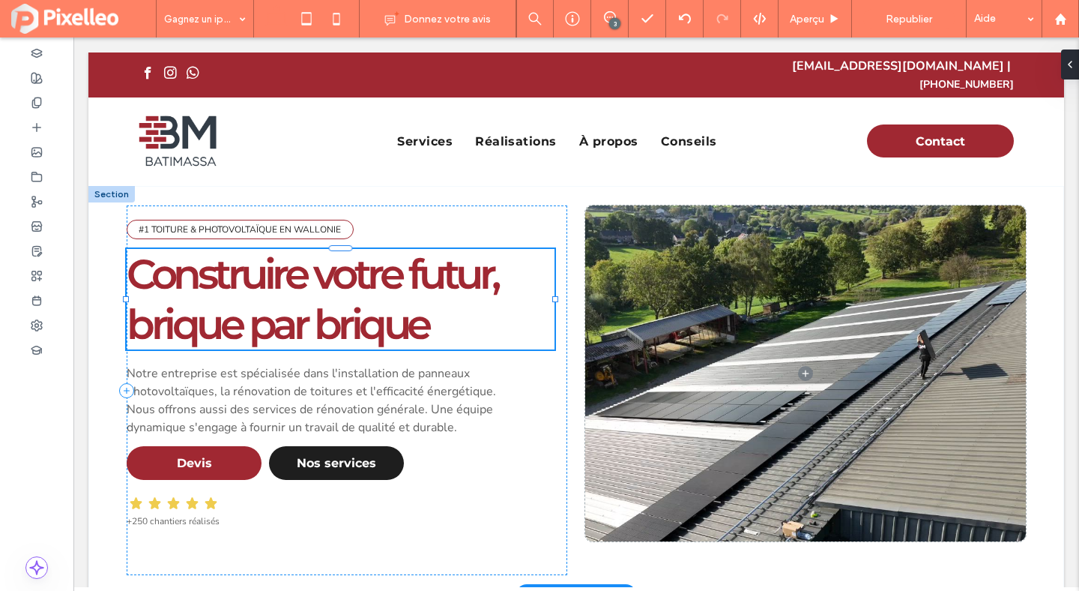
click at [207, 260] on span "Construire votre futur, brique par brique" at bounding box center [312, 299] width 371 height 100
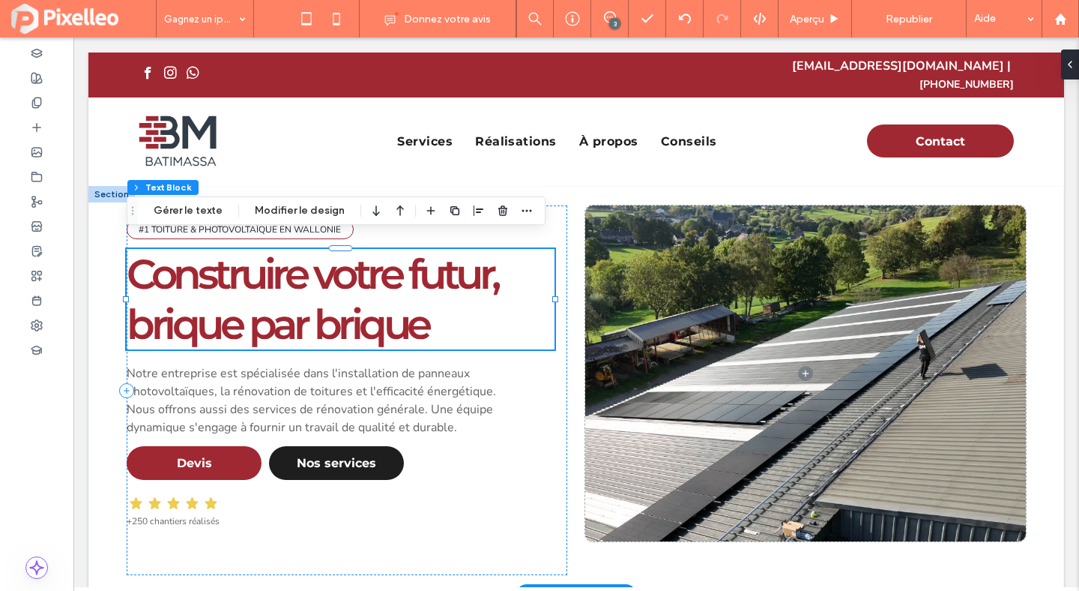
click at [207, 260] on span "Construire votre futur, brique par brique" at bounding box center [312, 299] width 371 height 100
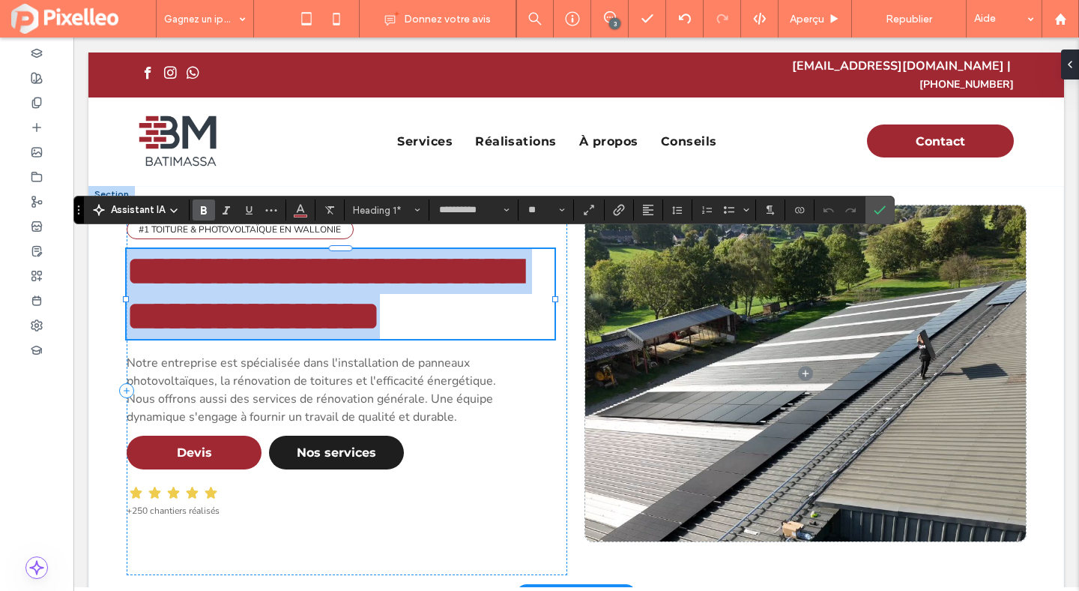
click at [204, 259] on span "**********" at bounding box center [324, 293] width 394 height 86
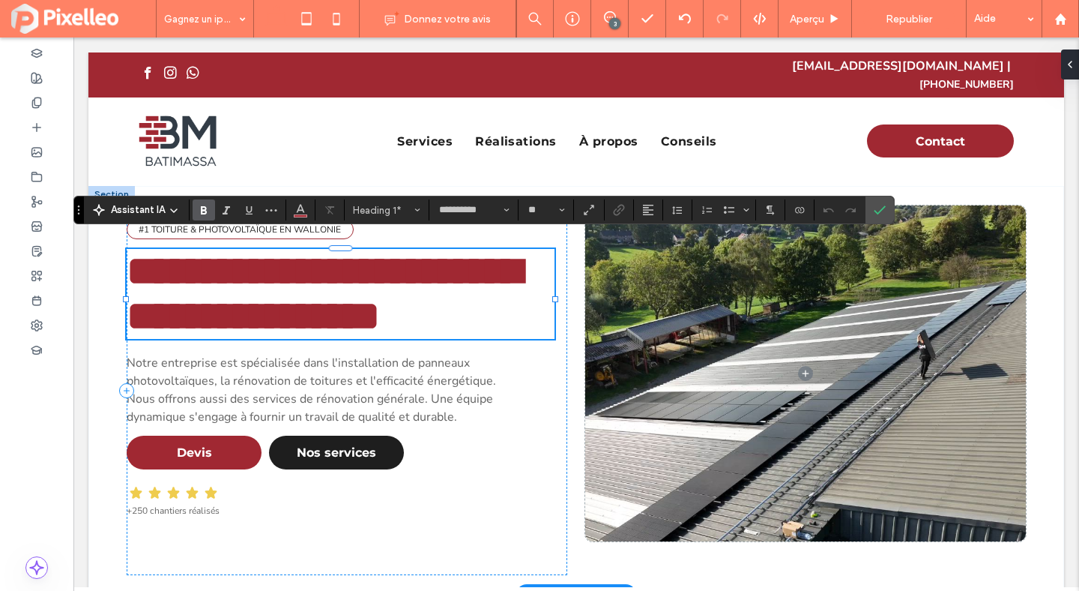
click at [510, 268] on h1 "**********" at bounding box center [341, 294] width 428 height 90
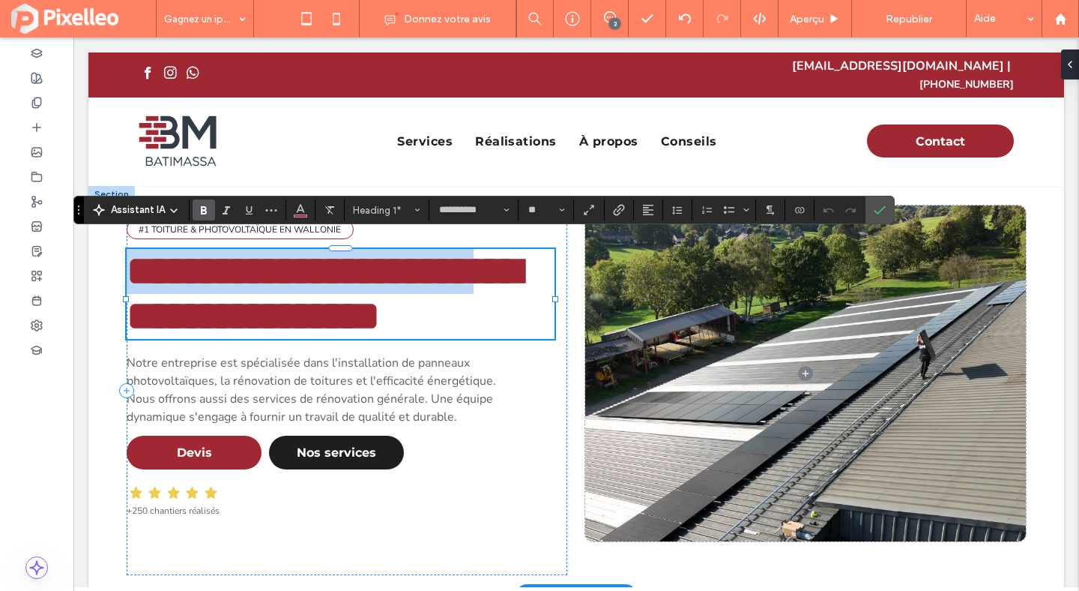
drag, startPoint x: 493, startPoint y: 265, endPoint x: 138, endPoint y: 268, distance: 355.3
click at [138, 268] on span "**********" at bounding box center [324, 293] width 394 height 86
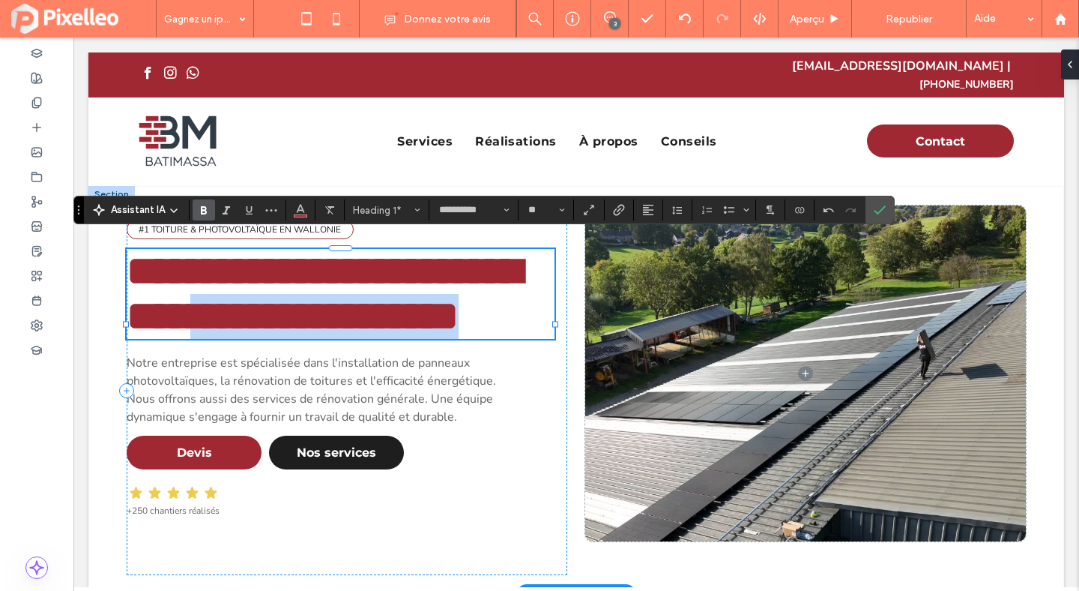
drag, startPoint x: 314, startPoint y: 317, endPoint x: 304, endPoint y: 372, distance: 55.7
click at [304, 339] on h1 "**********" at bounding box center [341, 294] width 428 height 90
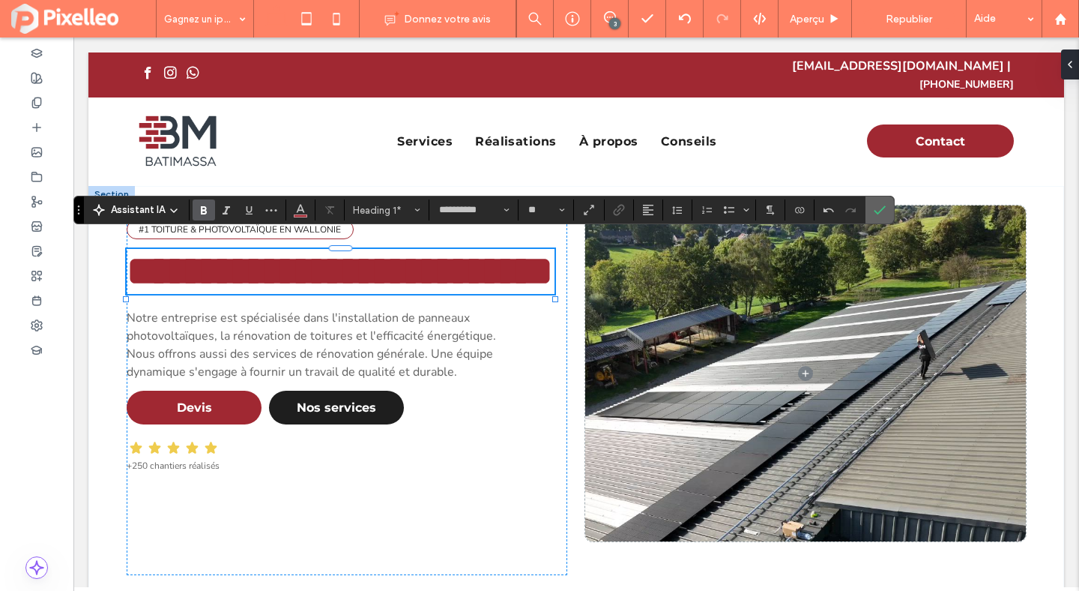
click at [877, 215] on icon "Confirmer" at bounding box center [880, 210] width 12 height 12
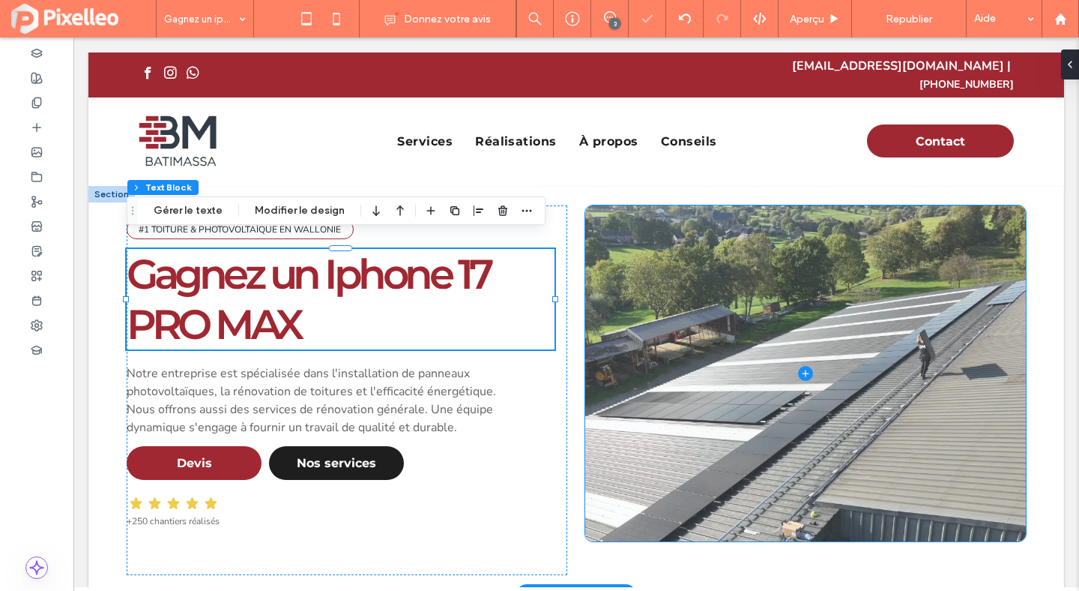
click at [706, 235] on span at bounding box center [805, 373] width 441 height 336
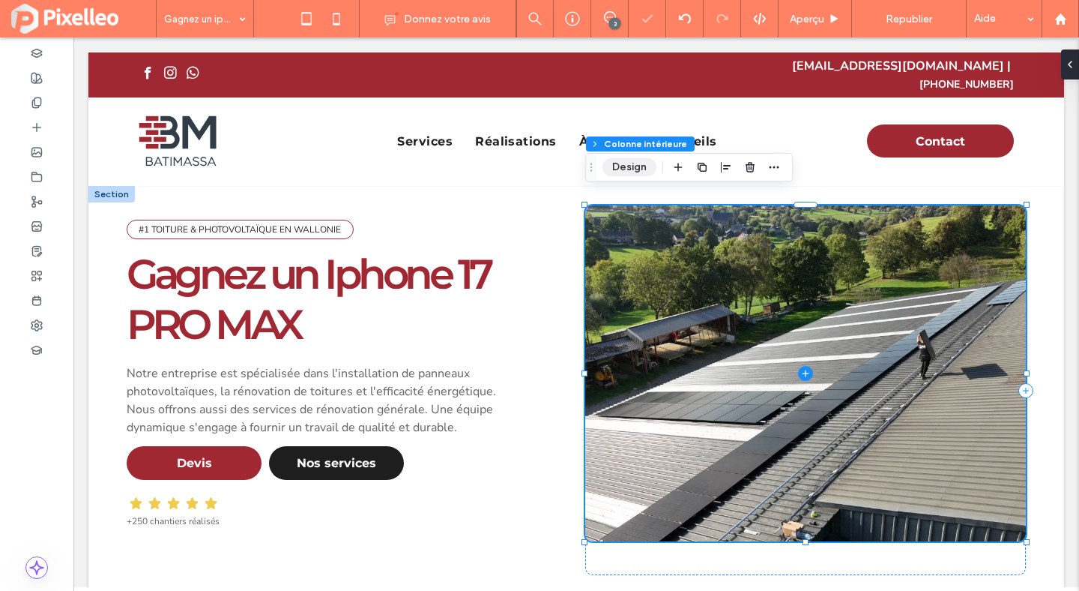
click at [626, 160] on button "Design" at bounding box center [630, 167] width 54 height 18
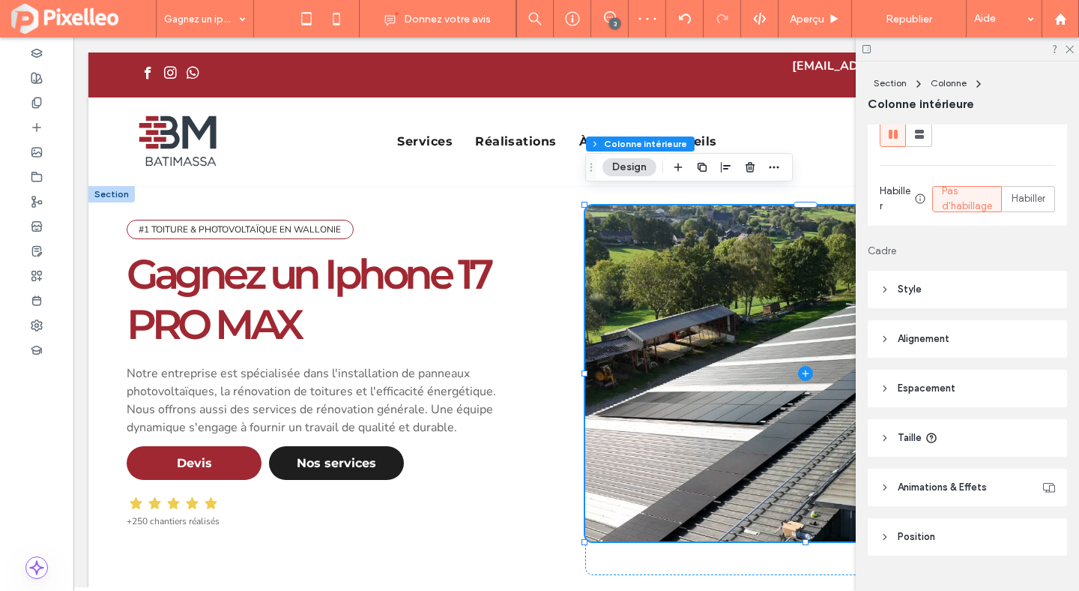
scroll to position [205, 0]
click at [909, 295] on span "Style" at bounding box center [910, 288] width 24 height 15
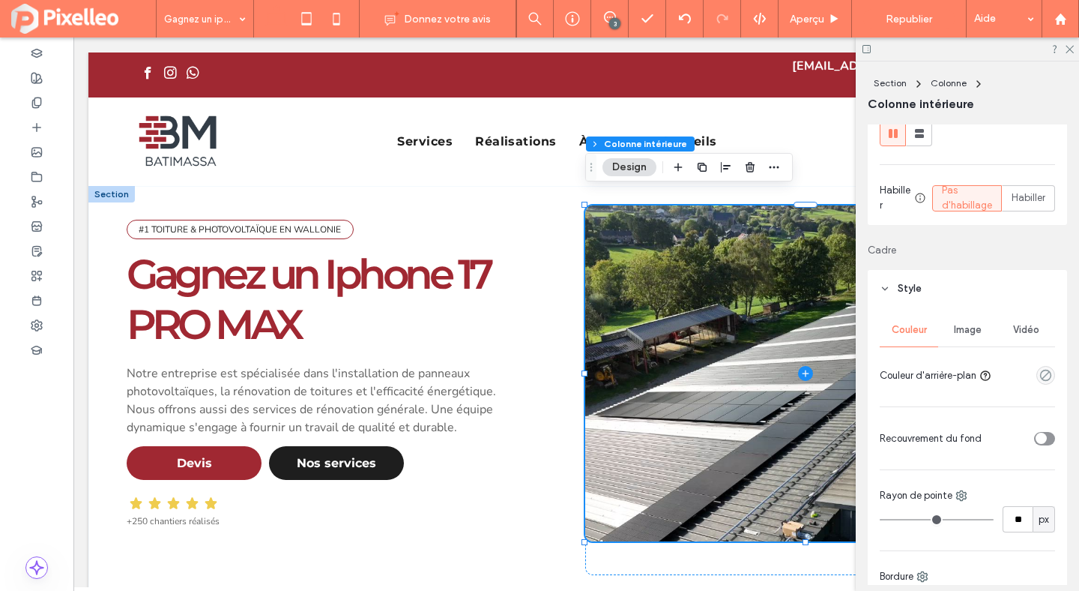
click at [1017, 331] on span "Vidéo" at bounding box center [1026, 330] width 26 height 12
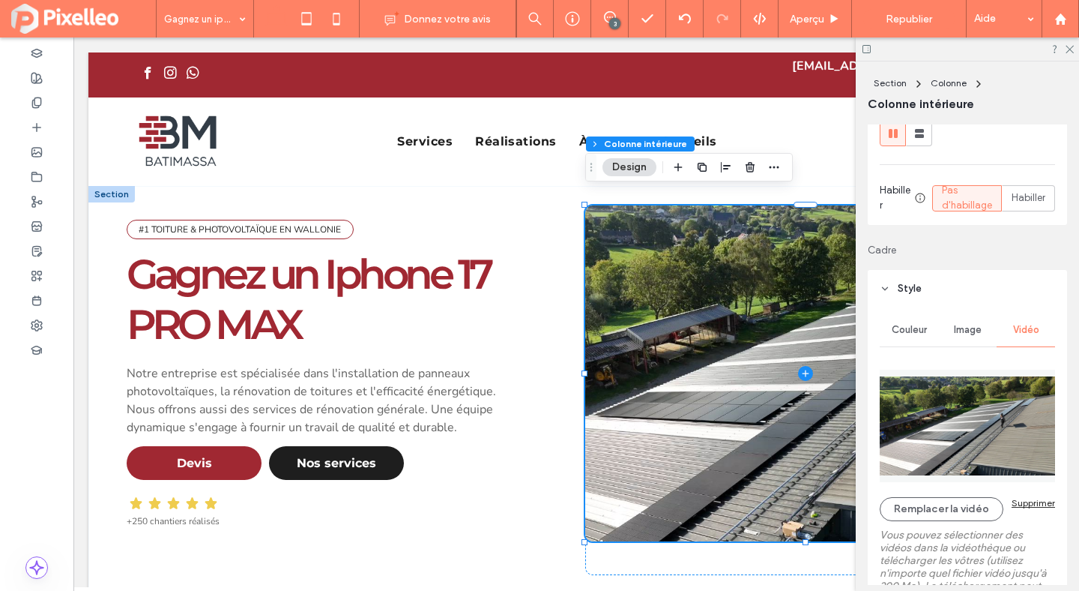
click at [1020, 507] on div "Supprimer" at bounding box center [1033, 502] width 43 height 11
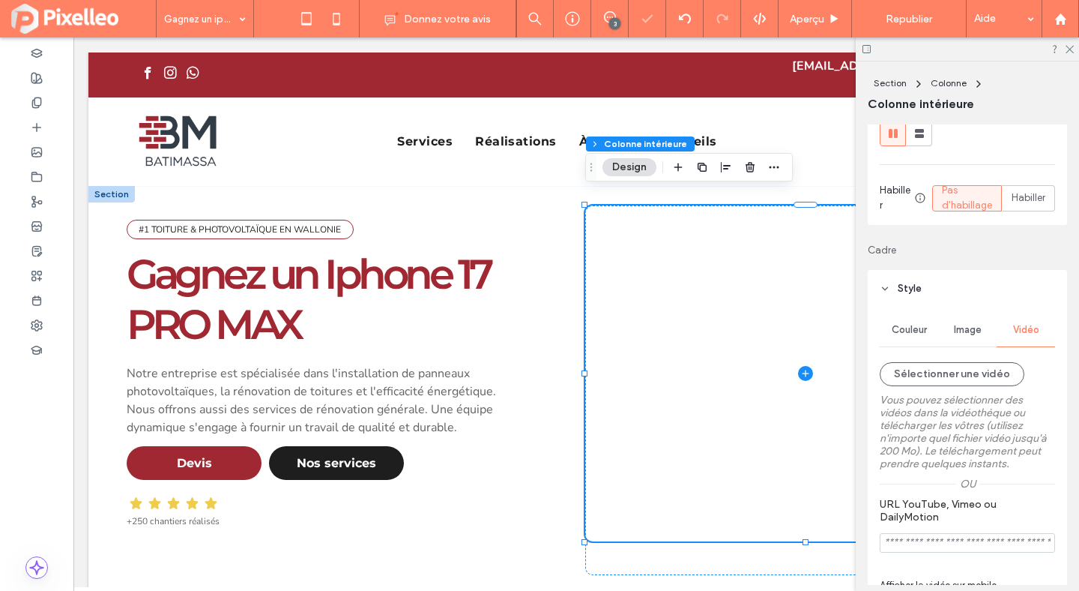
click at [971, 331] on span "Image" at bounding box center [968, 330] width 28 height 12
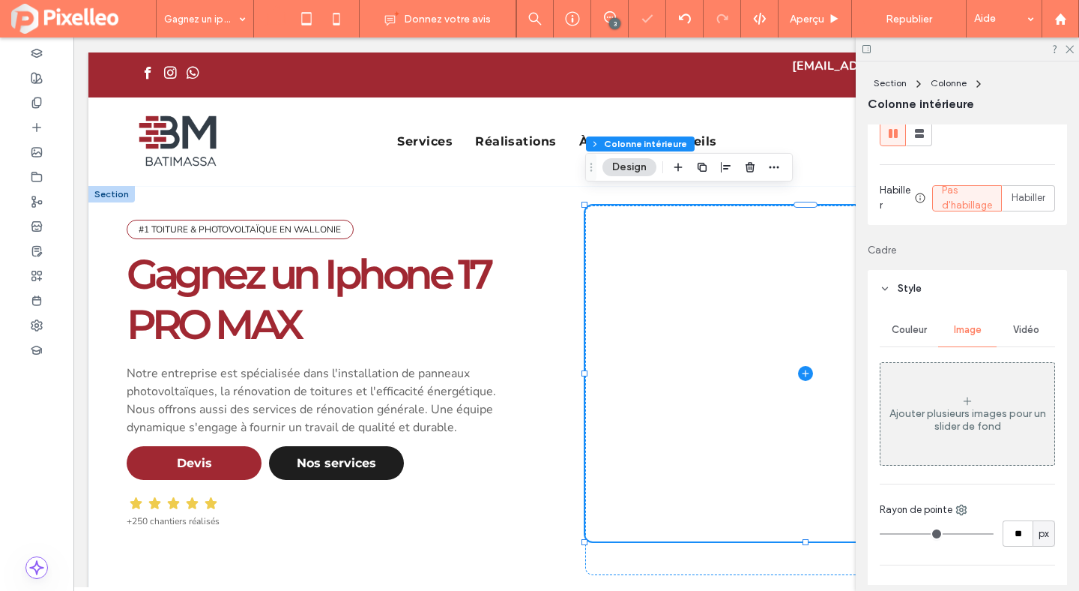
click at [953, 422] on div "Ajouter plusieurs images pour un slider de fond" at bounding box center [968, 419] width 174 height 25
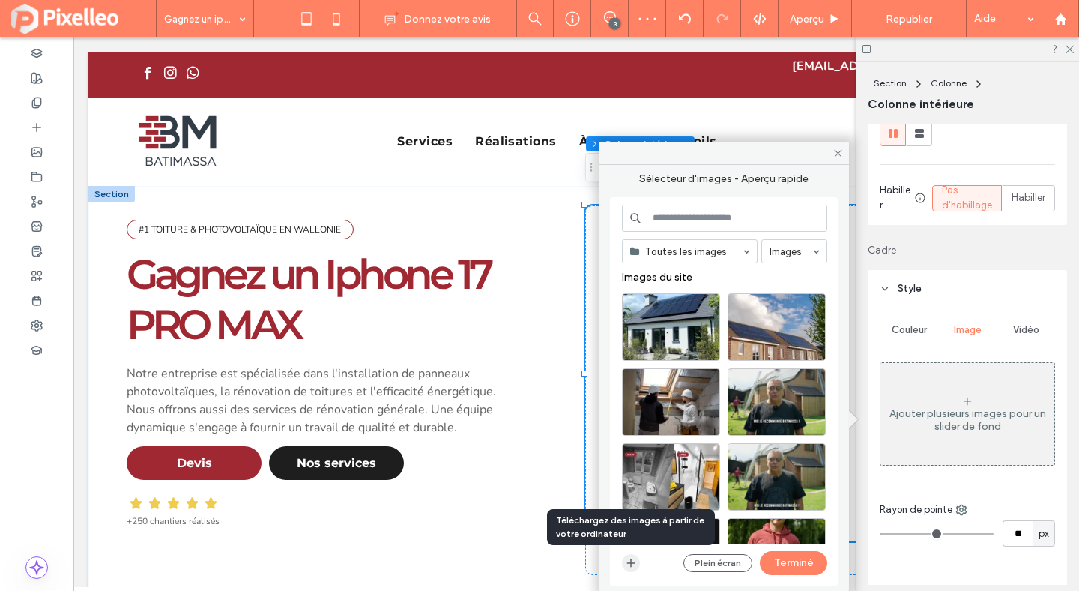
click at [634, 561] on icon "button" at bounding box center [631, 563] width 12 height 12
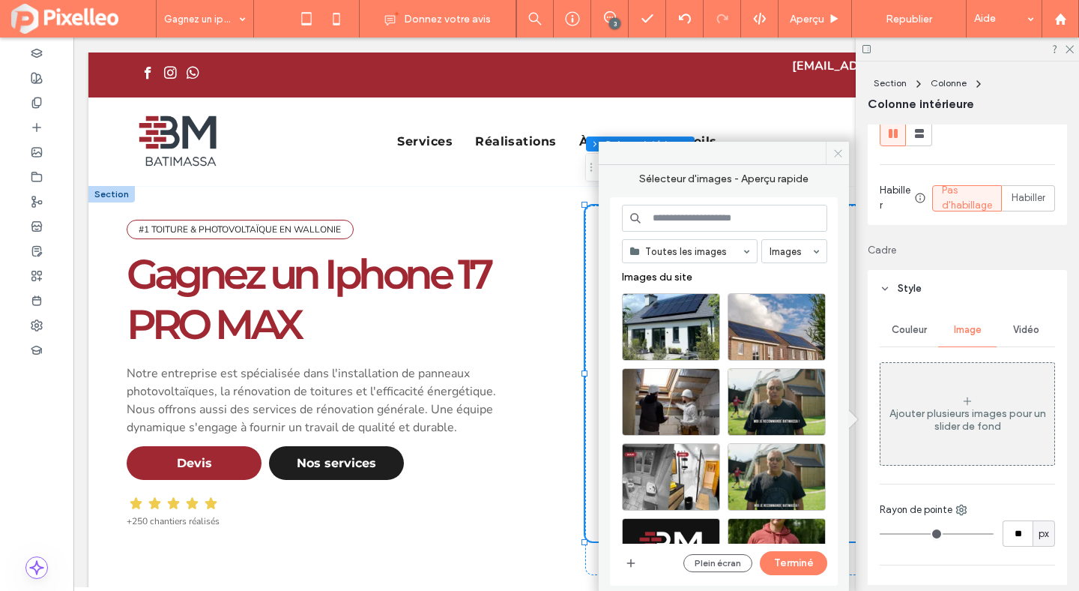
click at [834, 150] on icon at bounding box center [838, 153] width 11 height 11
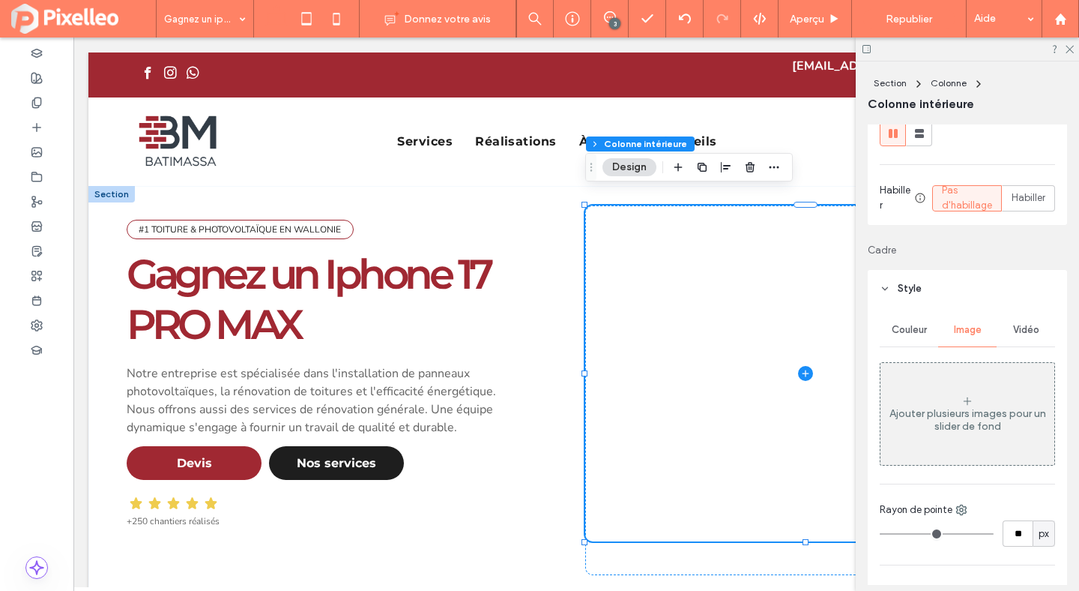
click at [960, 423] on div "Ajouter plusieurs images pour un slider de fond" at bounding box center [968, 419] width 174 height 25
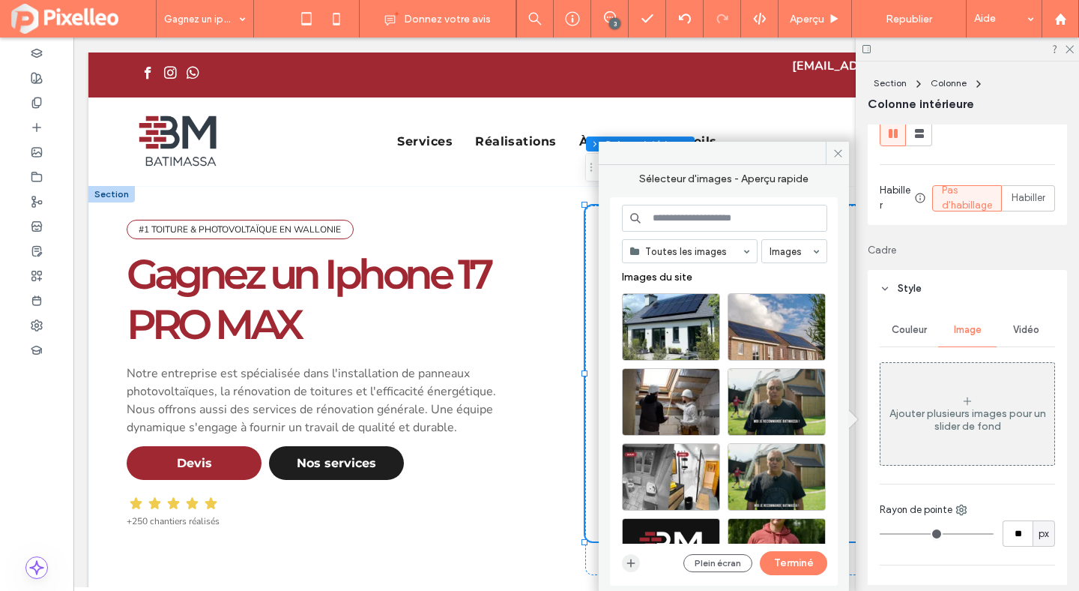
click at [633, 562] on use "button" at bounding box center [631, 563] width 8 height 8
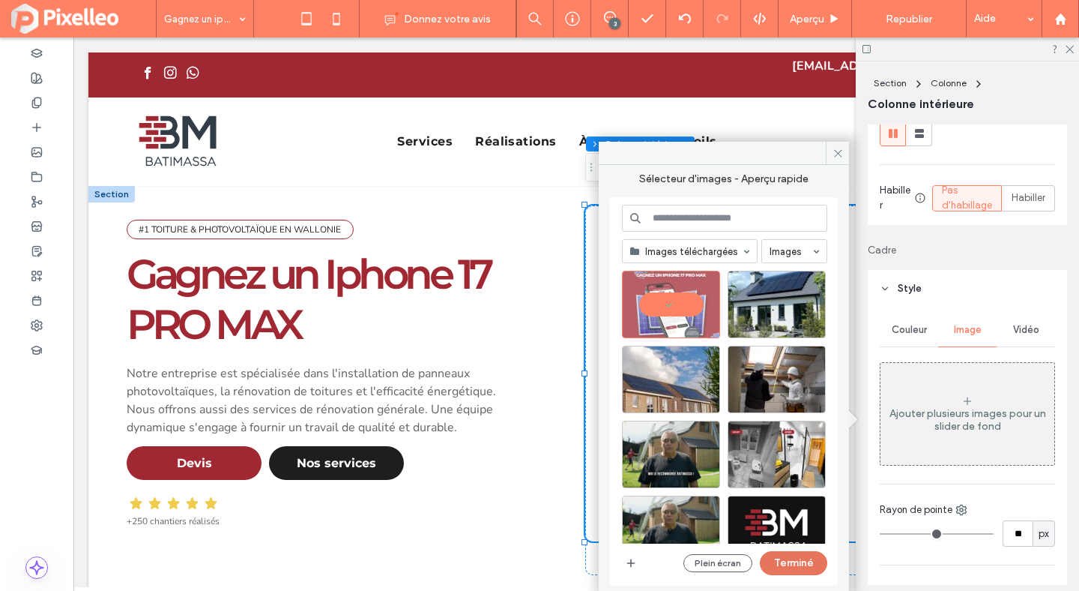
click at [807, 570] on button "Terminé" at bounding box center [793, 563] width 67 height 24
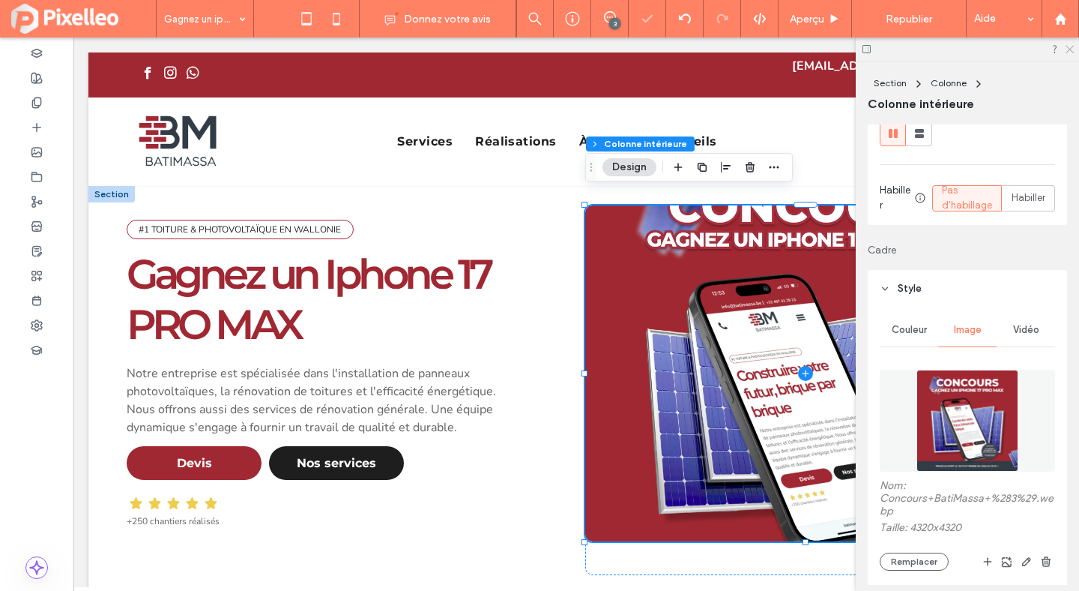
click at [1073, 50] on icon at bounding box center [1069, 48] width 10 height 10
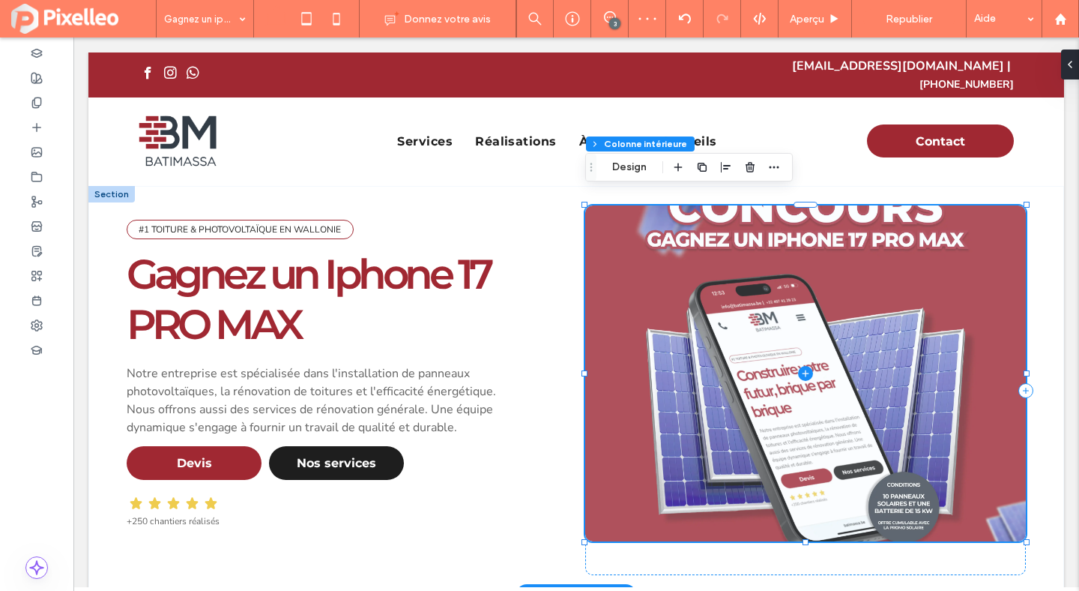
click at [816, 262] on span at bounding box center [805, 373] width 441 height 336
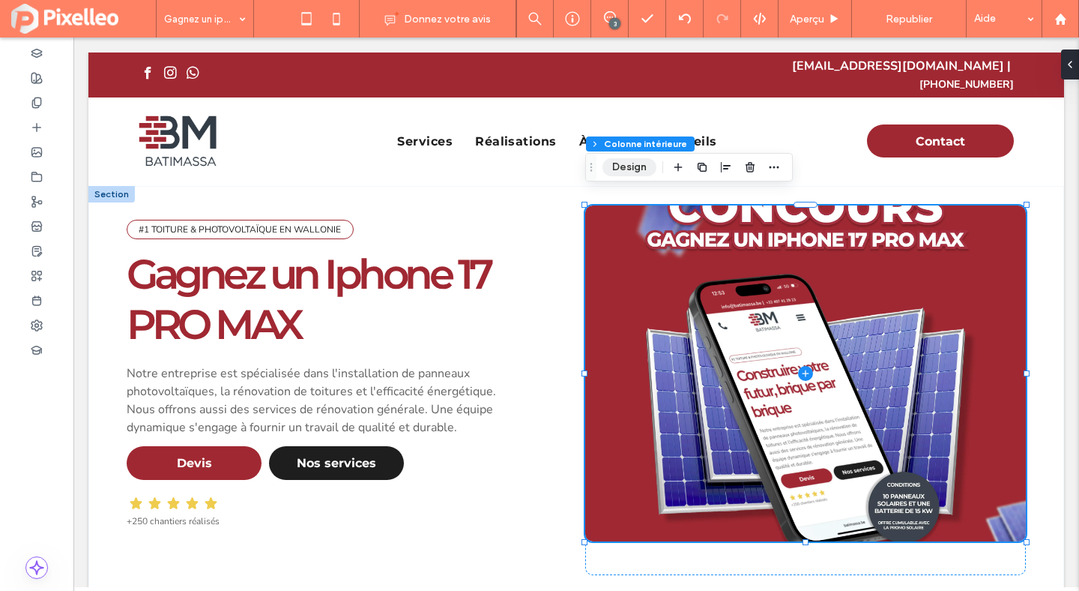
click at [631, 160] on button "Design" at bounding box center [630, 167] width 54 height 18
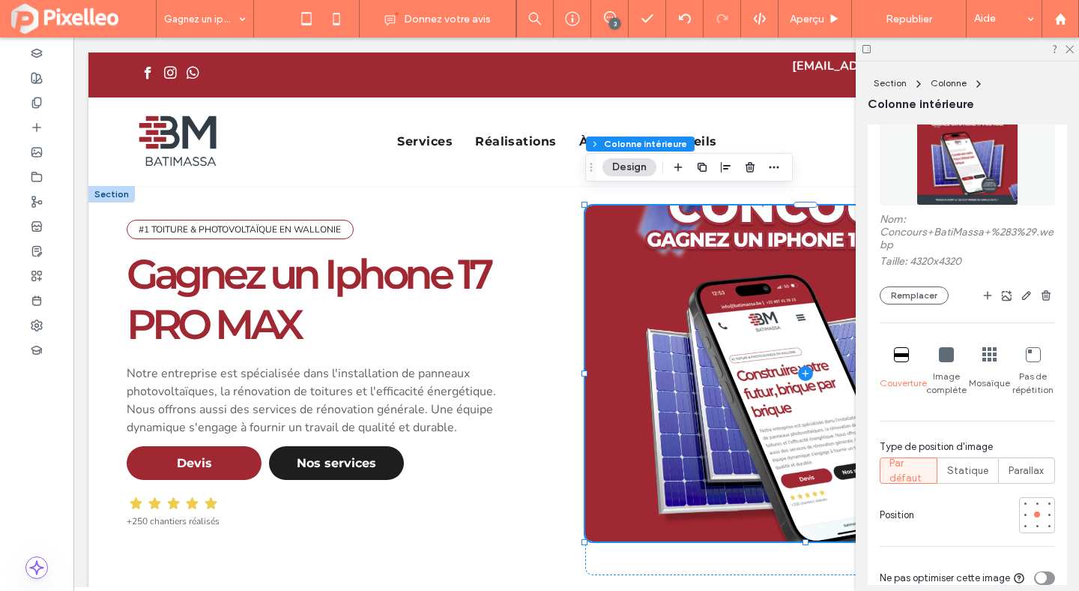
scroll to position [491, 0]
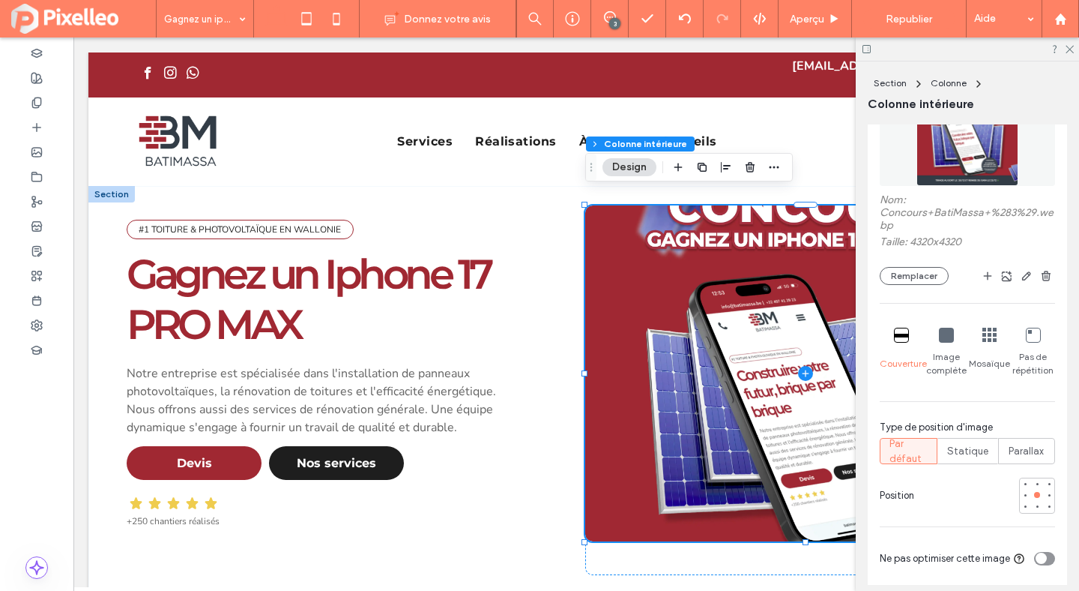
click at [949, 332] on icon at bounding box center [946, 335] width 15 height 15
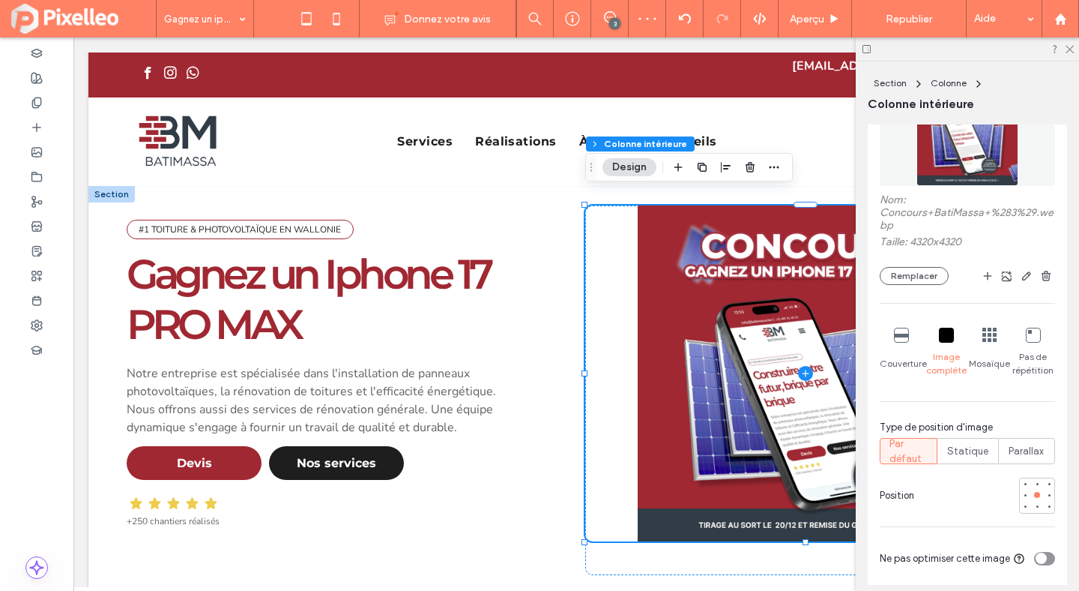
click at [902, 341] on icon at bounding box center [901, 335] width 15 height 15
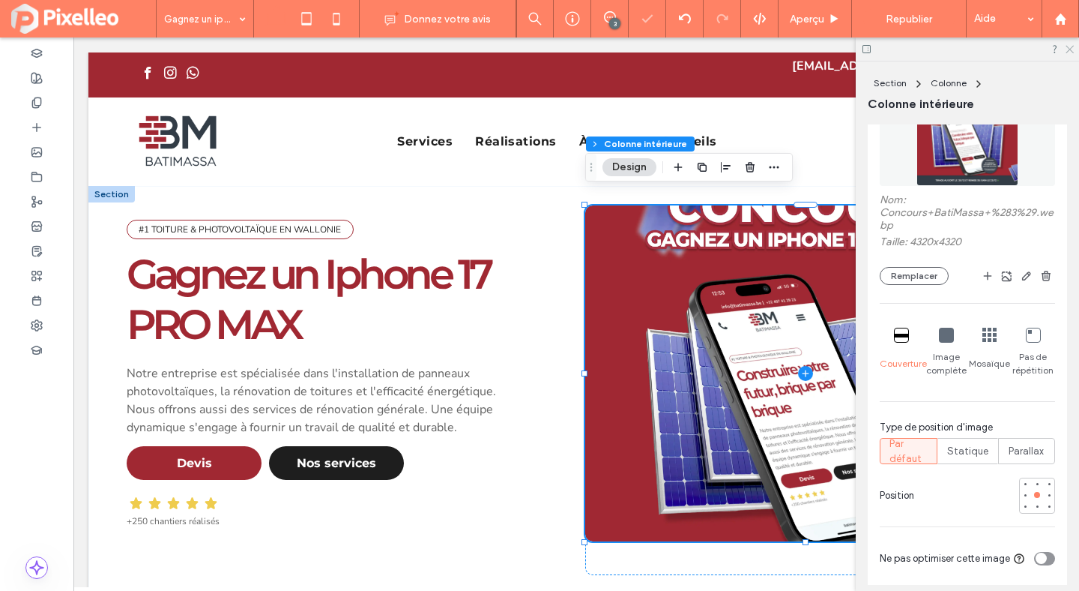
click at [1064, 45] on icon at bounding box center [1069, 48] width 10 height 10
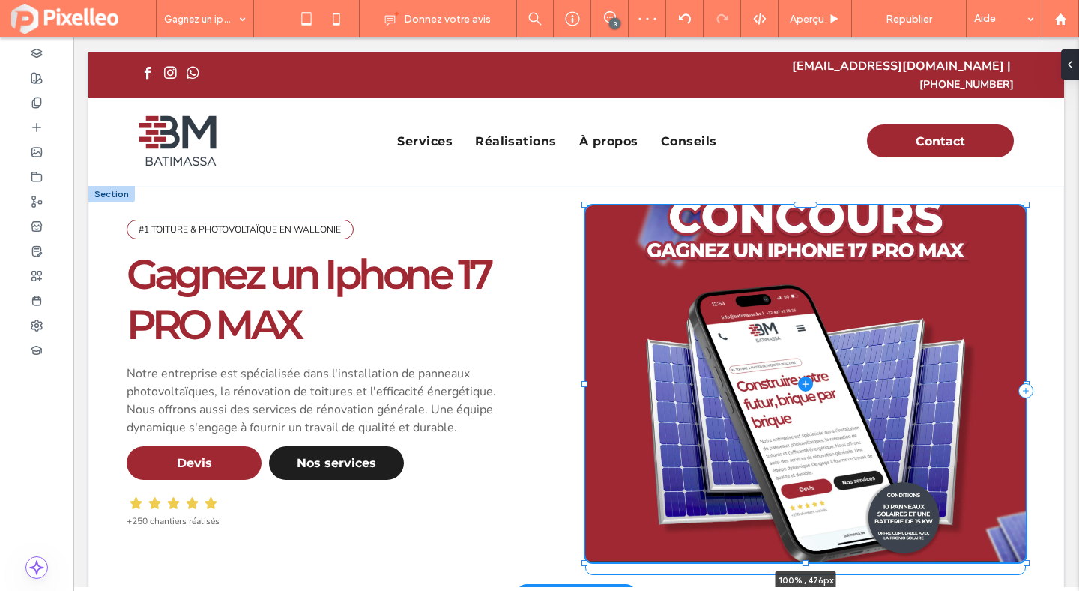
scroll to position [1085, 0]
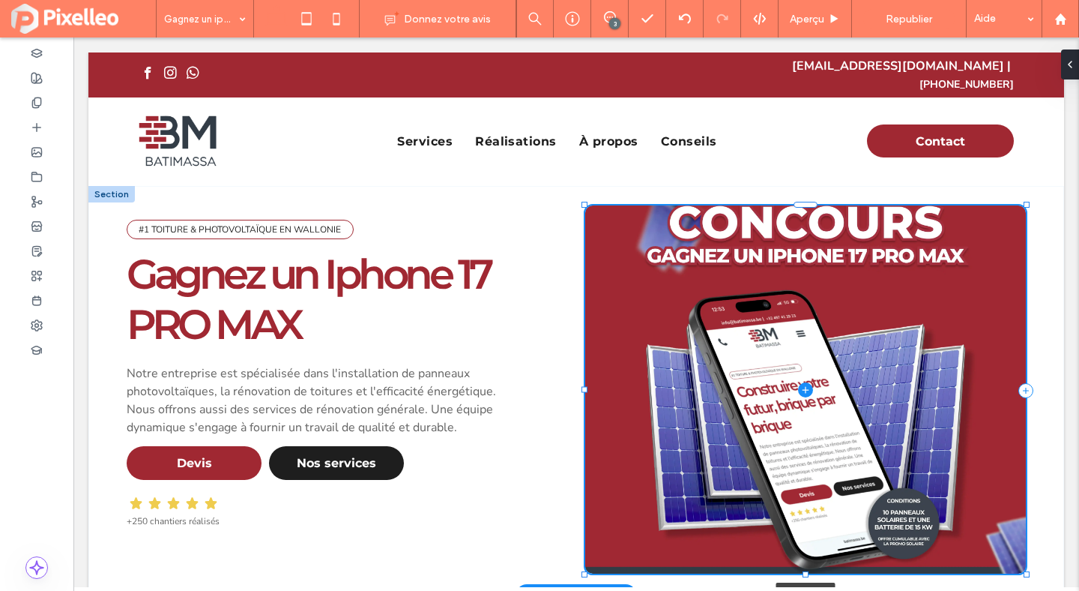
drag, startPoint x: 806, startPoint y: 526, endPoint x: 805, endPoint y: 558, distance: 32.2
click at [805, 571] on div at bounding box center [806, 574] width 6 height 6
type input "***"
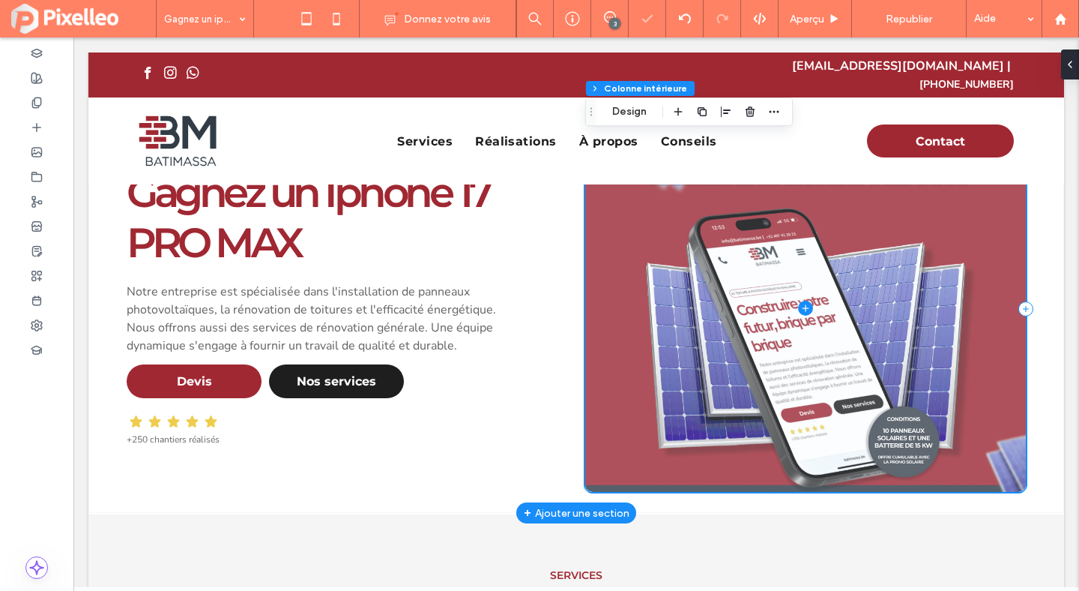
scroll to position [96, 0]
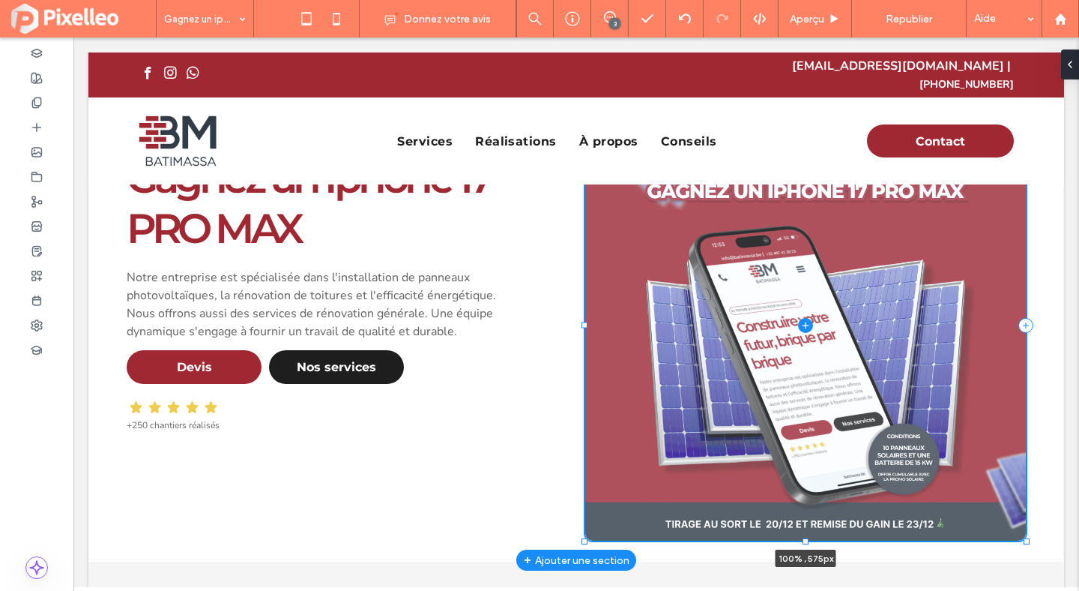
drag, startPoint x: 807, startPoint y: 465, endPoint x: 806, endPoint y: 528, distance: 63.0
click at [806, 538] on div at bounding box center [806, 541] width 6 height 6
type input "***"
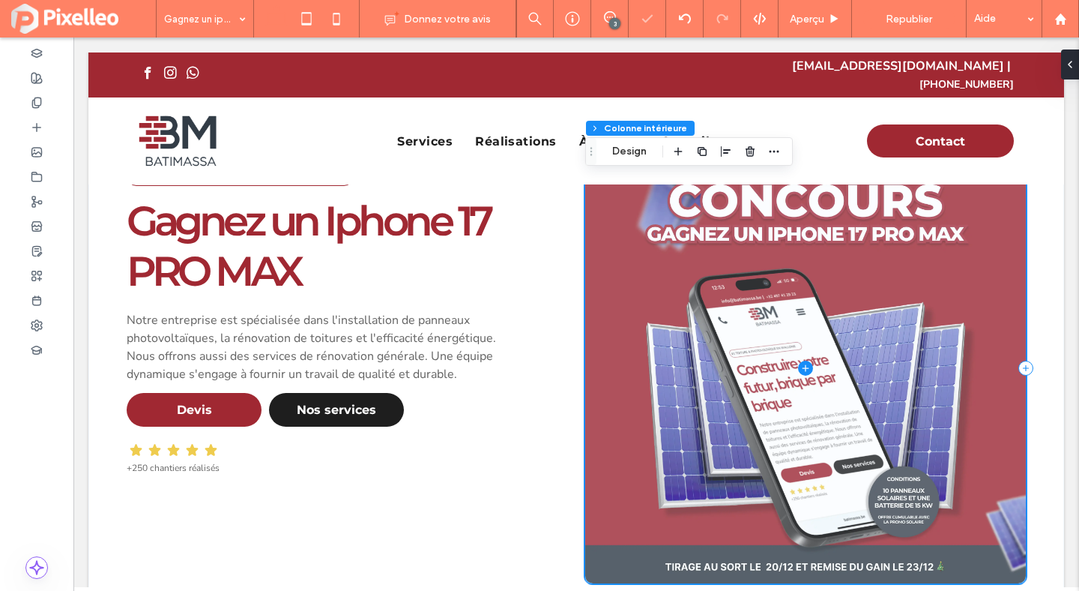
scroll to position [0, 0]
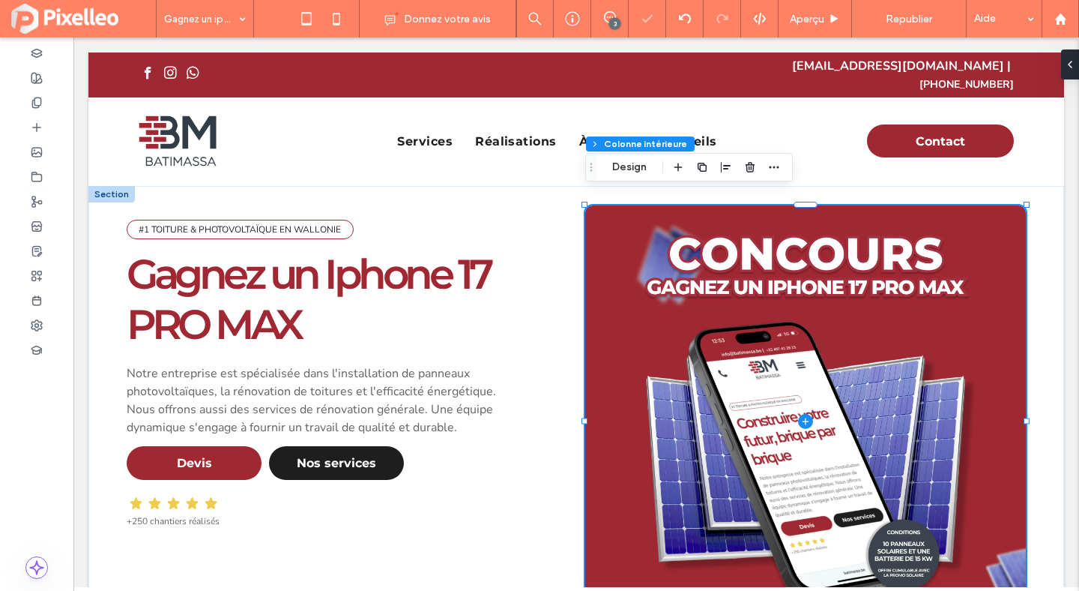
click at [1046, 244] on div "#1 TOITURE & PHOTOVOLTAÏQUE EN WALLONIE Gagnez un Iphone 17 PRO MAX Notre entre…" at bounding box center [576, 421] width 976 height 470
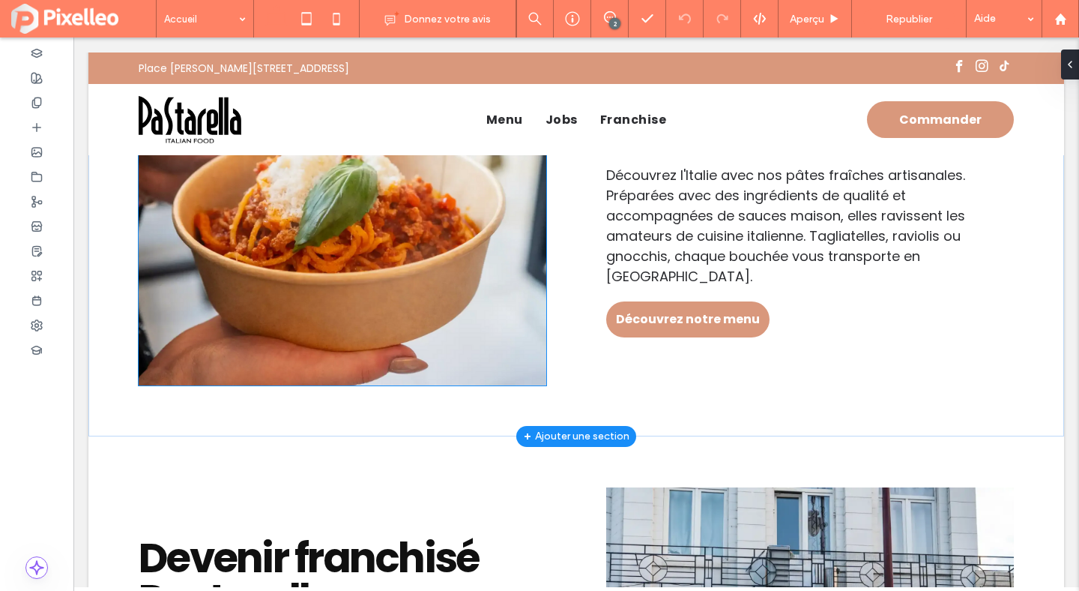
scroll to position [1200, 0]
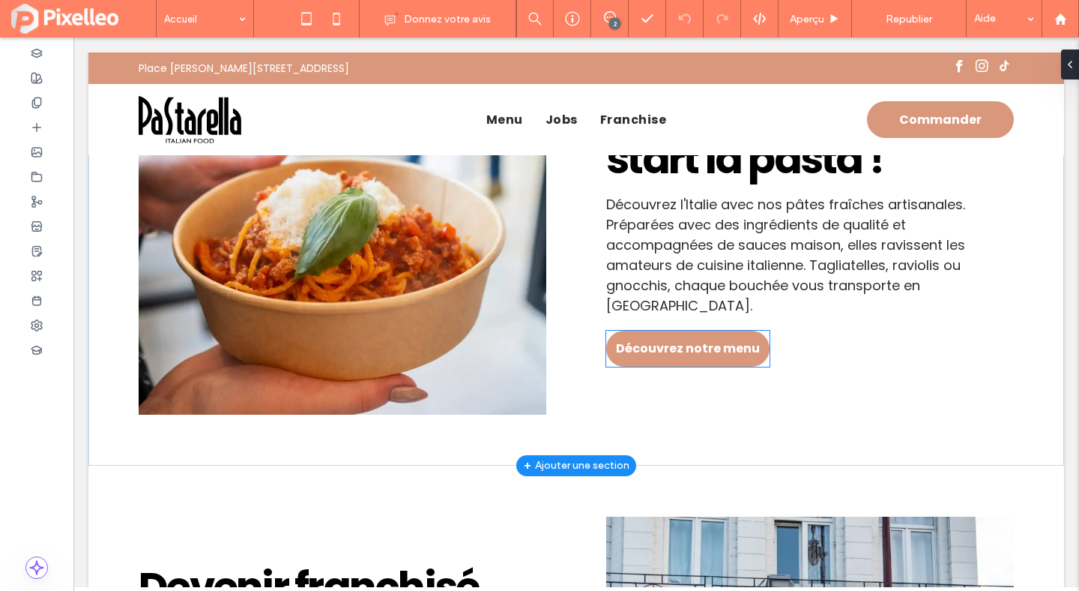
click at [711, 343] on link "Découvrez notre menu" at bounding box center [687, 349] width 163 height 36
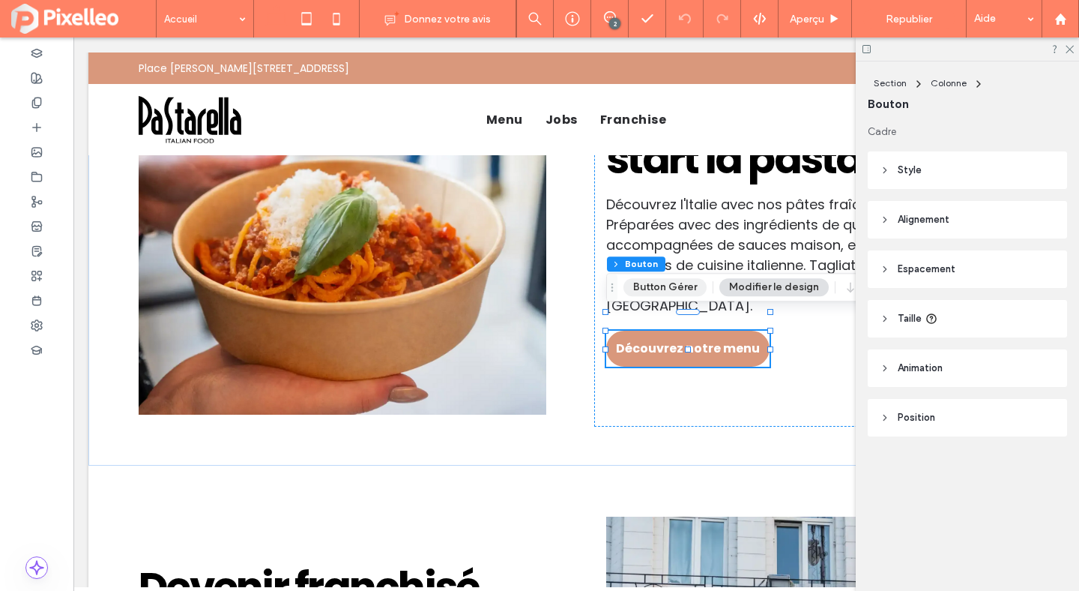
click at [678, 294] on button "Button Gérer" at bounding box center [665, 287] width 83 height 18
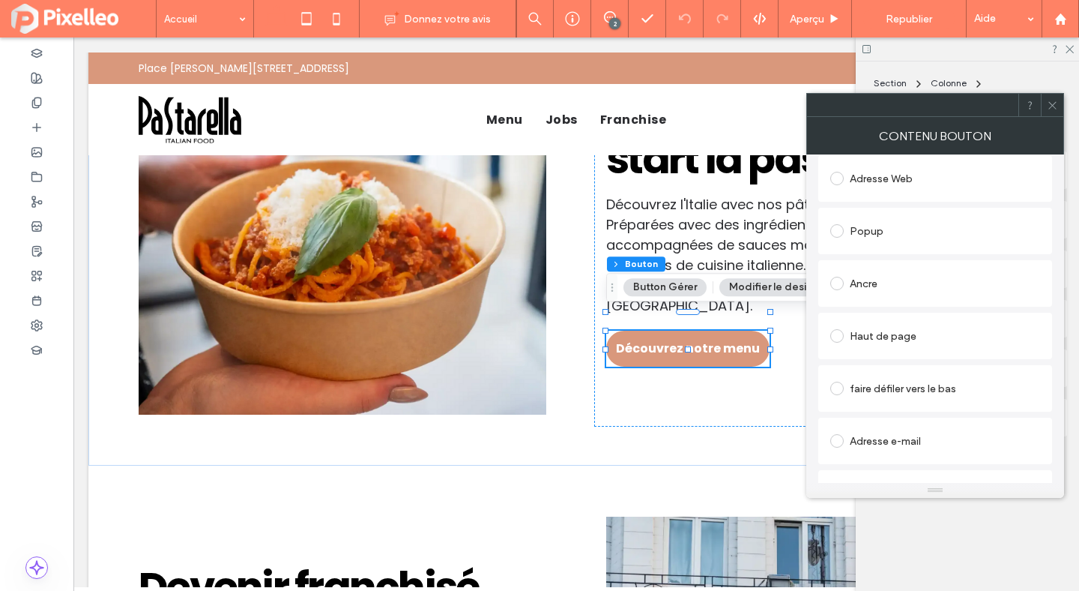
scroll to position [344, 0]
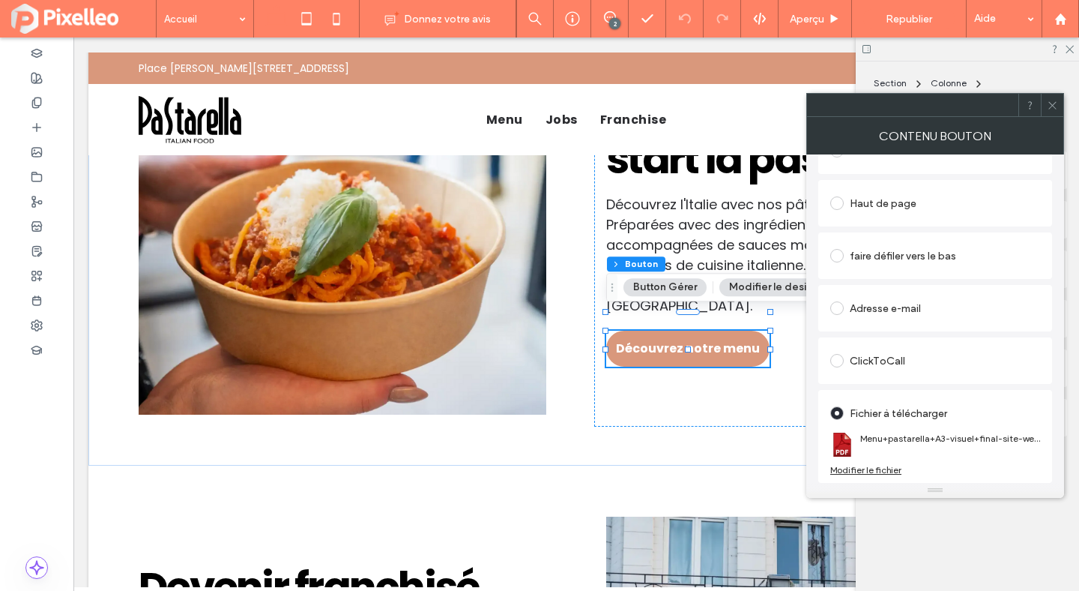
click at [878, 468] on div "Modifier le fichier" at bounding box center [865, 469] width 71 height 11
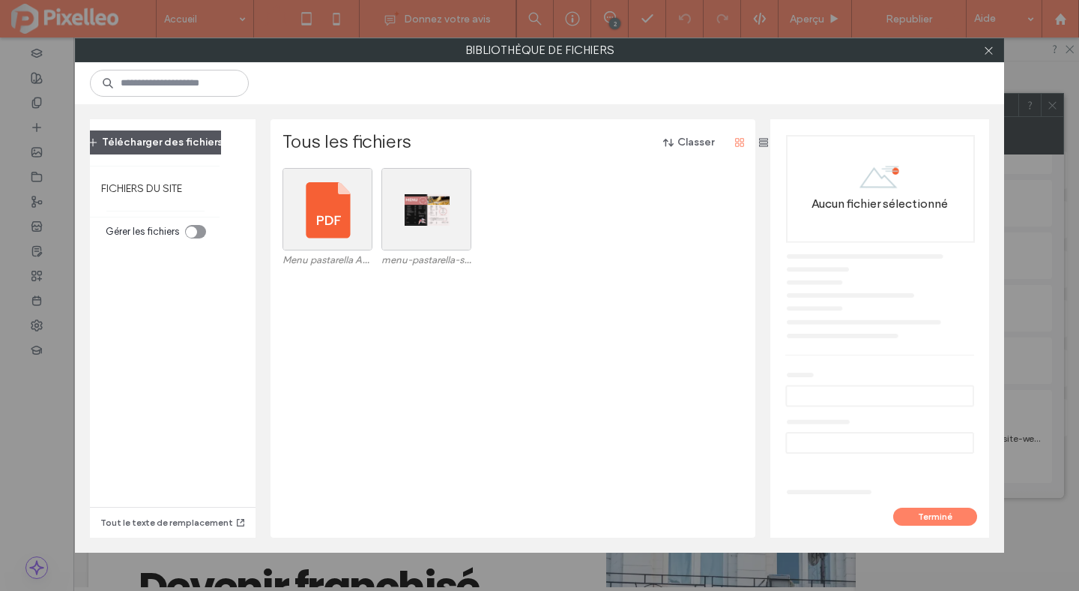
click at [136, 141] on button "Télécharger des fichiers" at bounding box center [155, 142] width 161 height 24
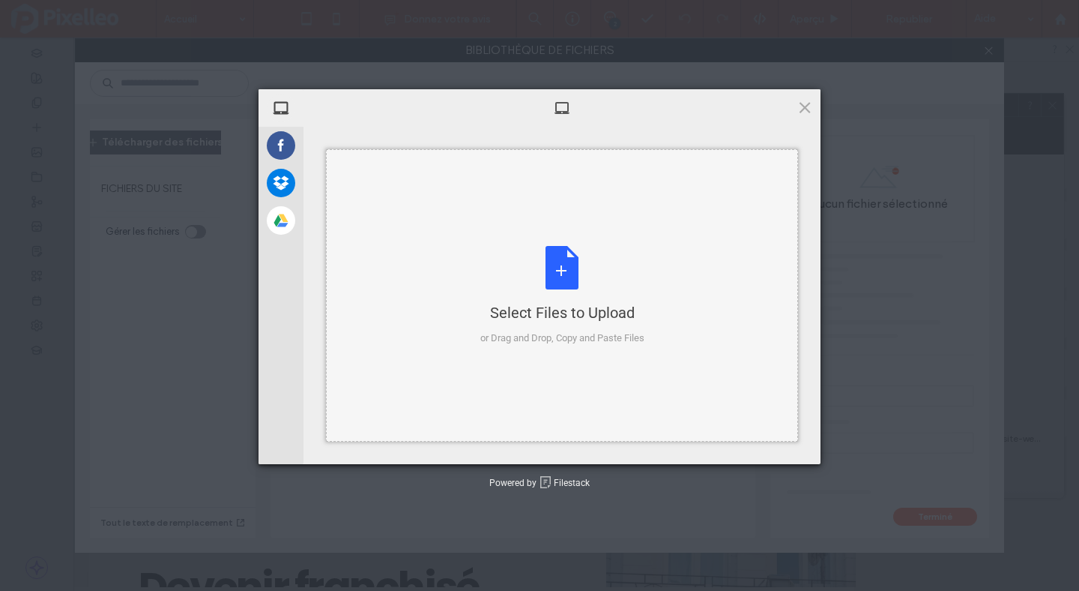
click at [553, 268] on div "Select Files to Upload or Drag and Drop, Copy and Paste Files" at bounding box center [562, 296] width 164 height 100
click at [560, 259] on div "Select Files to Upload or Drag and Drop, Copy and Paste Files" at bounding box center [562, 296] width 164 height 100
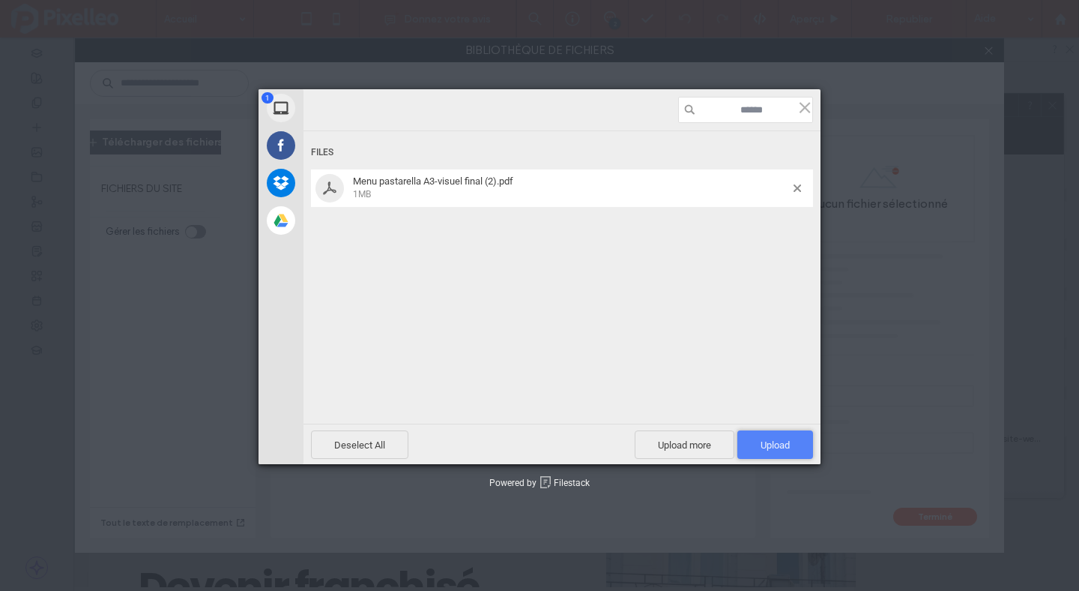
click at [762, 447] on span "Upload 1" at bounding box center [775, 444] width 29 height 11
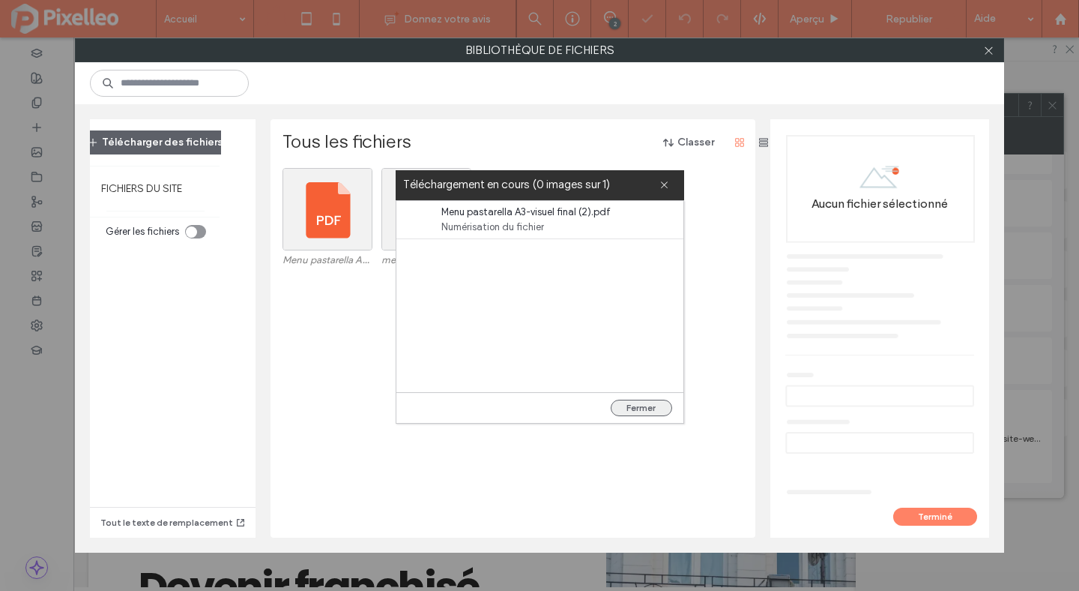
click at [654, 407] on button "Fermer" at bounding box center [641, 408] width 61 height 16
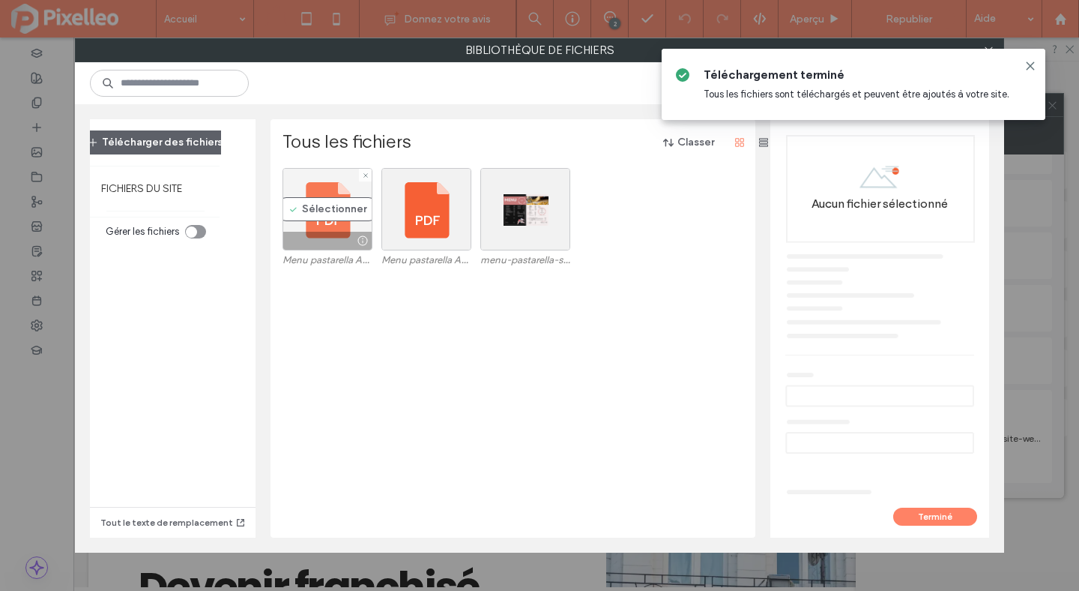
click at [307, 206] on div "Sélectionner" at bounding box center [328, 209] width 90 height 82
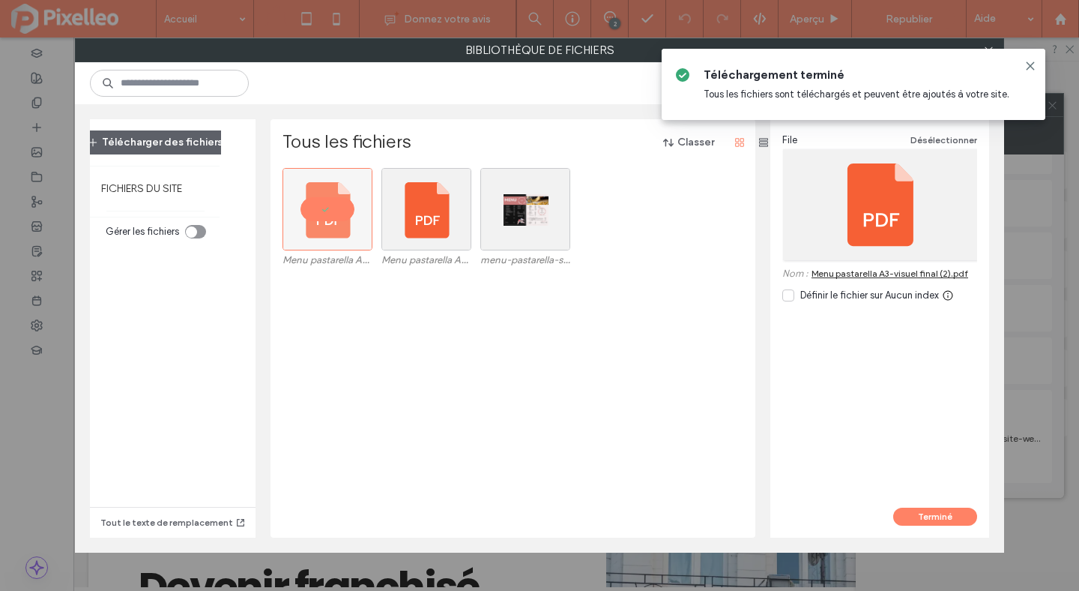
click at [794, 299] on span at bounding box center [789, 295] width 12 height 12
click at [918, 518] on button "Terminé" at bounding box center [935, 516] width 84 height 18
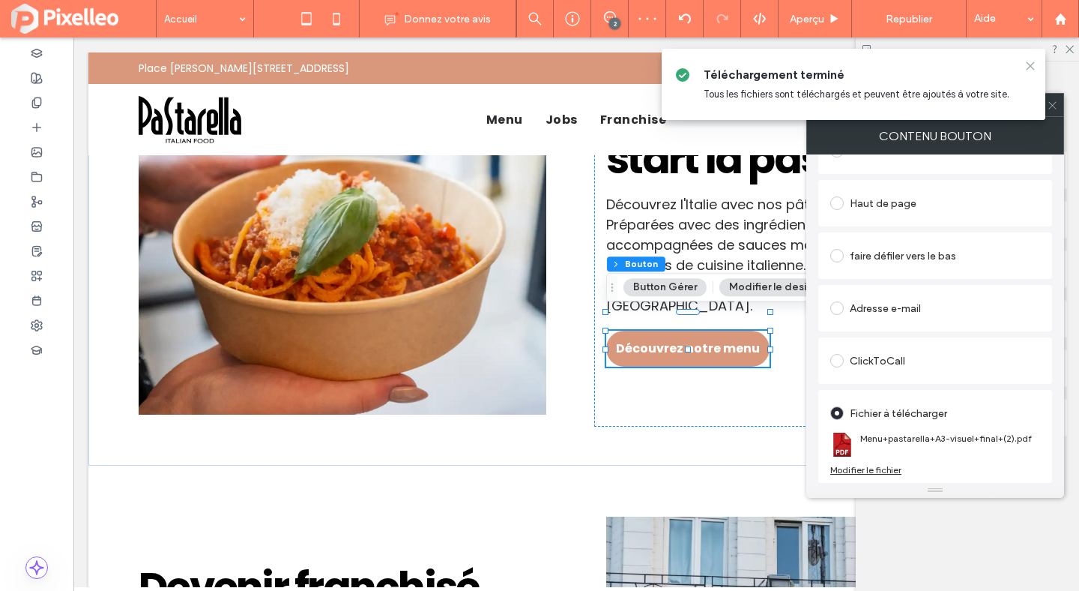
click at [1031, 64] on icon at bounding box center [1031, 66] width 12 height 12
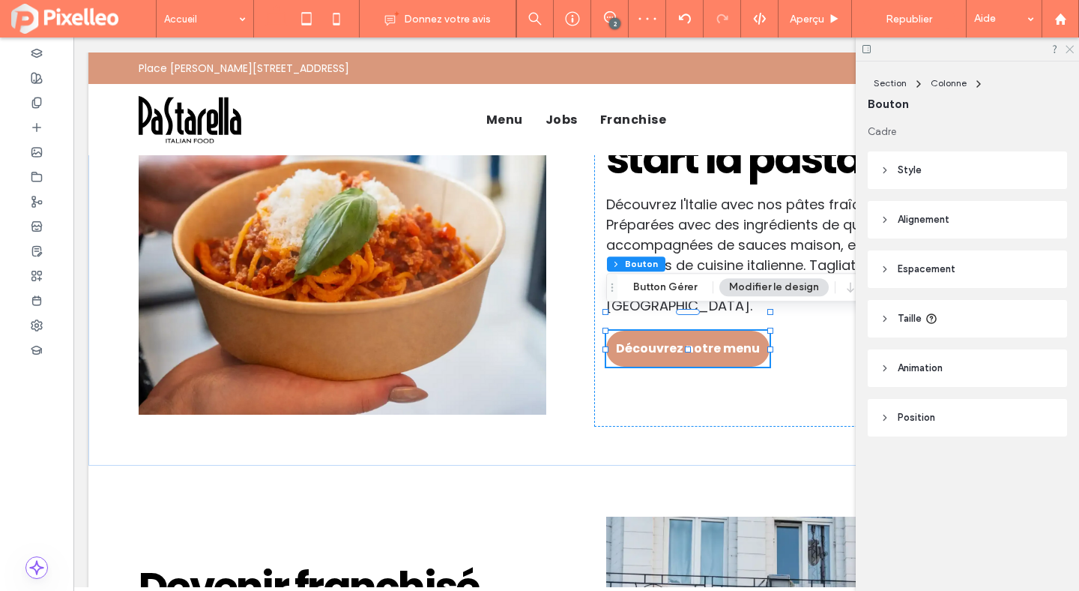
click at [1070, 52] on icon at bounding box center [1069, 48] width 10 height 10
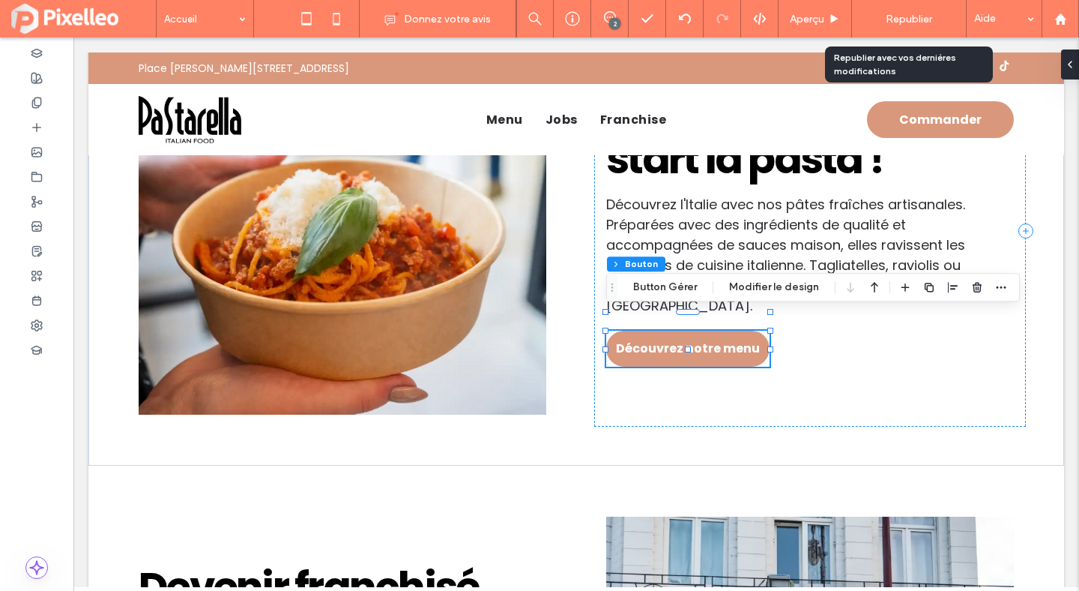
click at [905, 19] on span "Republier" at bounding box center [909, 19] width 46 height 13
